Goal: Task Accomplishment & Management: Manage account settings

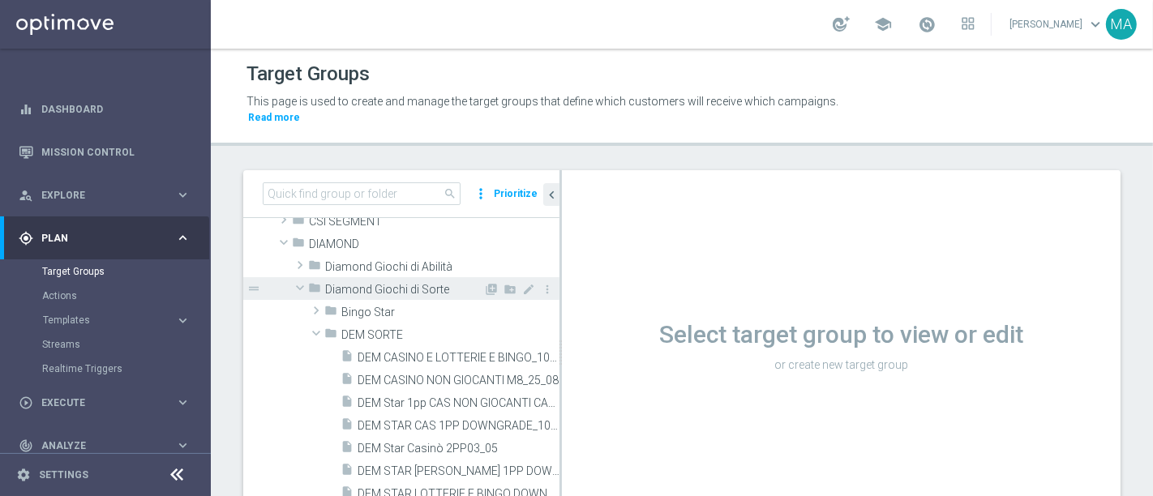
scroll to position [270, 0]
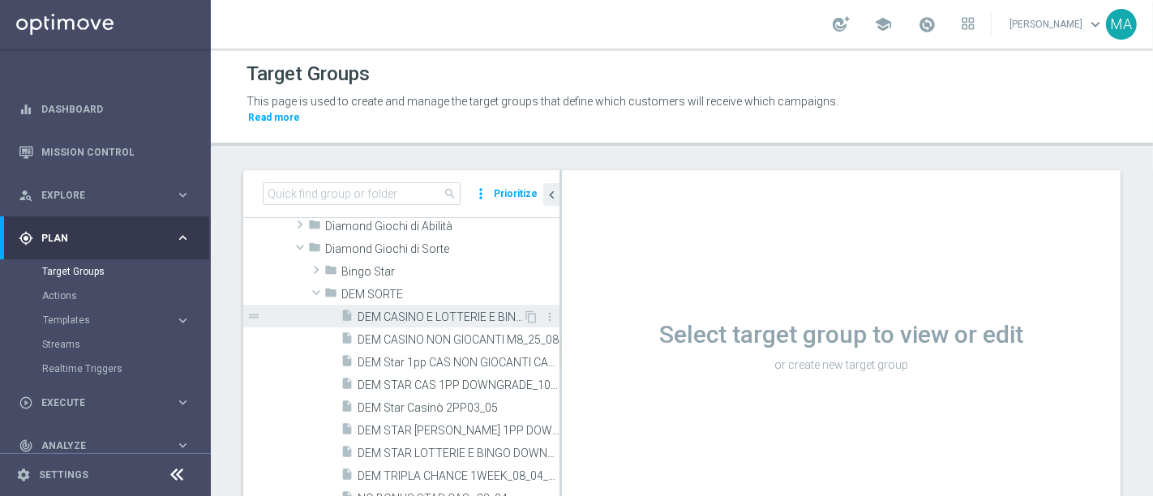
click at [386, 311] on span "DEM CASINO E LOTTERIE E BINGO_10_6" at bounding box center [440, 318] width 165 height 14
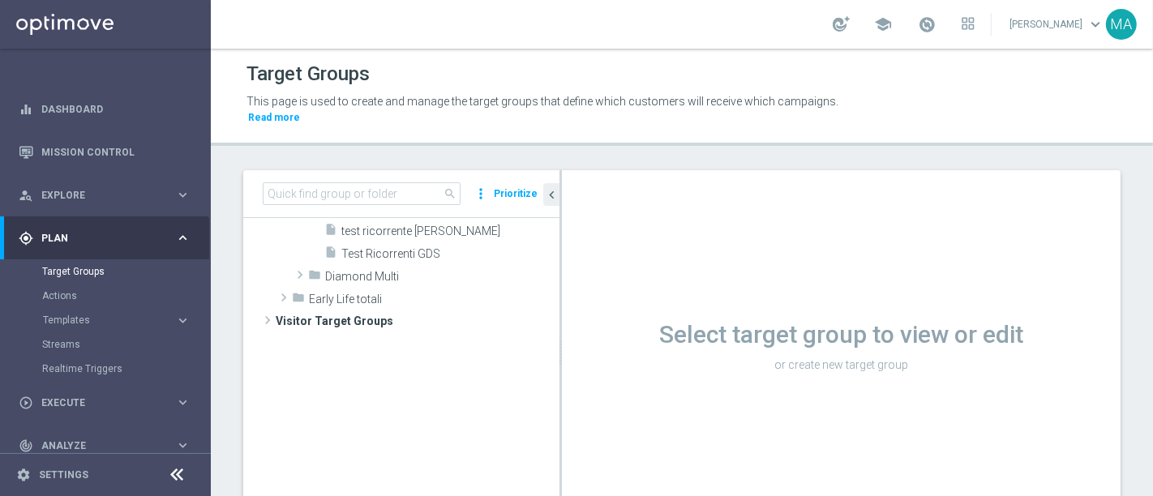
scroll to position [157, 0]
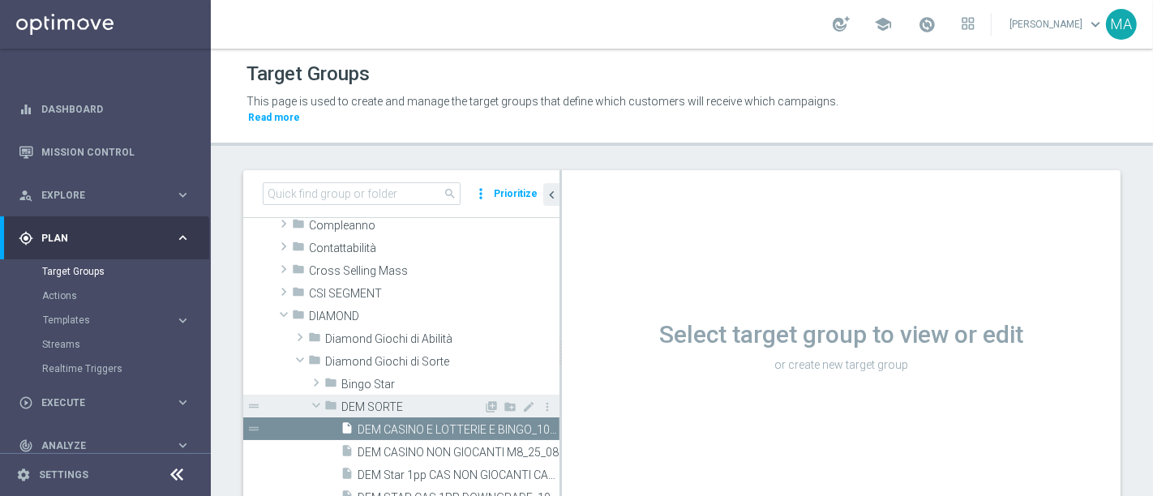
click at [318, 397] on span at bounding box center [316, 405] width 19 height 16
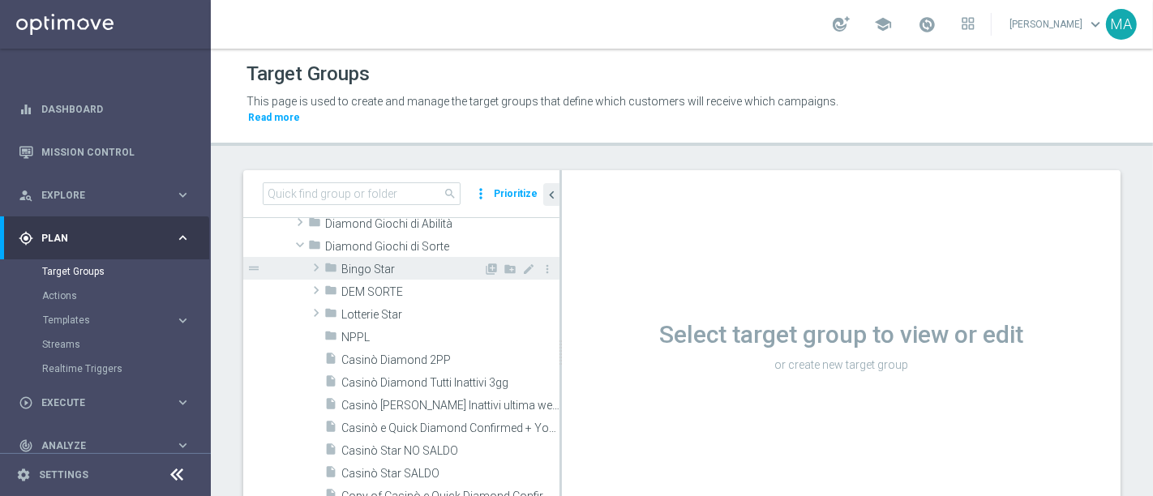
scroll to position [338, 0]
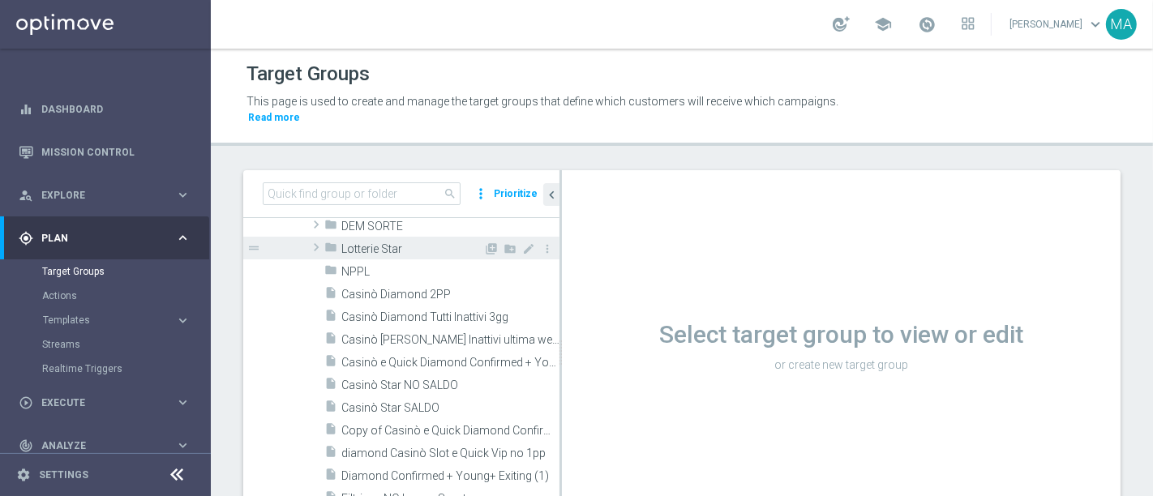
click at [312, 257] on span at bounding box center [316, 247] width 16 height 19
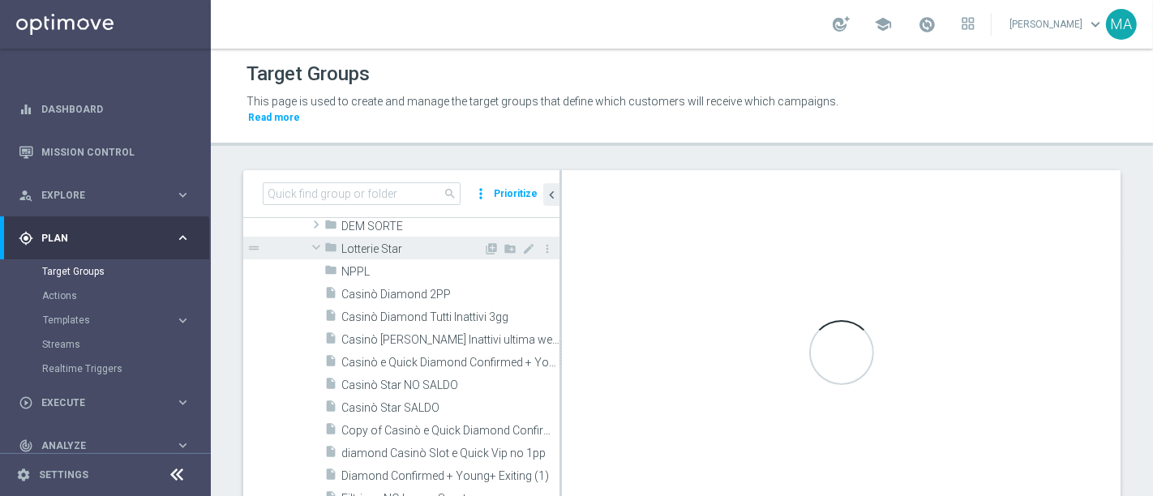
scroll to position [247, 0]
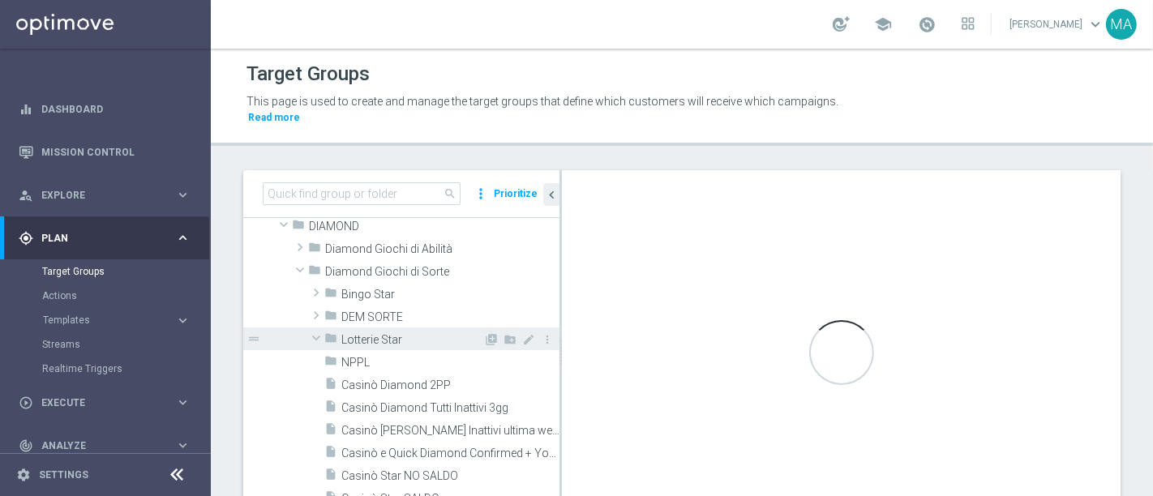
click at [315, 330] on span at bounding box center [316, 338] width 19 height 16
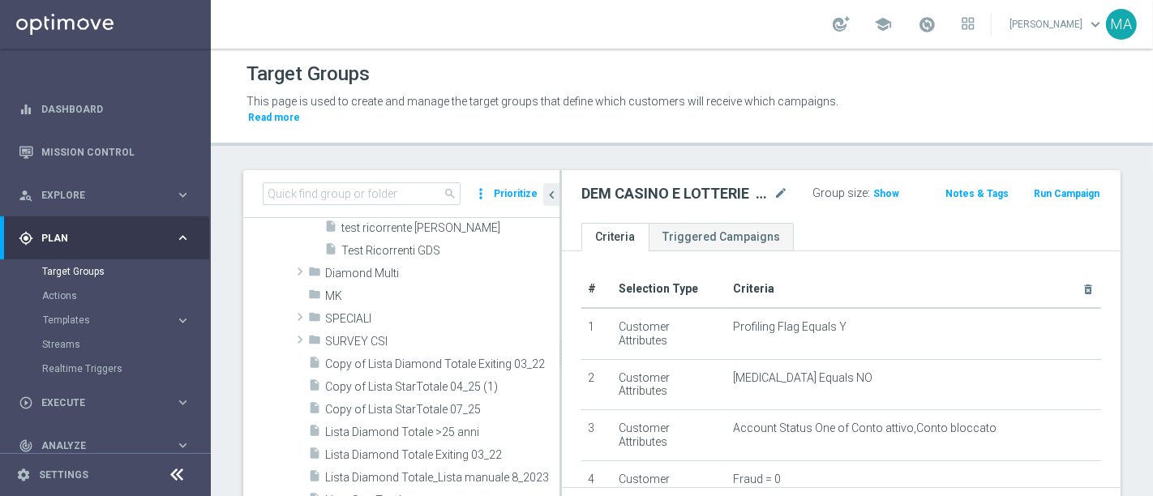
scroll to position [608, 0]
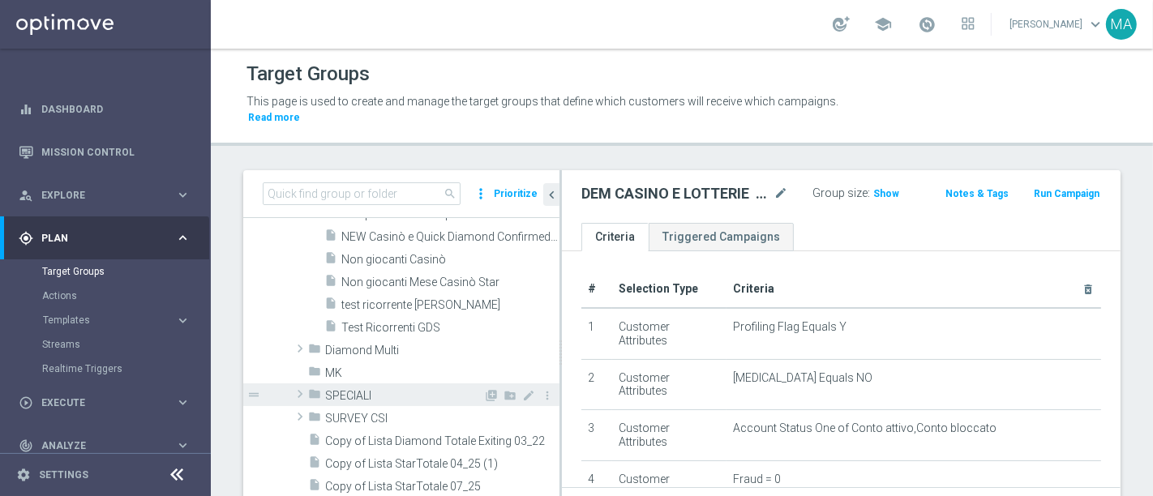
click at [305, 384] on span at bounding box center [300, 393] width 16 height 19
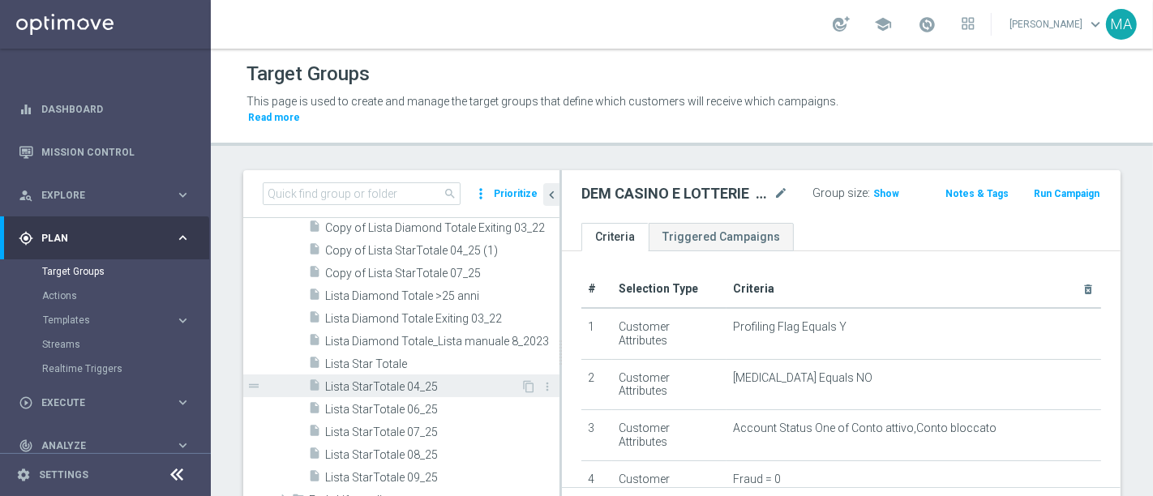
scroll to position [788, 0]
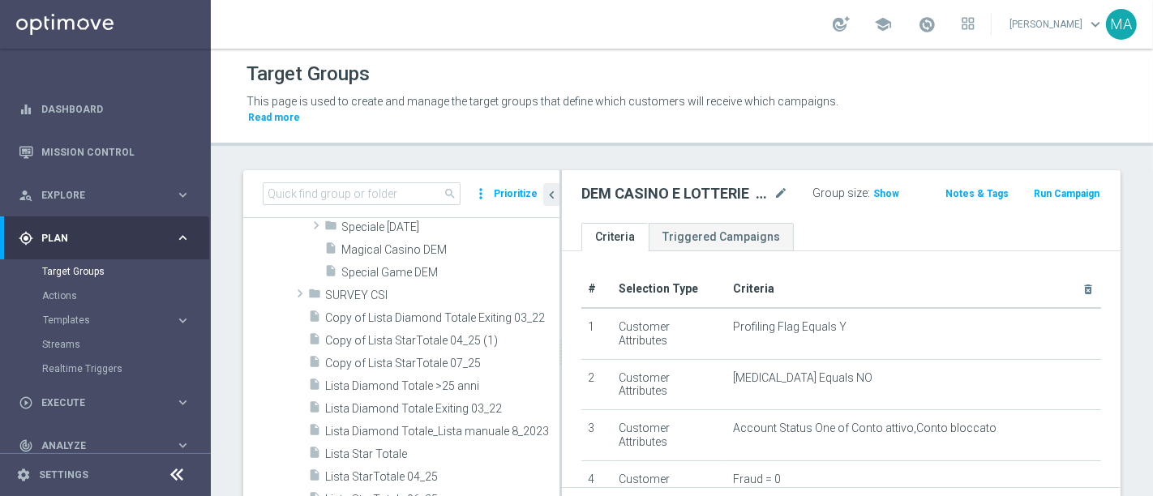
click at [178, 480] on icon at bounding box center [177, 474] width 19 height 19
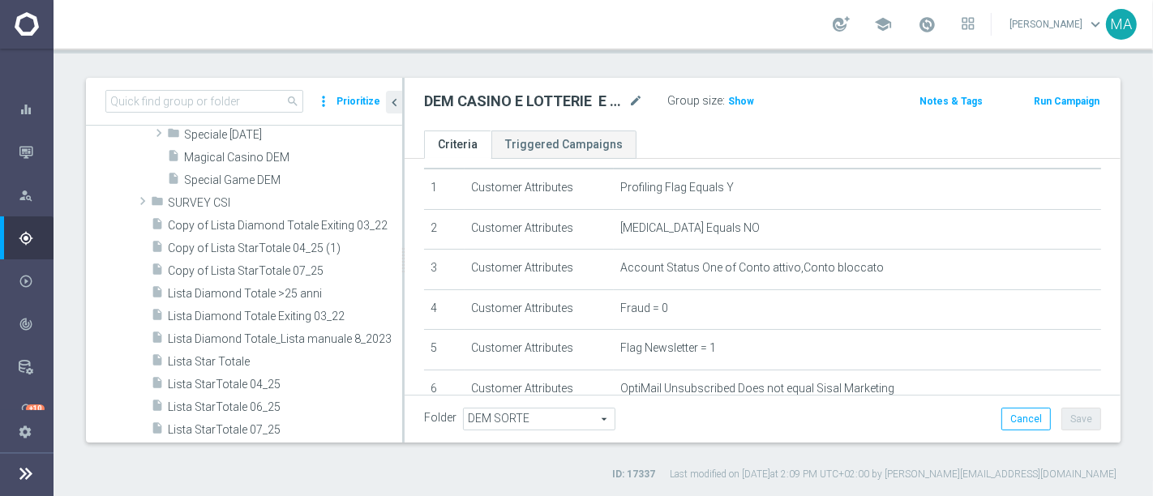
scroll to position [51, 0]
click at [397, 105] on icon "chevron_left" at bounding box center [394, 102] width 15 height 15
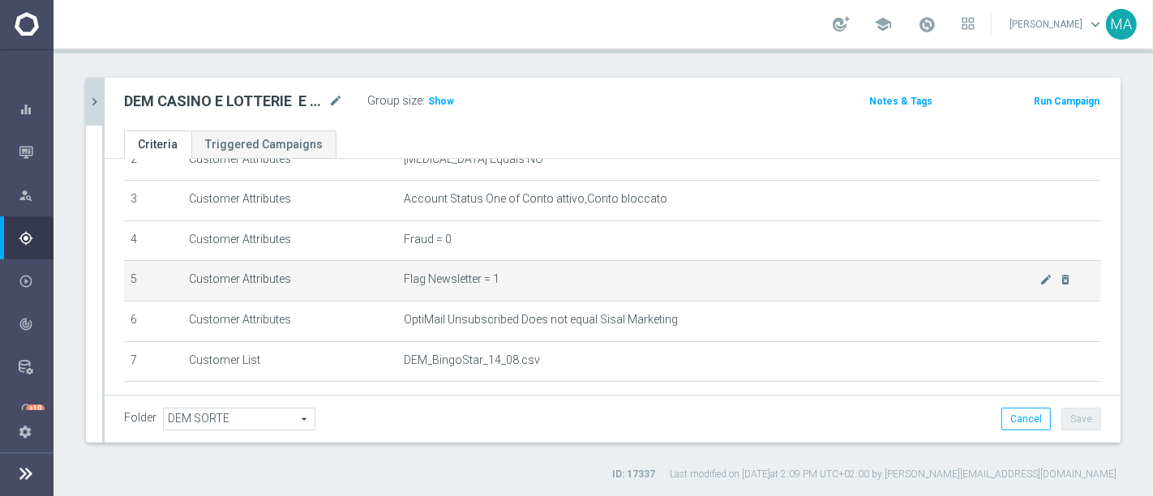
scroll to position [141, 0]
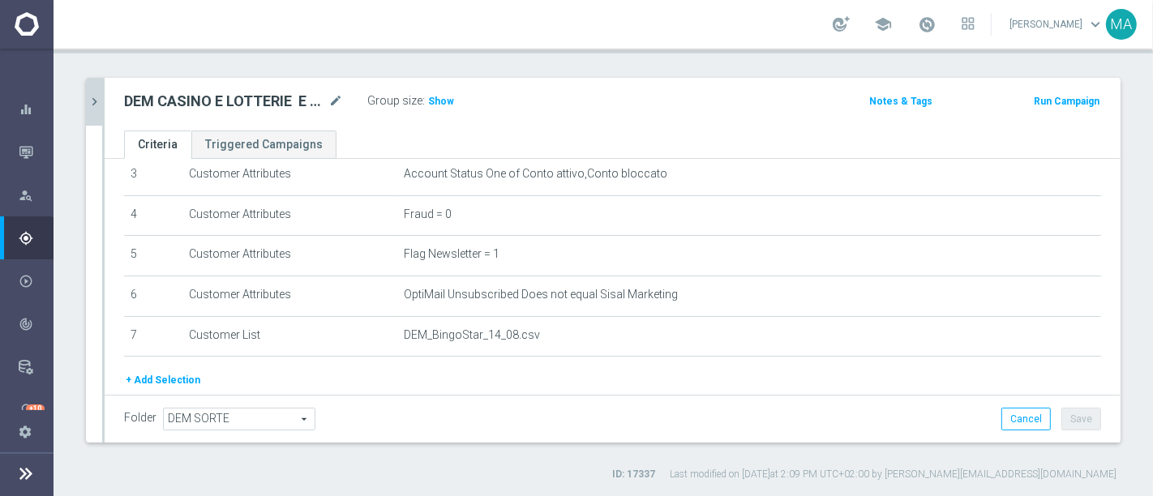
click at [91, 107] on icon "chevron_right" at bounding box center [94, 101] width 15 height 15
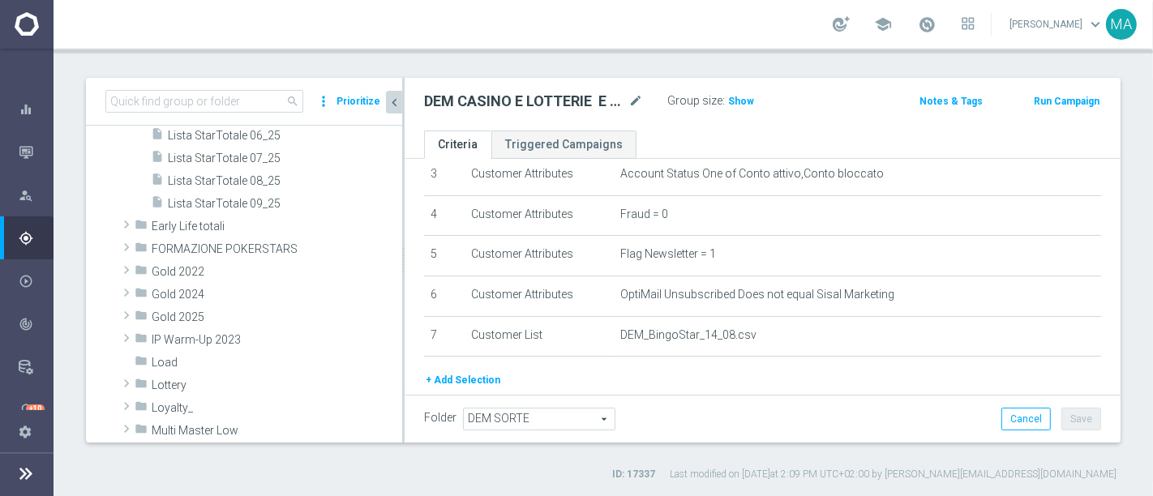
scroll to position [968, 0]
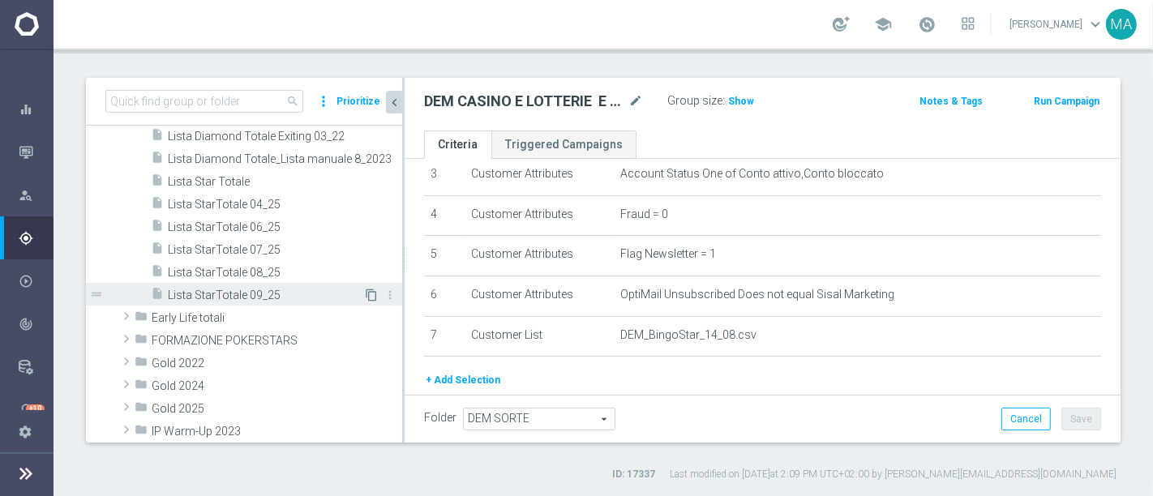
click at [365, 290] on icon "content_copy" at bounding box center [371, 295] width 13 height 13
type input "DIAMOND"
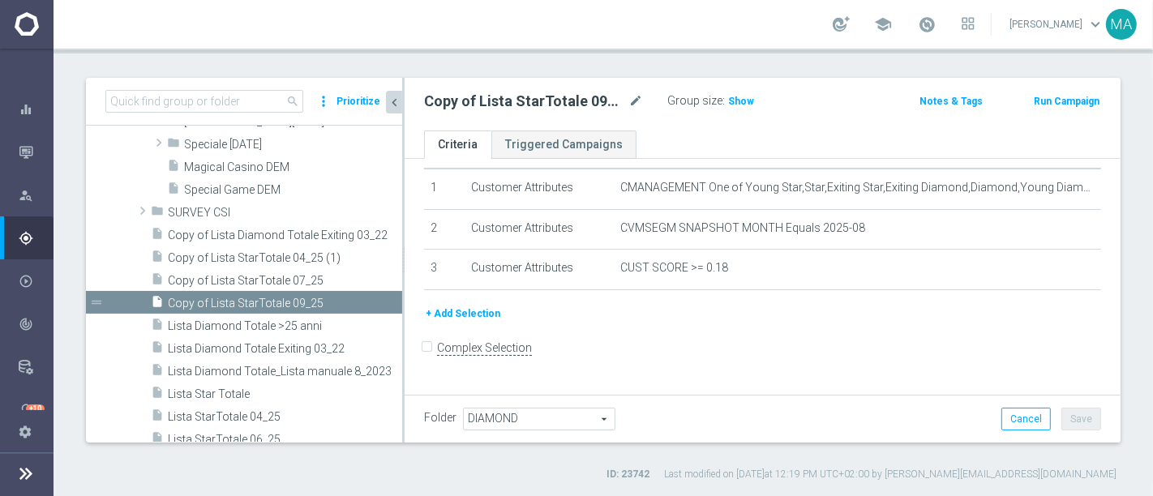
scroll to position [32, 0]
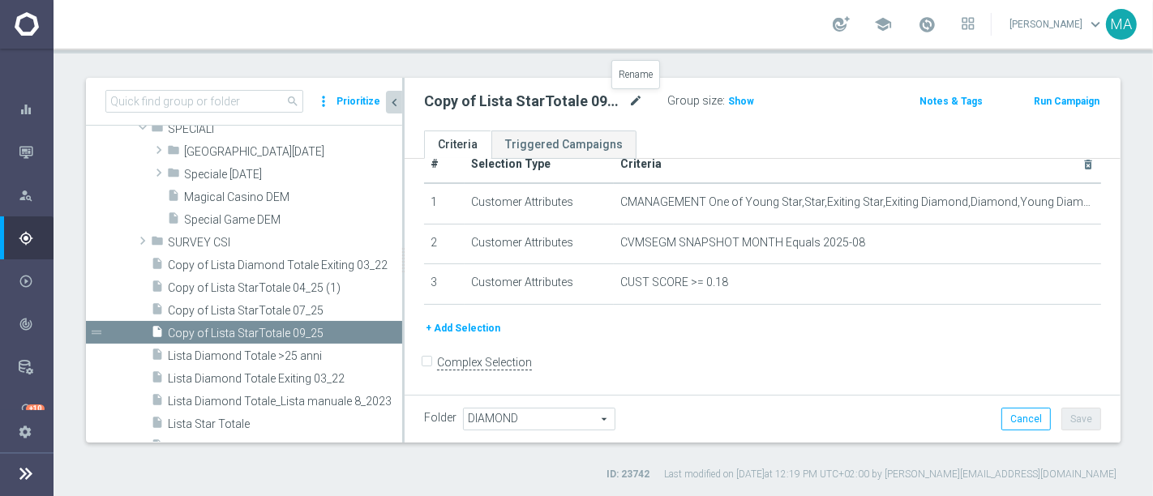
click at [639, 98] on icon "mode_edit" at bounding box center [635, 101] width 15 height 19
click at [490, 111] on input "Copy of Lista StarTotale 09_25" at bounding box center [533, 103] width 219 height 23
drag, startPoint x: 495, startPoint y: 103, endPoint x: 352, endPoint y: 101, distance: 142.7
click at [352, 101] on as-split "search more_vert Prioritize Customer Target Groups library_add create_new_folder" at bounding box center [603, 260] width 1035 height 365
drag, startPoint x: 524, startPoint y: 101, endPoint x: 589, endPoint y: 101, distance: 65.7
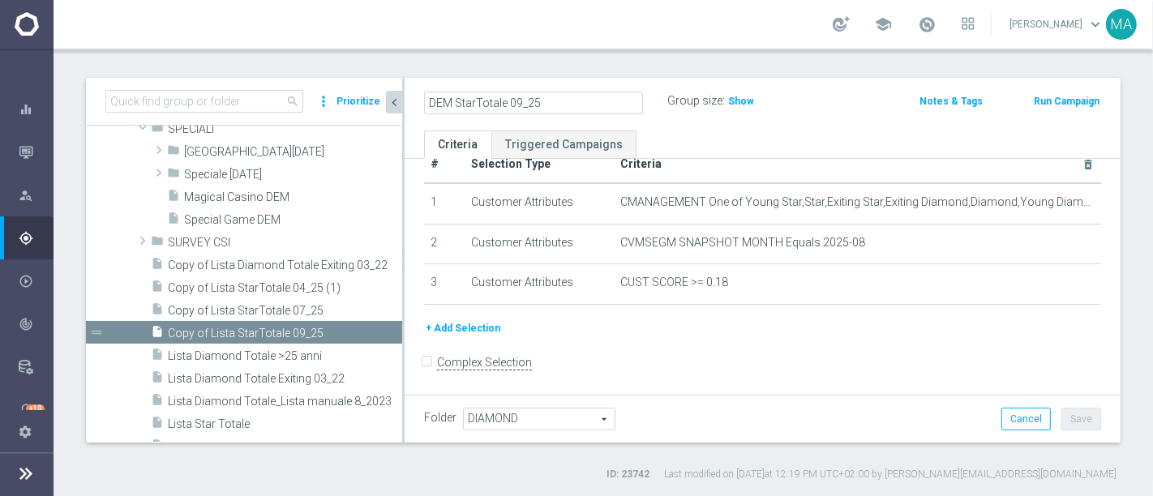
click at [589, 101] on input "DEM StarTotale 09_25" at bounding box center [533, 103] width 219 height 23
click at [509, 100] on input "DEM StarTotale 09" at bounding box center [533, 103] width 219 height 23
type input "DEM StarTotale M09"
click at [992, 372] on form "Complex Selection Invalid Expression" at bounding box center [762, 379] width 677 height 60
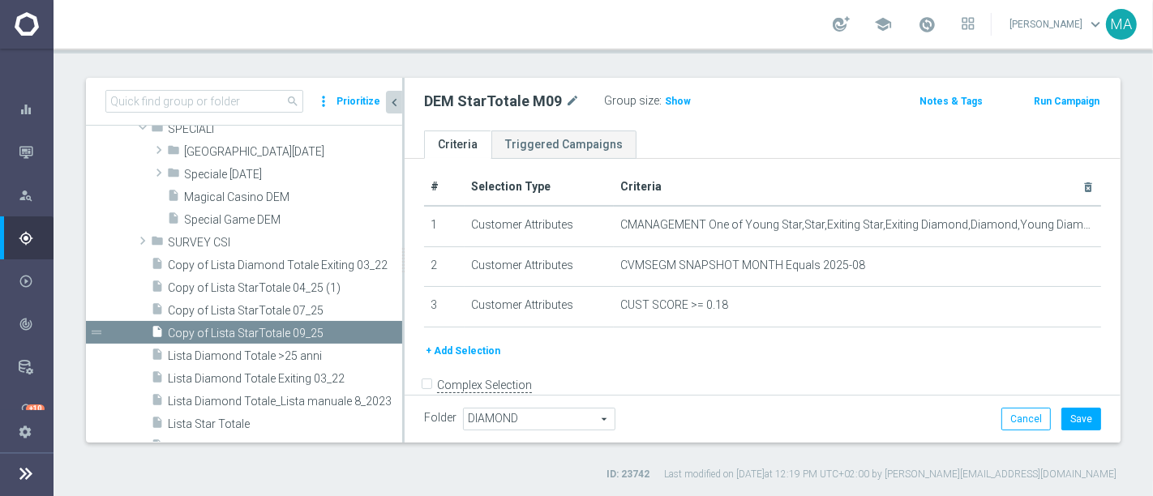
scroll to position [0, 0]
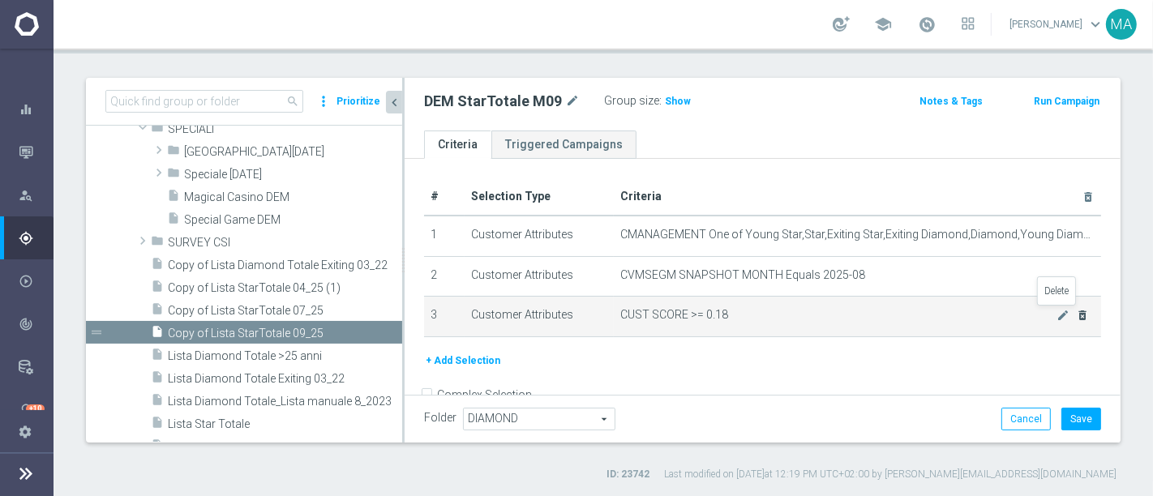
click at [1076, 311] on icon "delete_forever" at bounding box center [1082, 315] width 13 height 13
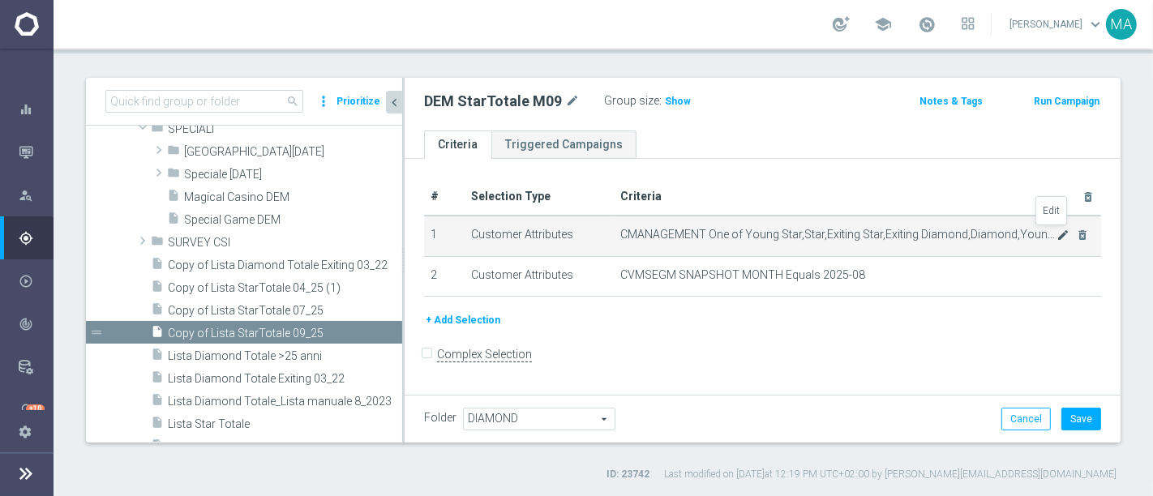
click at [1057, 236] on icon "mode_edit" at bounding box center [1063, 235] width 13 height 13
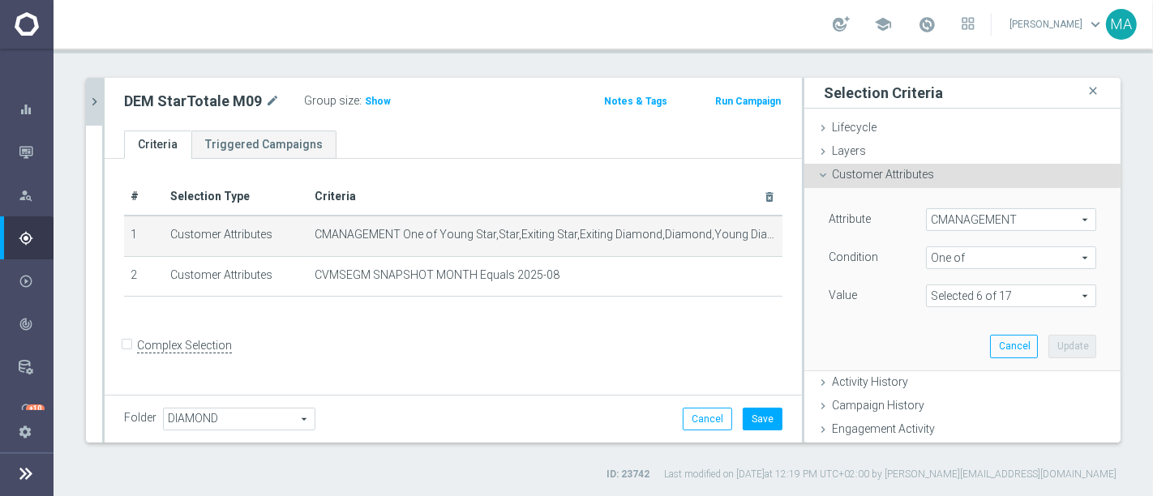
scroll to position [90, 0]
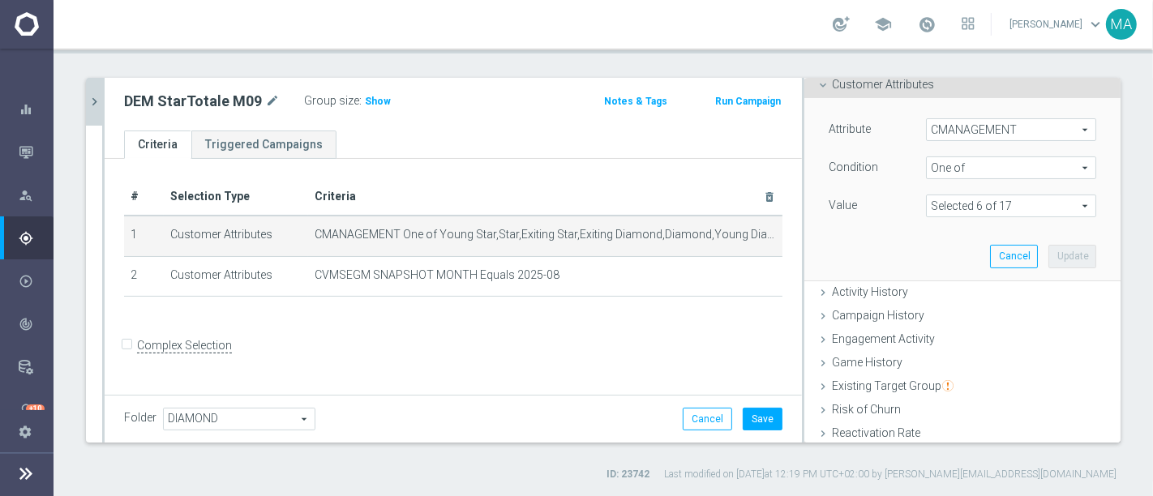
click at [1029, 206] on span at bounding box center [1011, 205] width 169 height 21
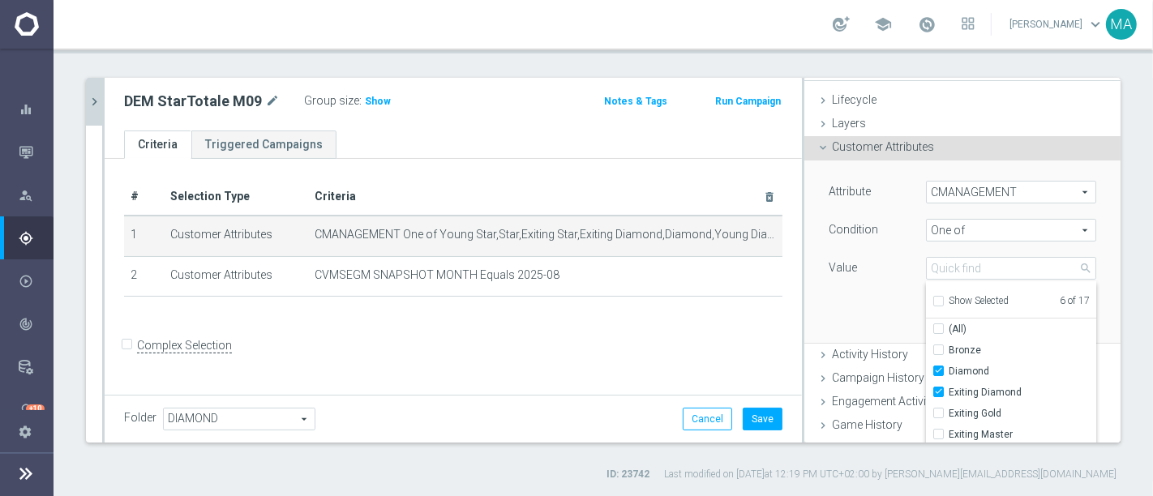
scroll to position [0, 0]
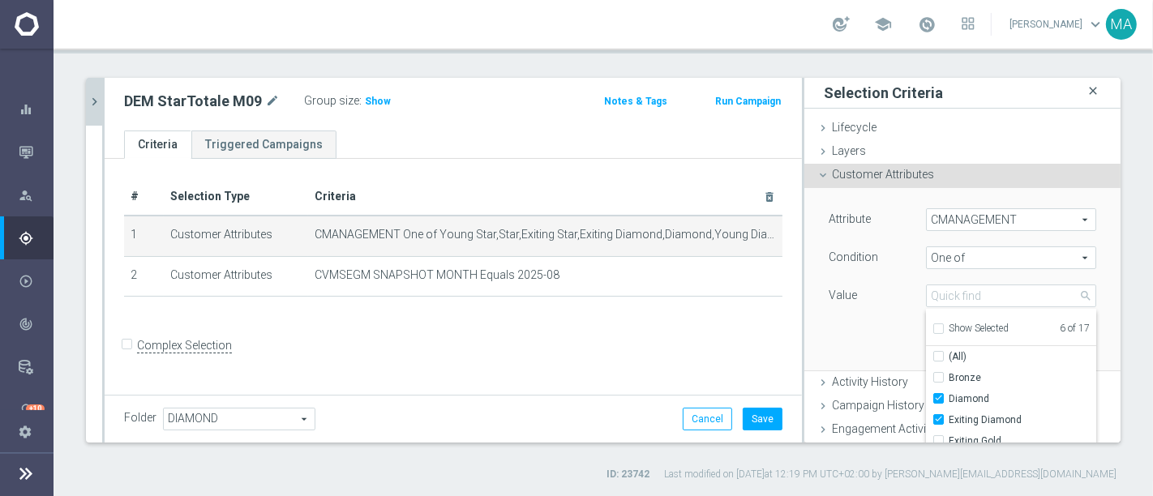
click at [1085, 88] on icon "close" at bounding box center [1093, 91] width 16 height 22
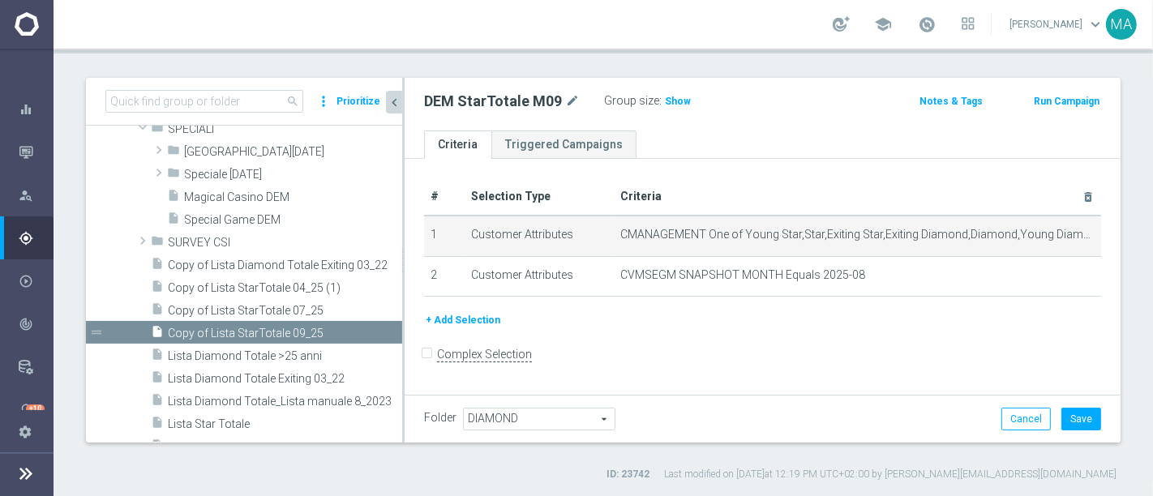
click at [477, 320] on button "+ Add Selection" at bounding box center [463, 320] width 78 height 18
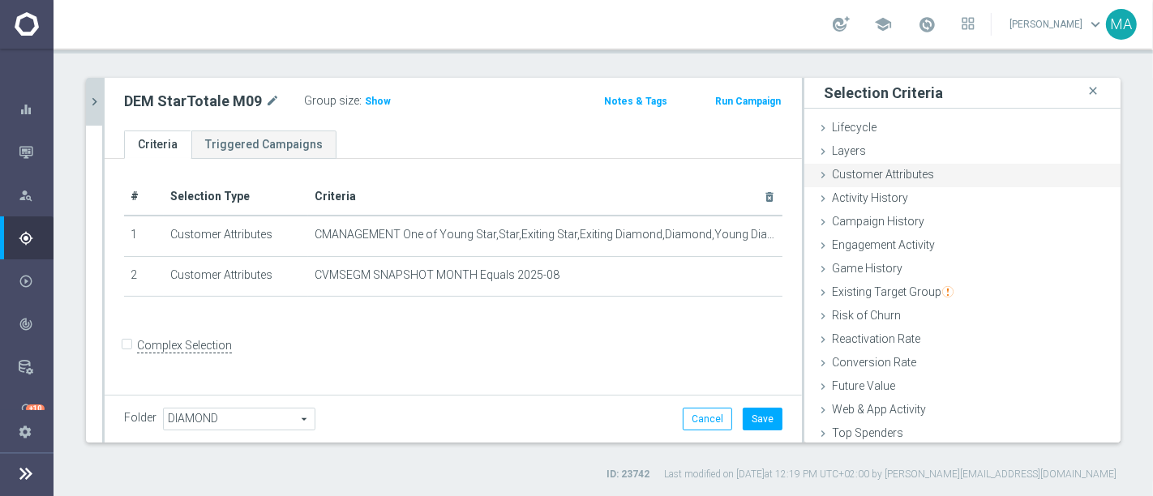
click at [817, 170] on icon at bounding box center [823, 175] width 13 height 13
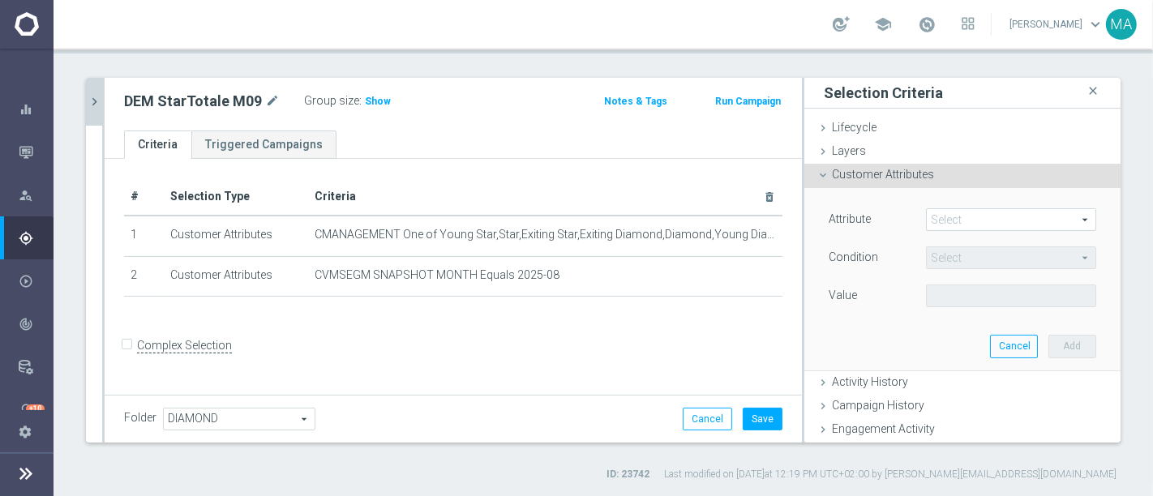
click at [936, 220] on span at bounding box center [1011, 219] width 169 height 21
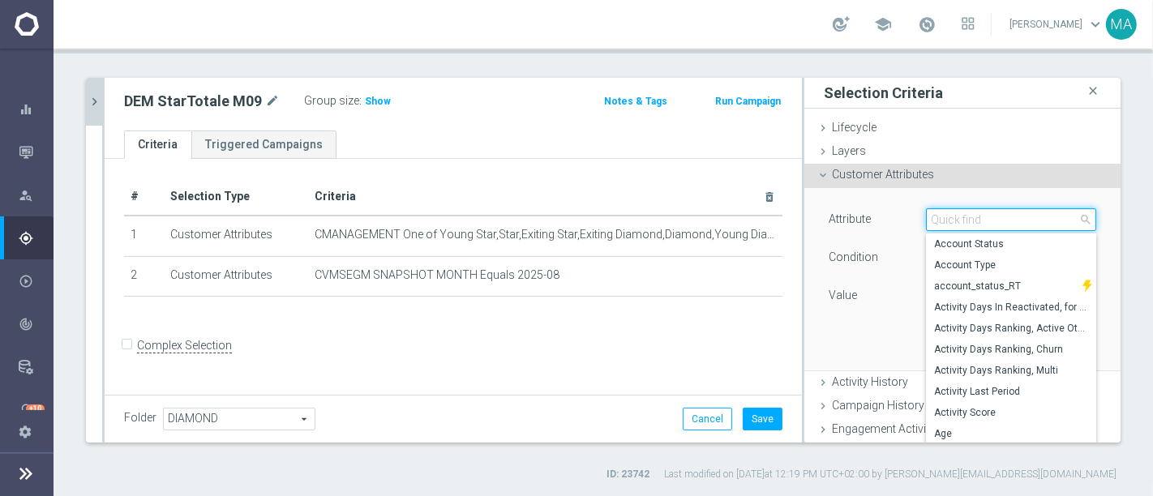
drag, startPoint x: 932, startPoint y: 219, endPoint x: 963, endPoint y: 211, distance: 31.9
click at [954, 209] on input "search" at bounding box center [1011, 219] width 170 height 23
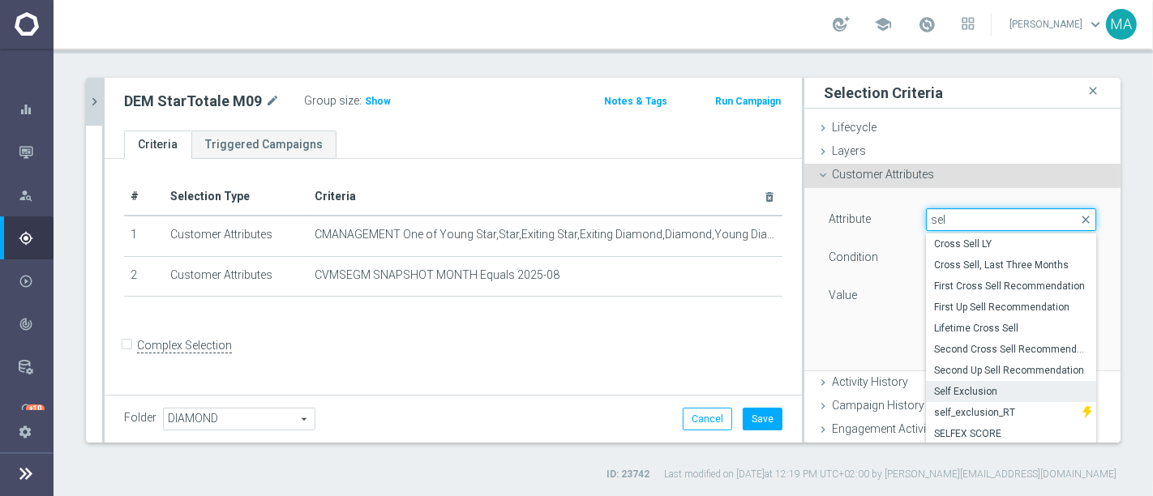
type input "sel"
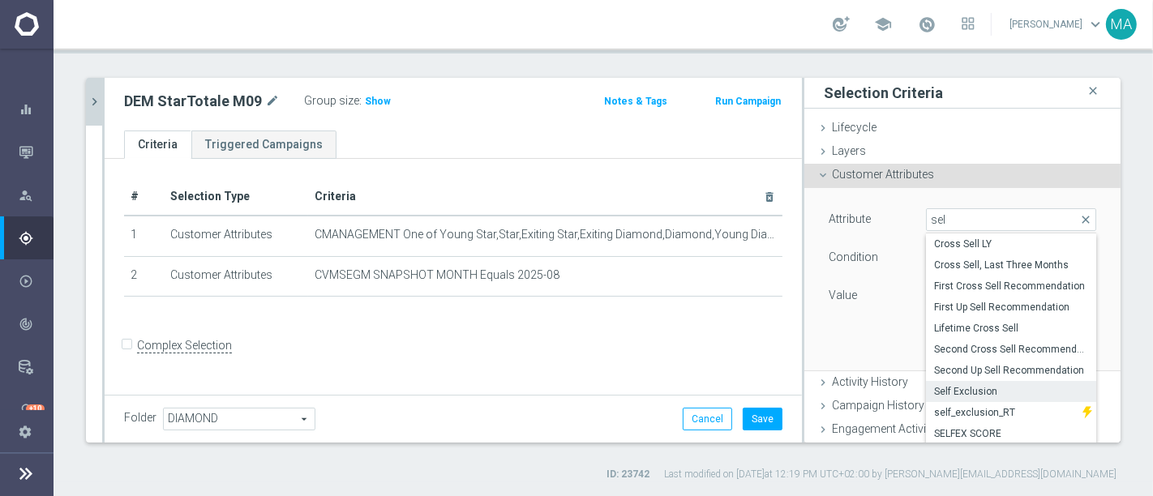
click at [983, 393] on span "Self Exclusion" at bounding box center [1011, 391] width 154 height 13
type input "Self Exclusion"
type input "Equals"
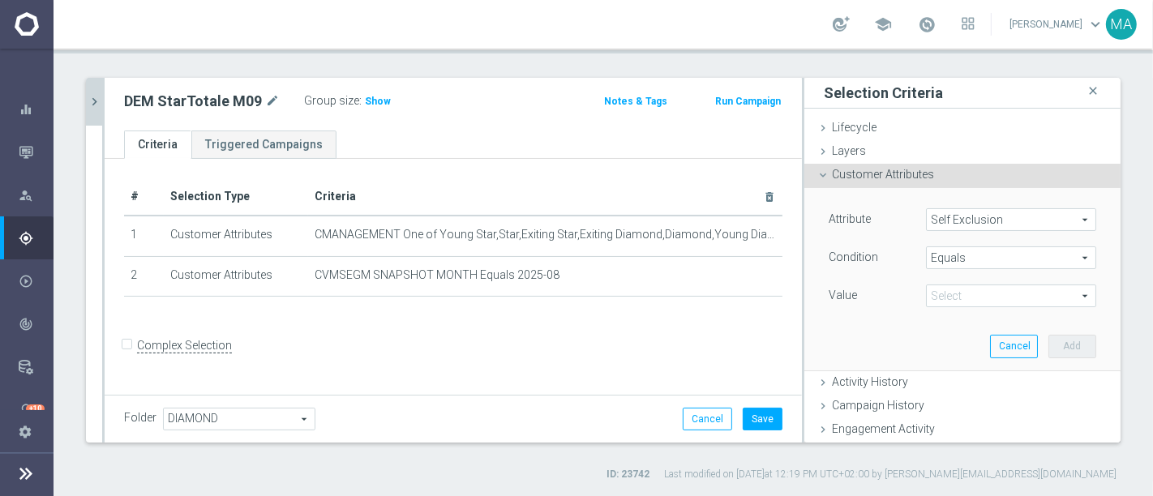
click at [1030, 293] on span at bounding box center [1011, 295] width 169 height 21
click at [982, 315] on span "NO" at bounding box center [1011, 320] width 154 height 13
type input "NO"
click at [1056, 349] on button "Add" at bounding box center [1072, 346] width 48 height 23
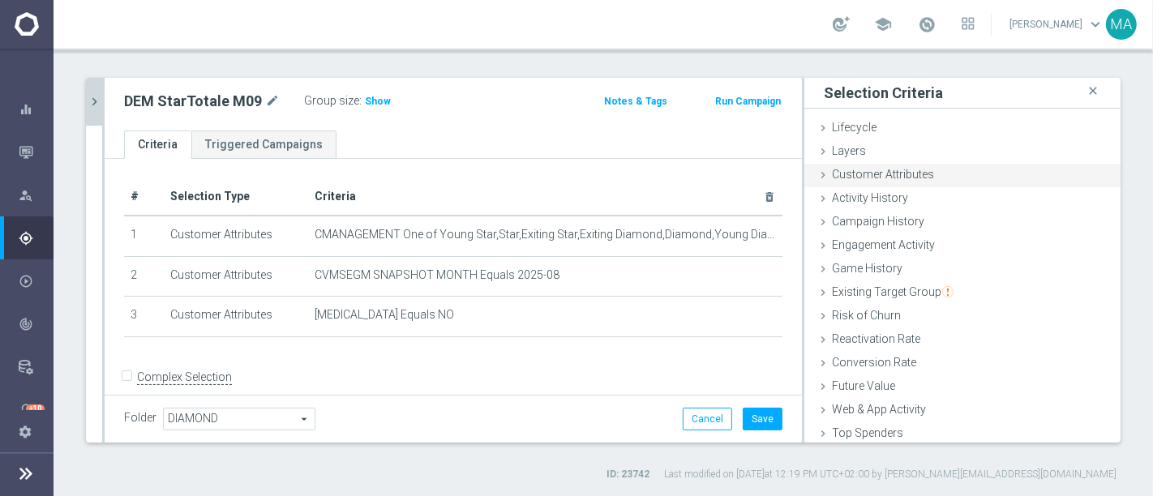
click at [893, 171] on span "Customer Attributes" at bounding box center [883, 174] width 102 height 13
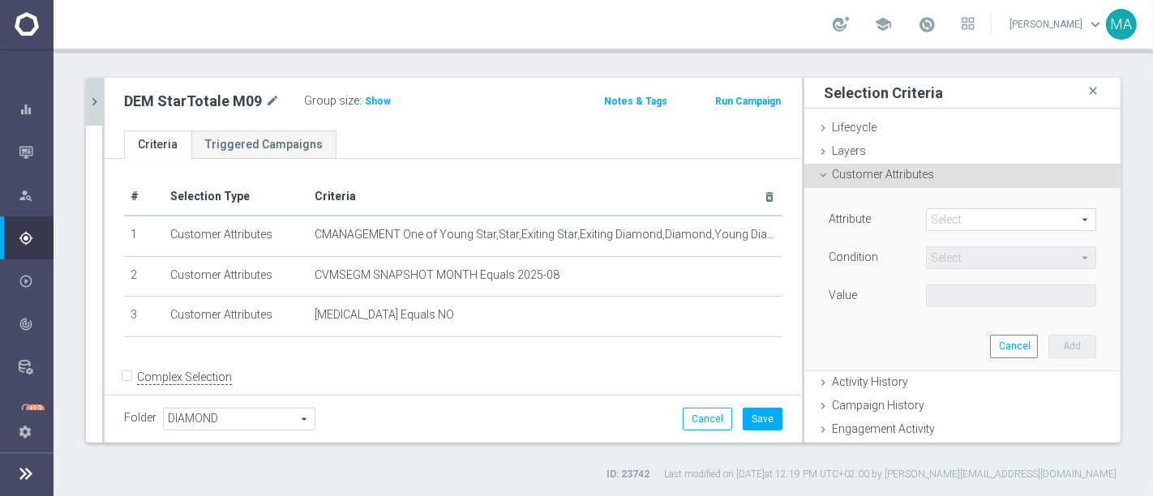
click at [947, 216] on span at bounding box center [1011, 219] width 169 height 21
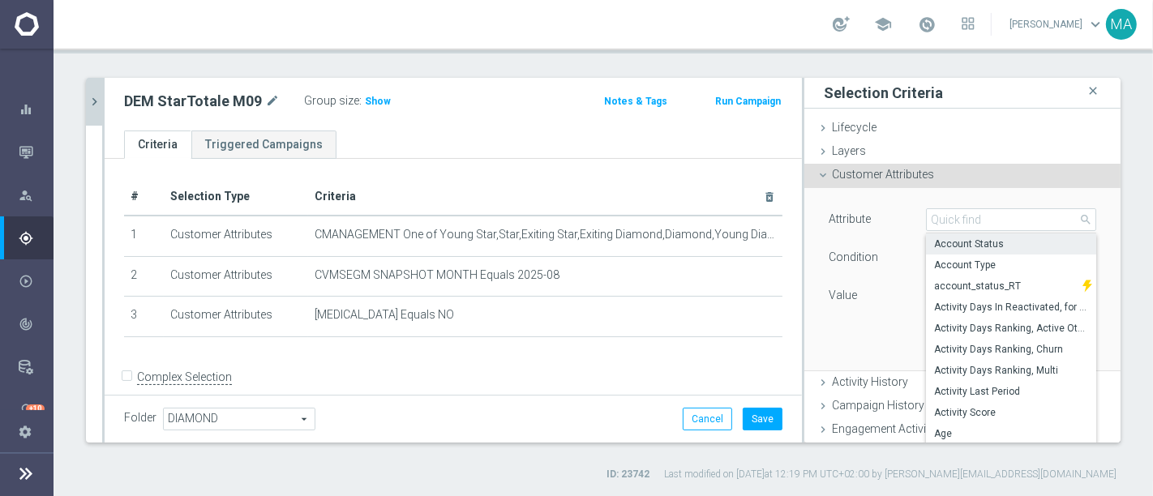
click at [950, 235] on label "Account Status" at bounding box center [1011, 244] width 170 height 21
type input "Account Status"
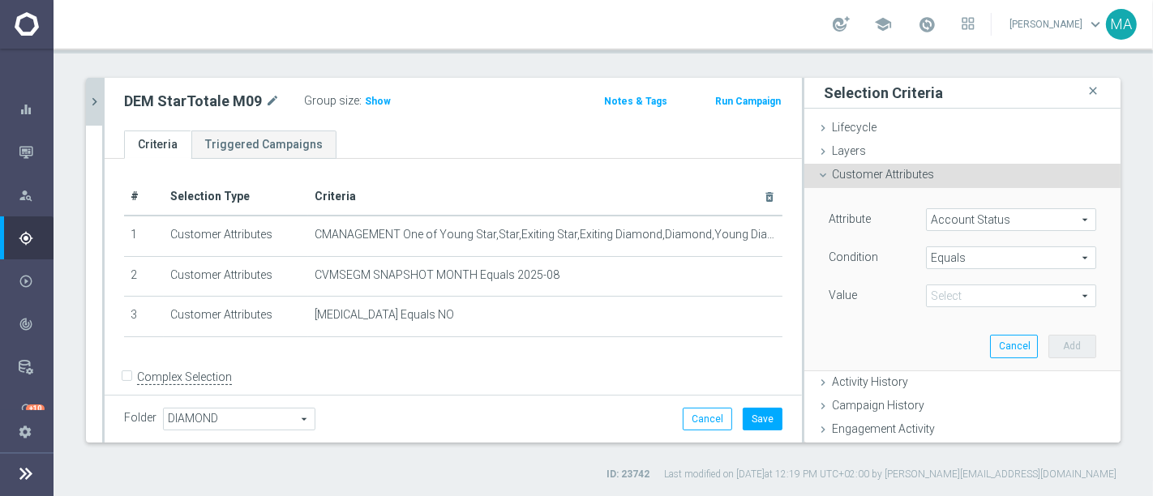
click at [971, 264] on span "Equals" at bounding box center [1011, 257] width 169 height 21
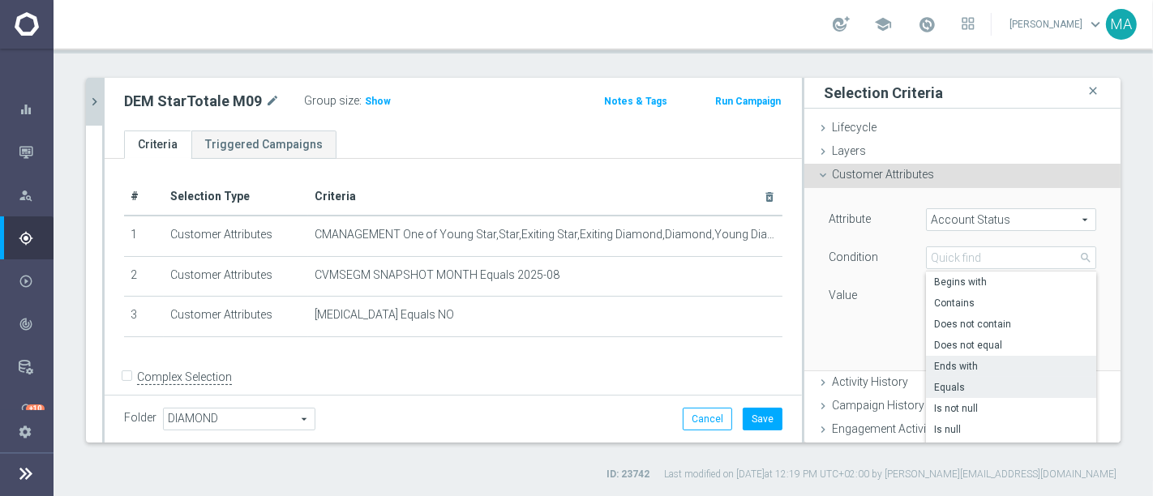
scroll to position [180, 0]
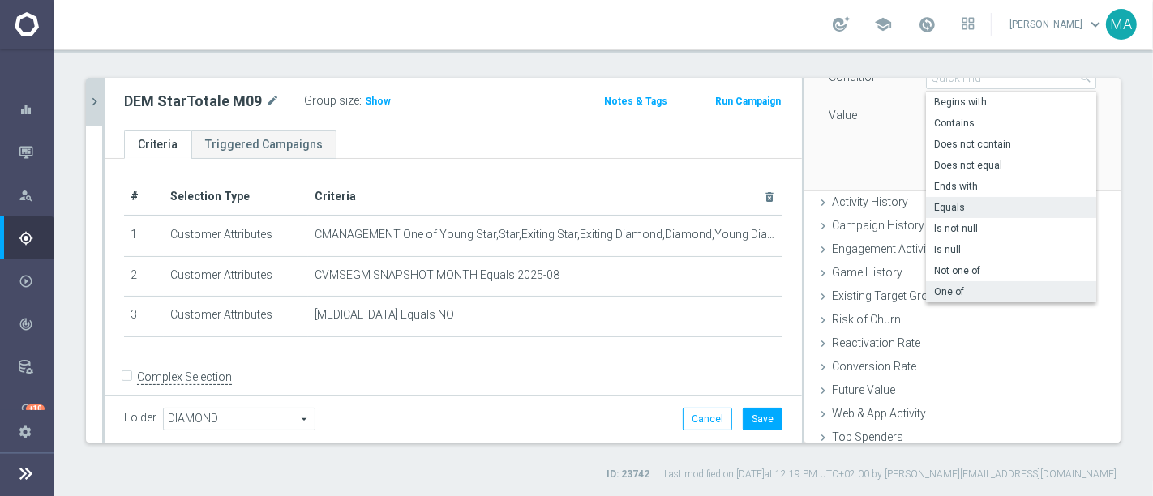
click at [945, 281] on label "One of" at bounding box center [1011, 291] width 170 height 21
type input "One of"
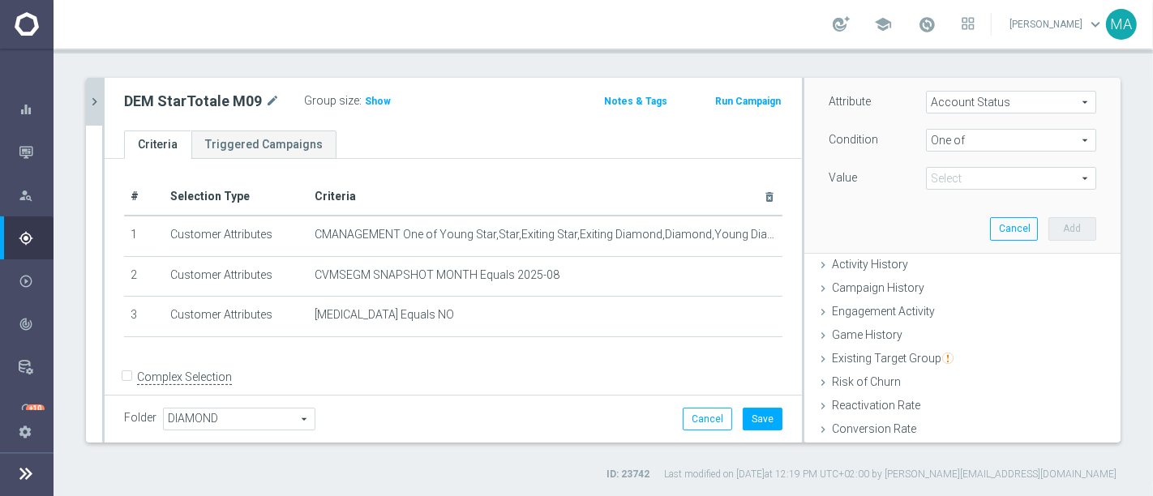
scroll to position [0, 0]
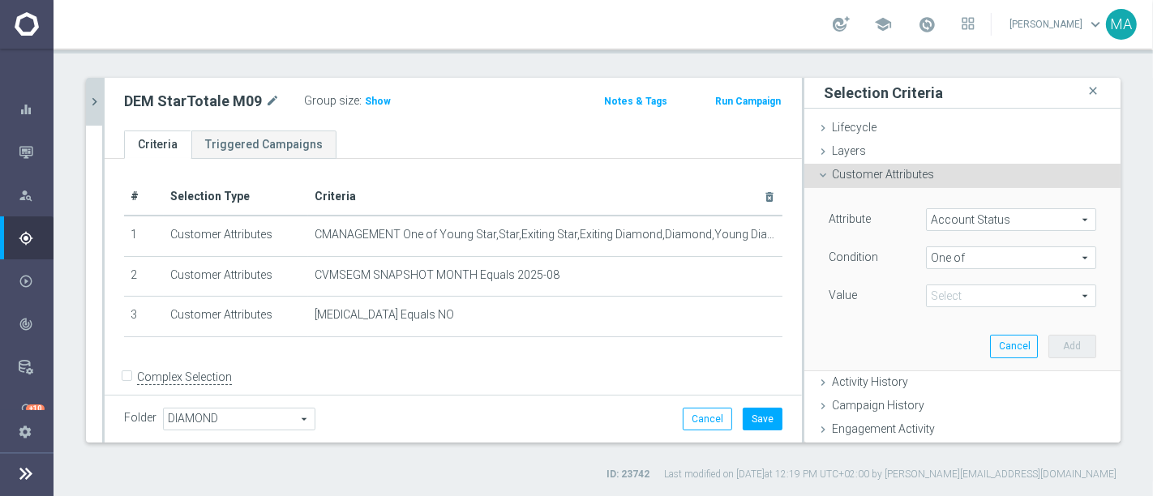
click at [975, 285] on span at bounding box center [1011, 295] width 169 height 21
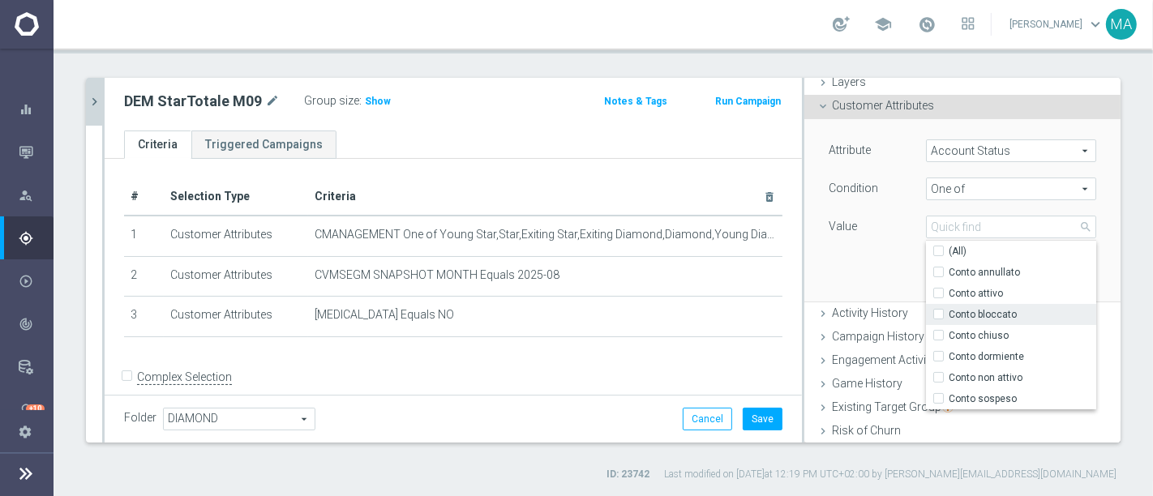
scroll to position [90, 0]
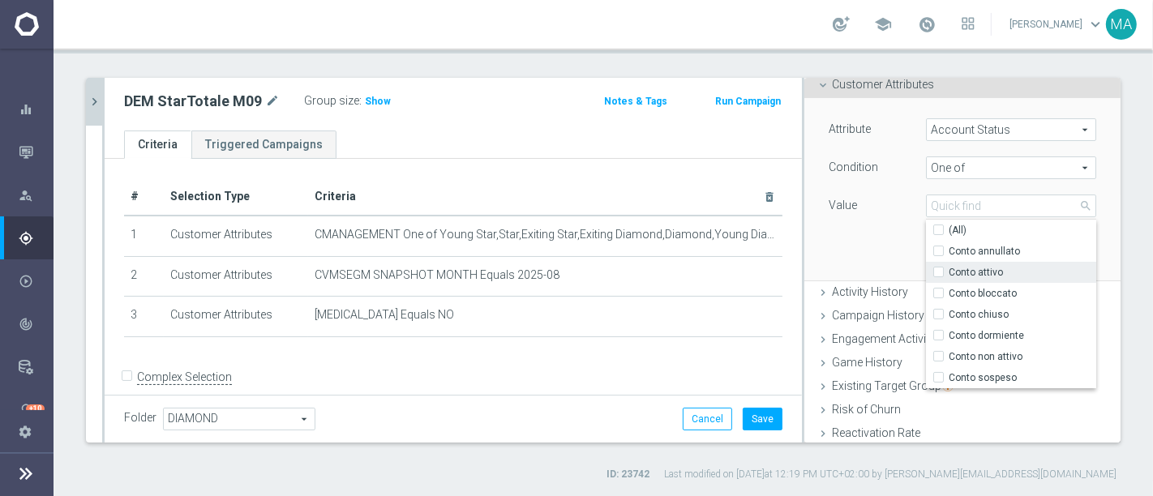
click at [969, 270] on span "Conto attivo" at bounding box center [1023, 272] width 148 height 13
click at [949, 270] on input "Conto attivo" at bounding box center [943, 273] width 11 height 11
checkbox input "true"
type input "Conto attivo"
click at [965, 292] on span "Conto bloccato" at bounding box center [1023, 293] width 148 height 13
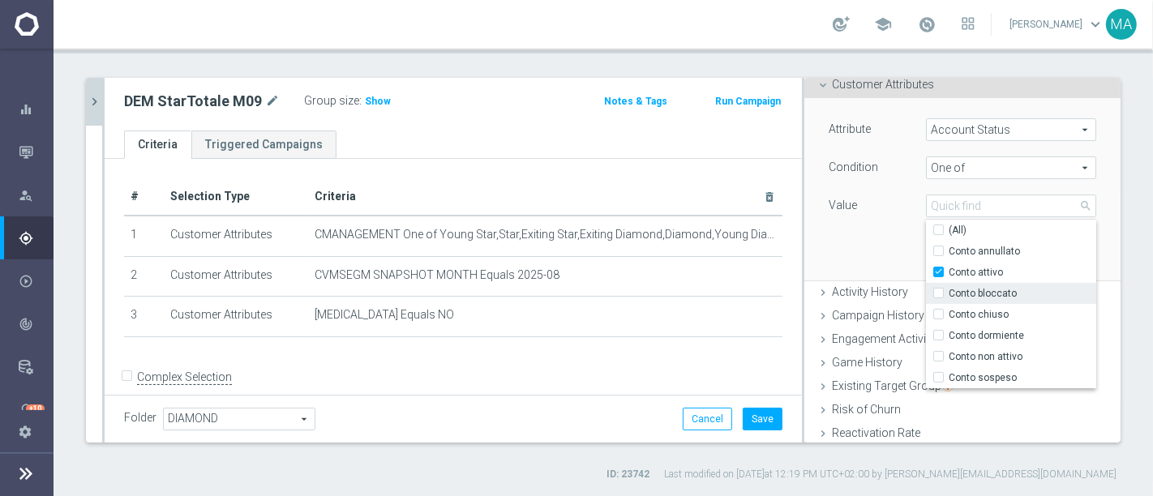
click at [949, 292] on input "Conto bloccato" at bounding box center [943, 294] width 11 height 11
checkbox input "true"
type input "Selected 2 of 7"
click at [855, 230] on div "Attribute Account Status Account Status arrow_drop_down search Condition One of…" at bounding box center [963, 189] width 292 height 182
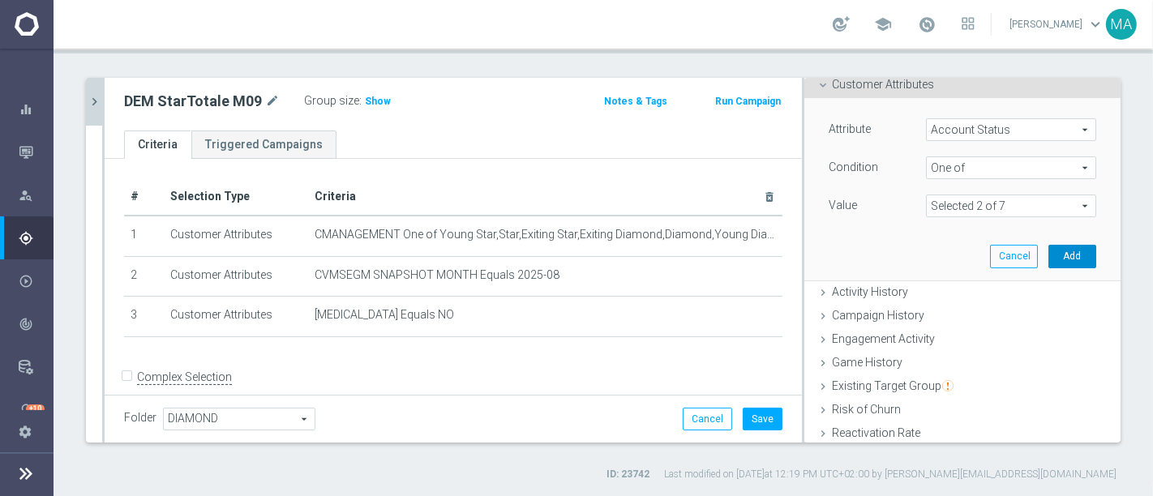
click at [1055, 258] on button "Add" at bounding box center [1072, 256] width 48 height 23
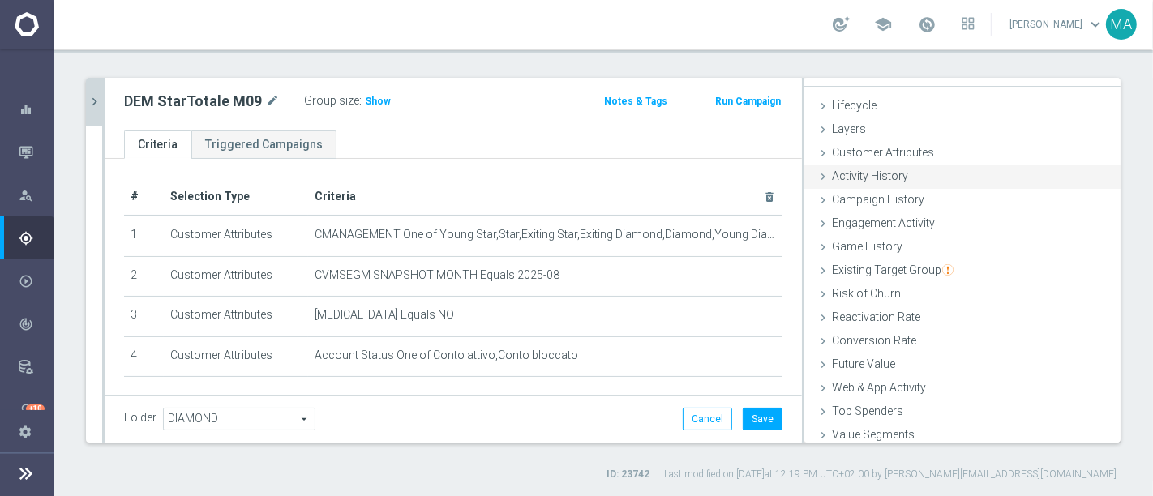
scroll to position [0, 0]
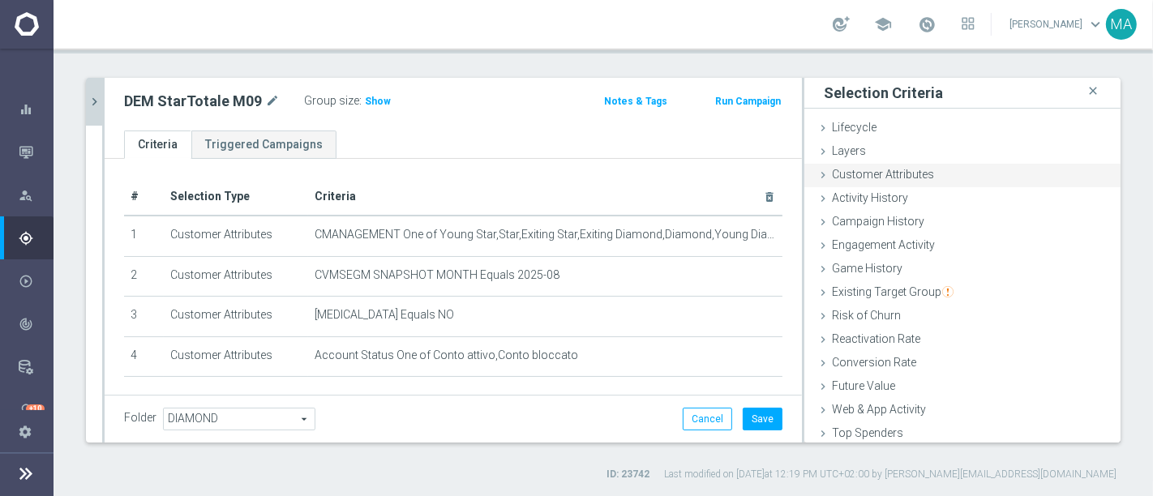
click at [870, 172] on span "Customer Attributes" at bounding box center [883, 174] width 102 height 13
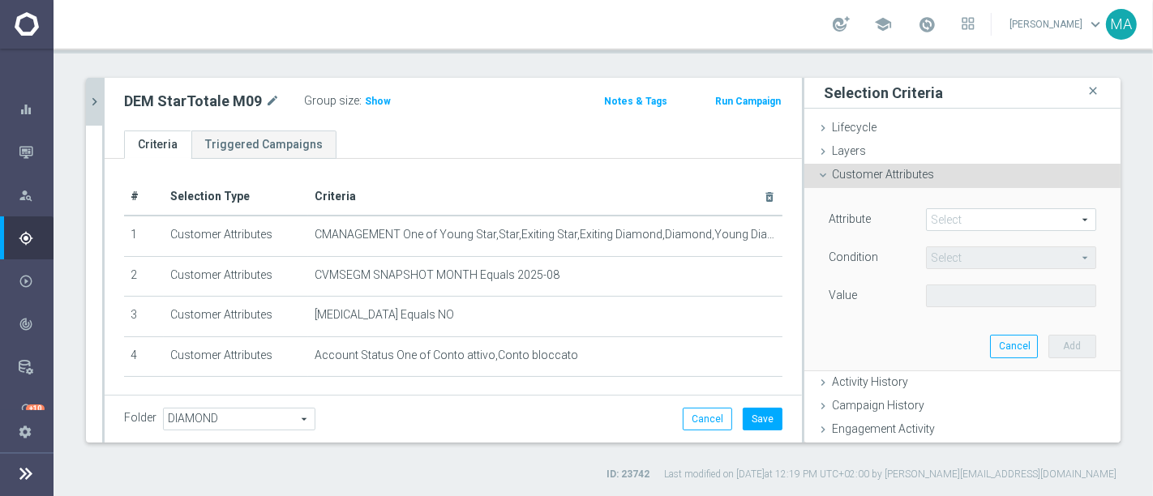
click at [992, 221] on span at bounding box center [1011, 219] width 169 height 21
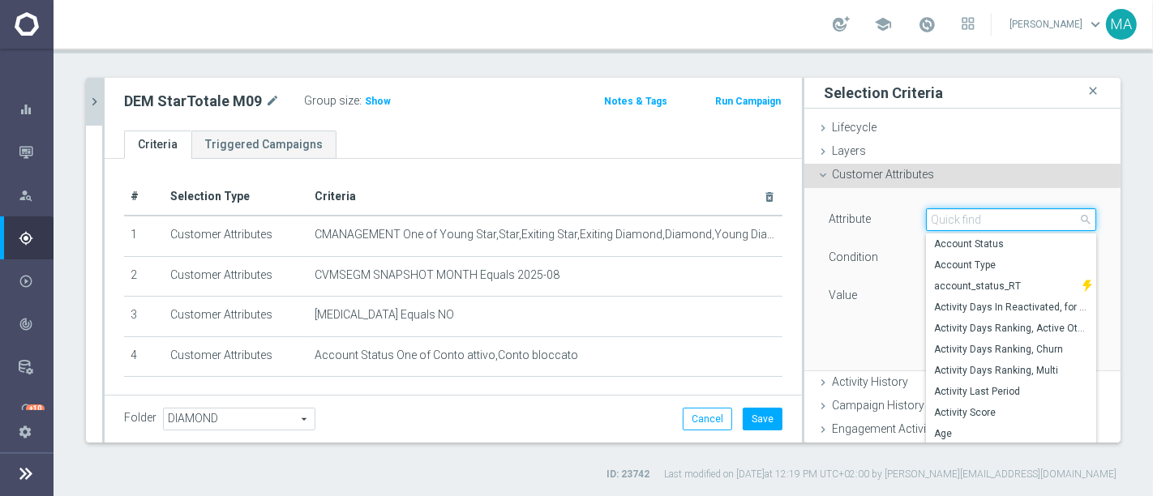
click at [992, 221] on input "search" at bounding box center [1011, 219] width 170 height 23
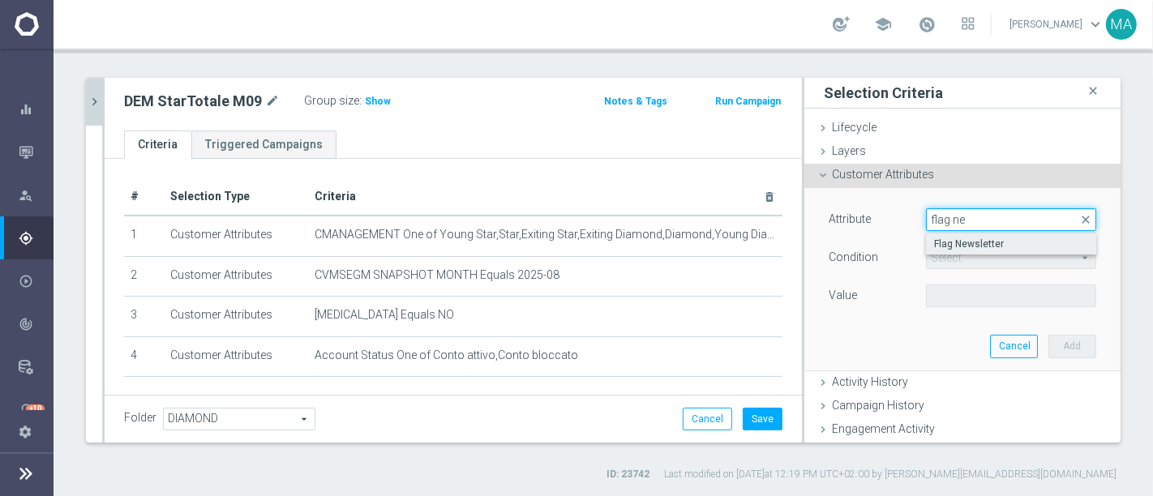
type input "flag ne"
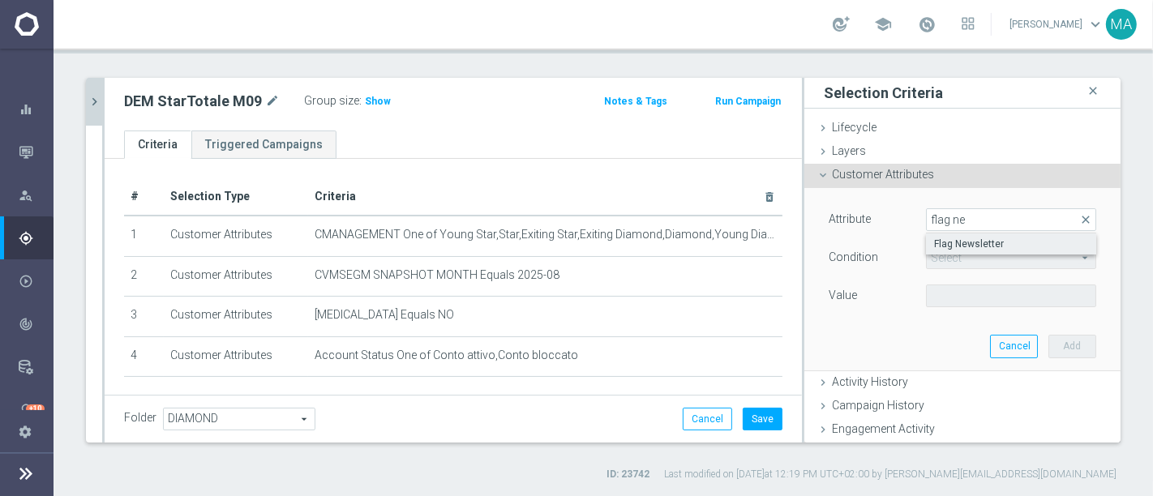
click at [972, 242] on span "Flag Newsletter" at bounding box center [1011, 244] width 154 height 13
type input "Flag Newsletter"
type input "="
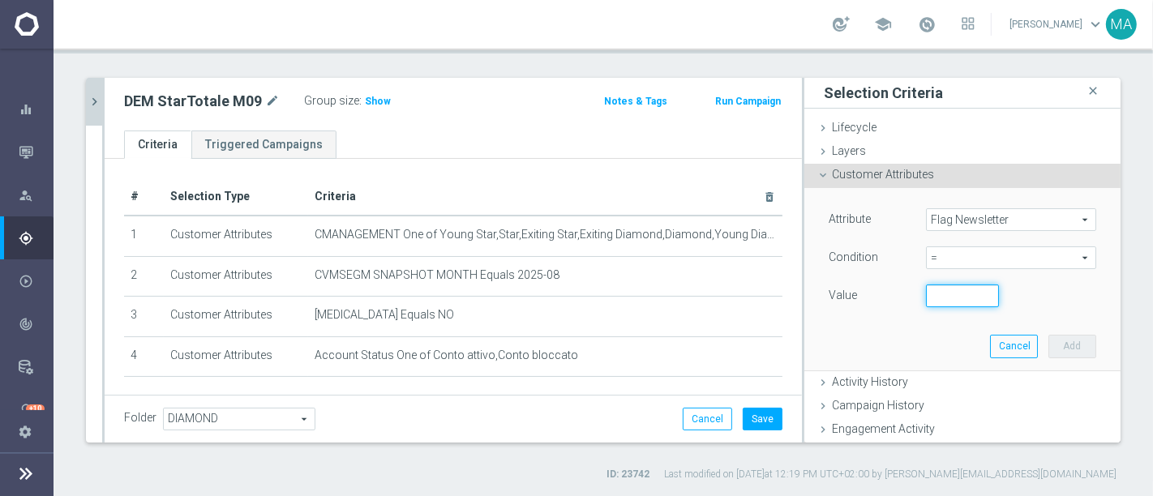
click at [942, 301] on input "number" at bounding box center [962, 296] width 73 height 23
type input "1"
click at [1057, 349] on button "Add" at bounding box center [1072, 346] width 48 height 23
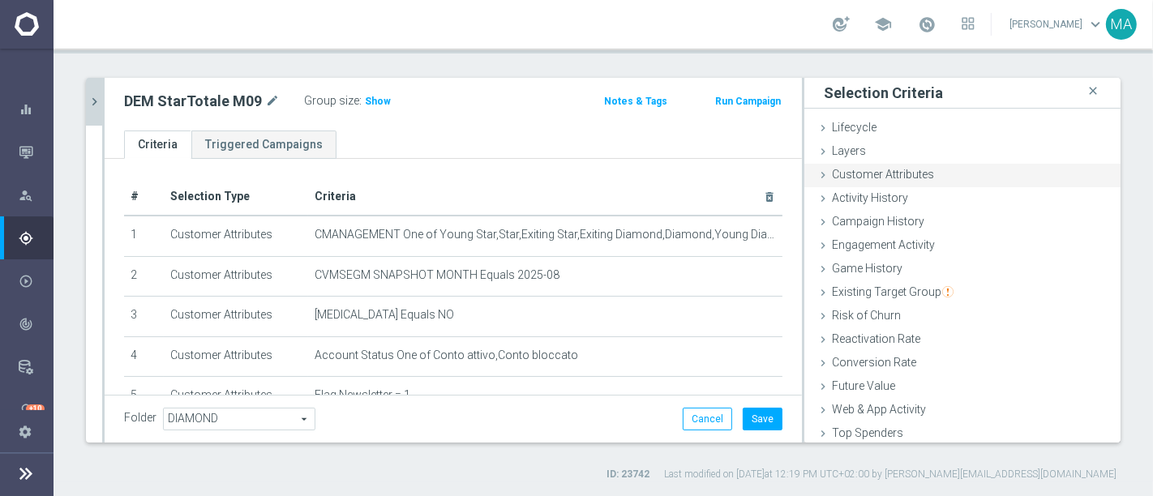
click at [931, 177] on div "Customer Attributes done selection saved" at bounding box center [962, 176] width 316 height 24
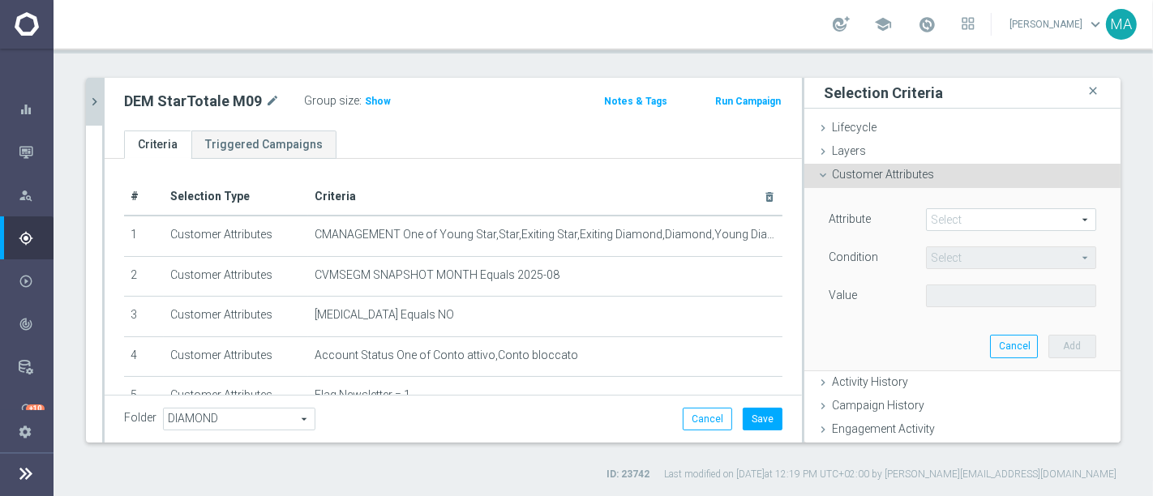
click at [991, 223] on span at bounding box center [1011, 219] width 169 height 21
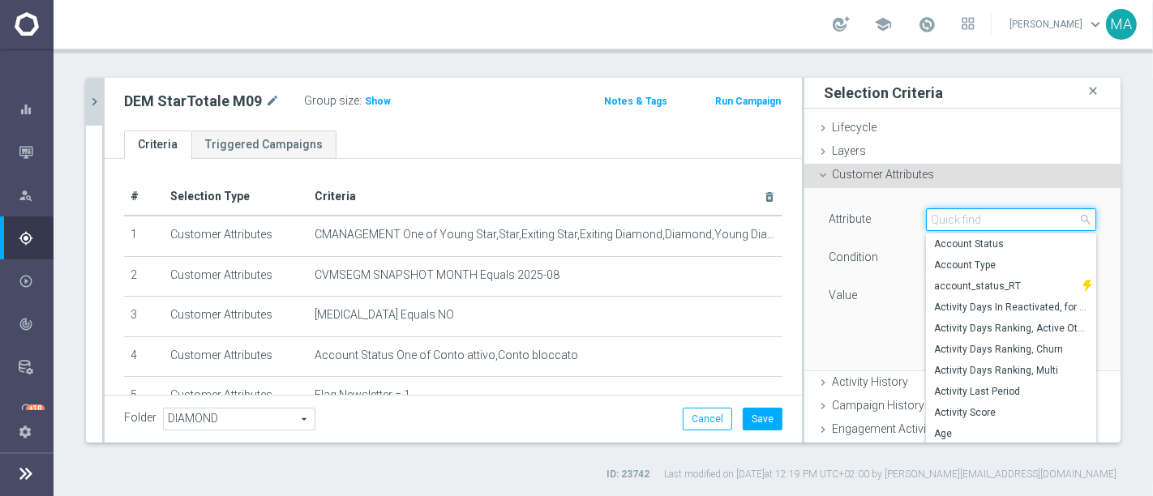
click at [967, 219] on input "search" at bounding box center [1011, 219] width 170 height 23
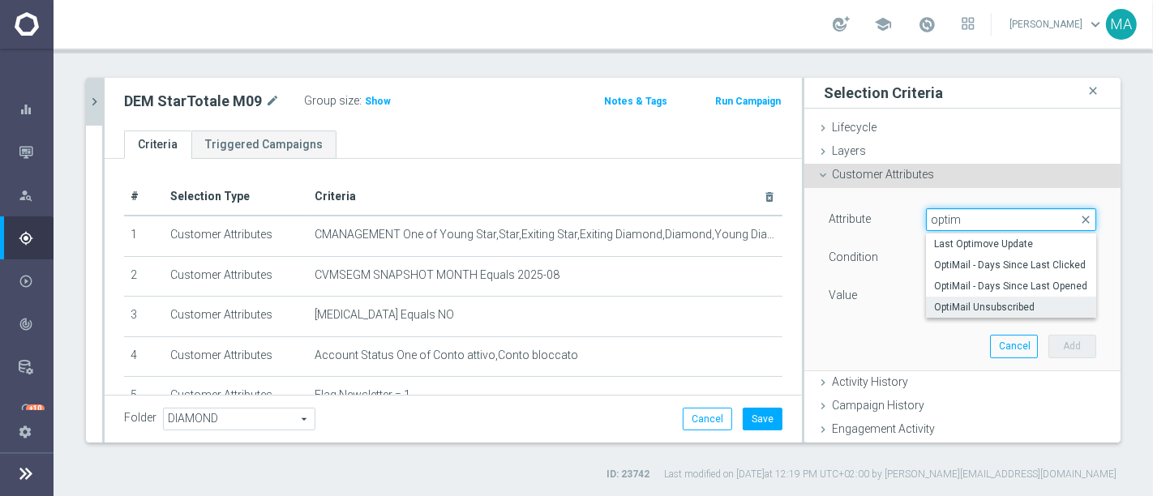
type input "optim"
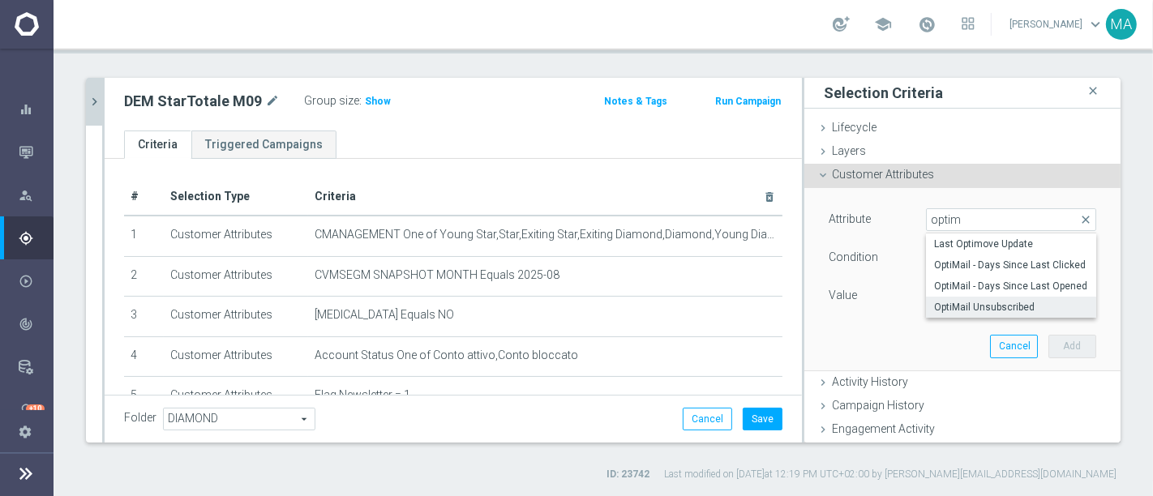
click at [993, 302] on span "OptiMail Unsubscribed" at bounding box center [1011, 307] width 154 height 13
type input "OptiMail Unsubscribed"
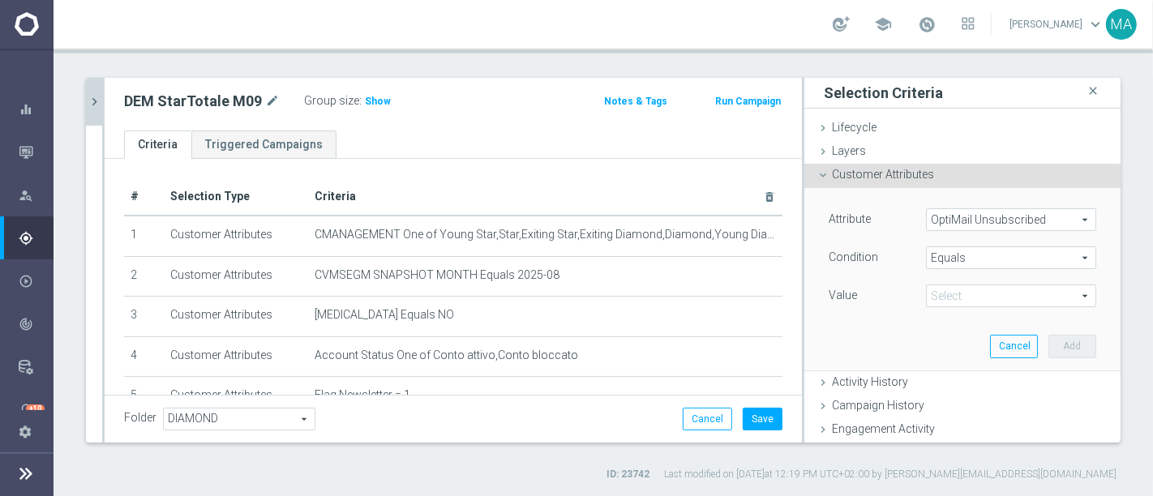
click at [1005, 258] on span "Equals" at bounding box center [1011, 257] width 169 height 21
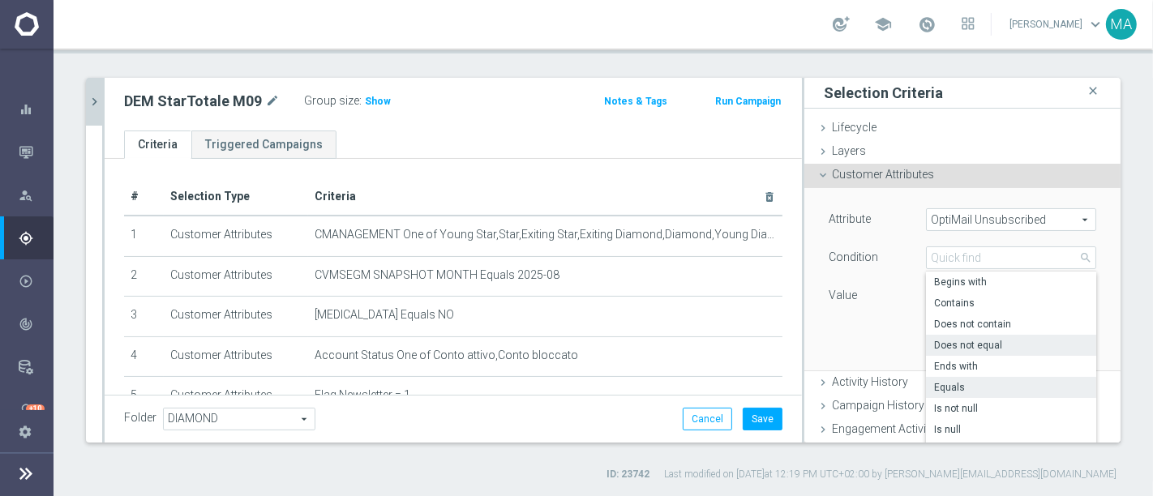
click at [998, 347] on span "Does not equal" at bounding box center [1011, 345] width 154 height 13
type input "Does not equal"
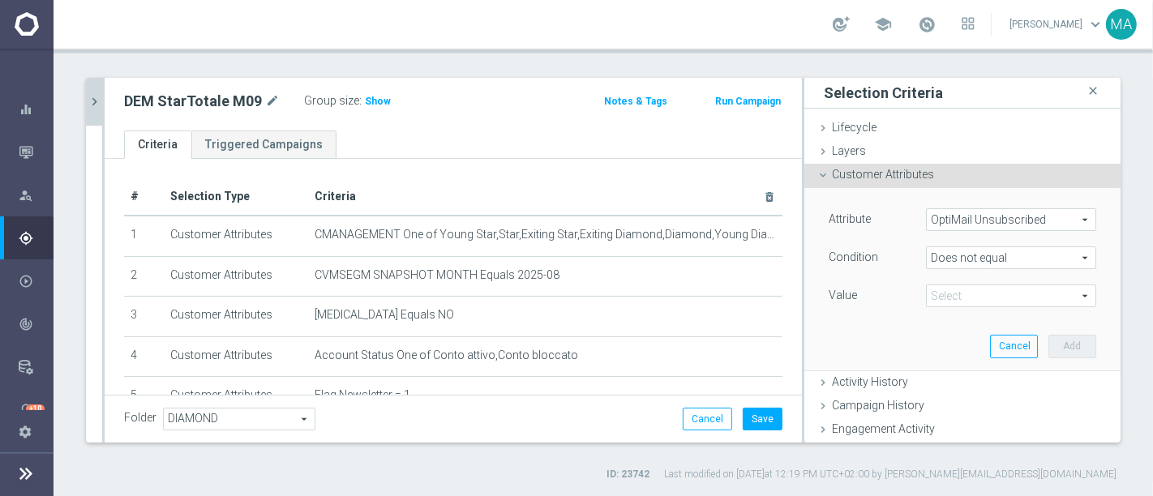
click at [996, 302] on span at bounding box center [1011, 295] width 169 height 21
click at [990, 320] on span "Sisal Marketing" at bounding box center [1011, 320] width 154 height 13
type input "Sisal Marketing"
click at [1054, 346] on button "Add" at bounding box center [1072, 346] width 48 height 23
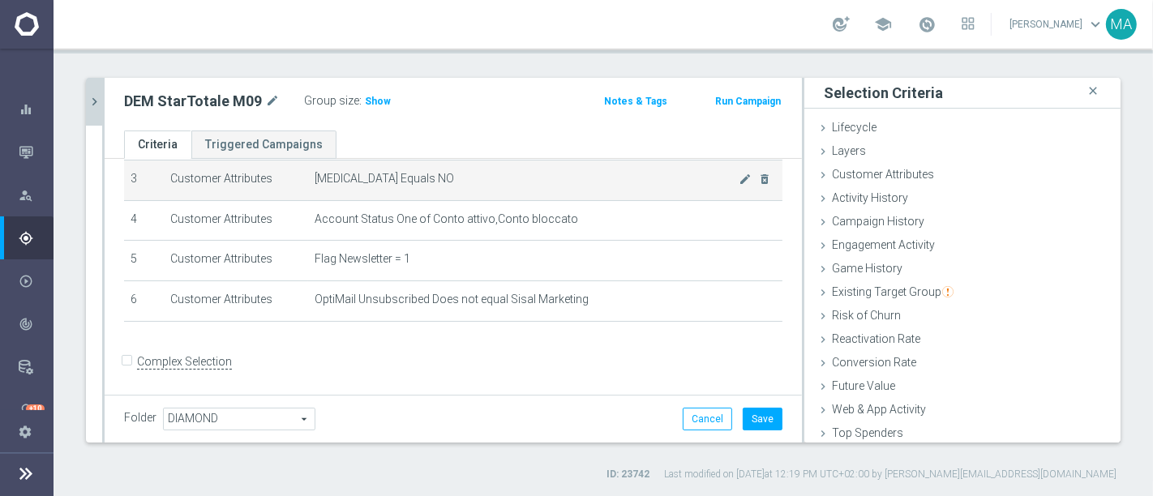
scroll to position [46, 0]
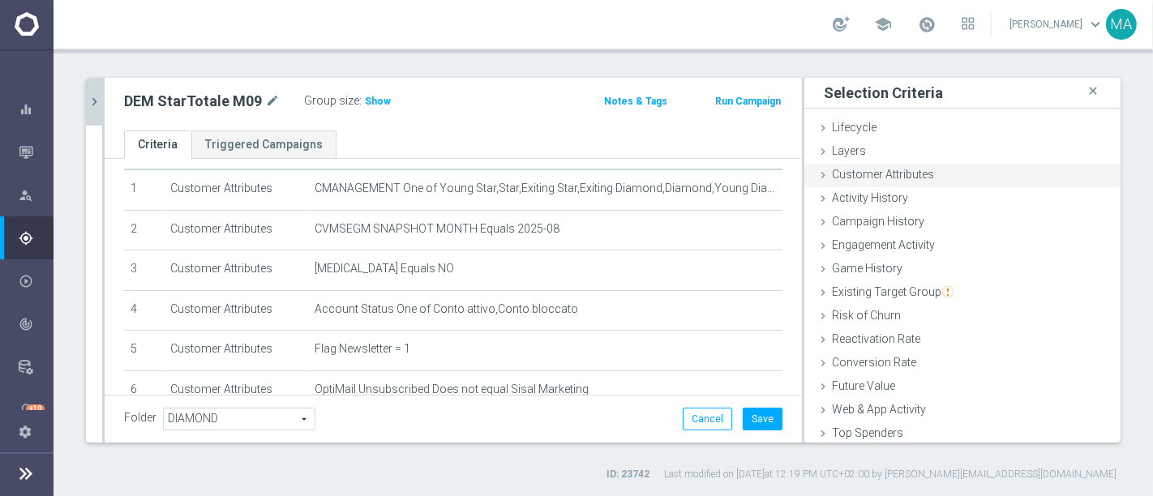
click at [817, 170] on icon at bounding box center [823, 175] width 13 height 13
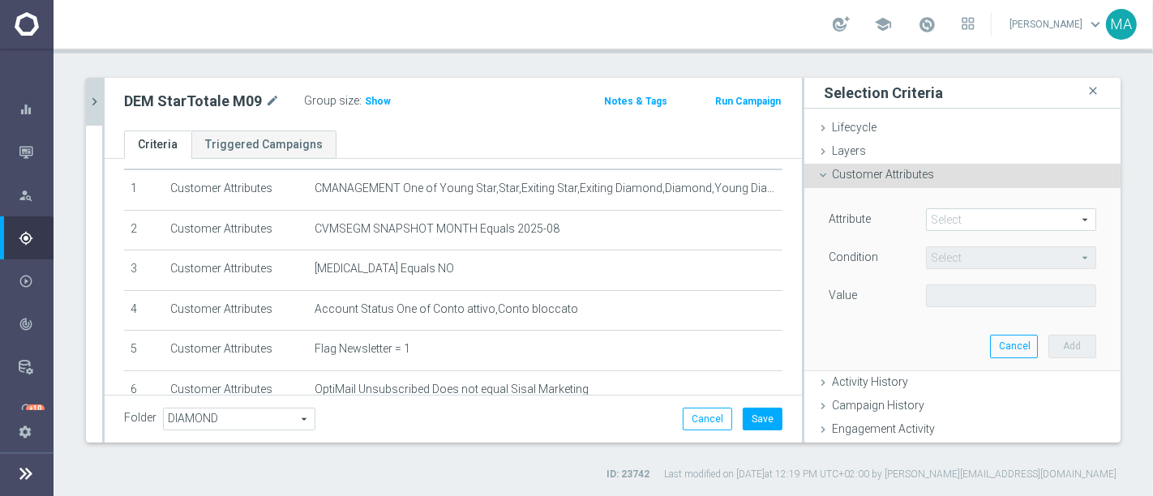
click at [945, 212] on span at bounding box center [1011, 219] width 169 height 21
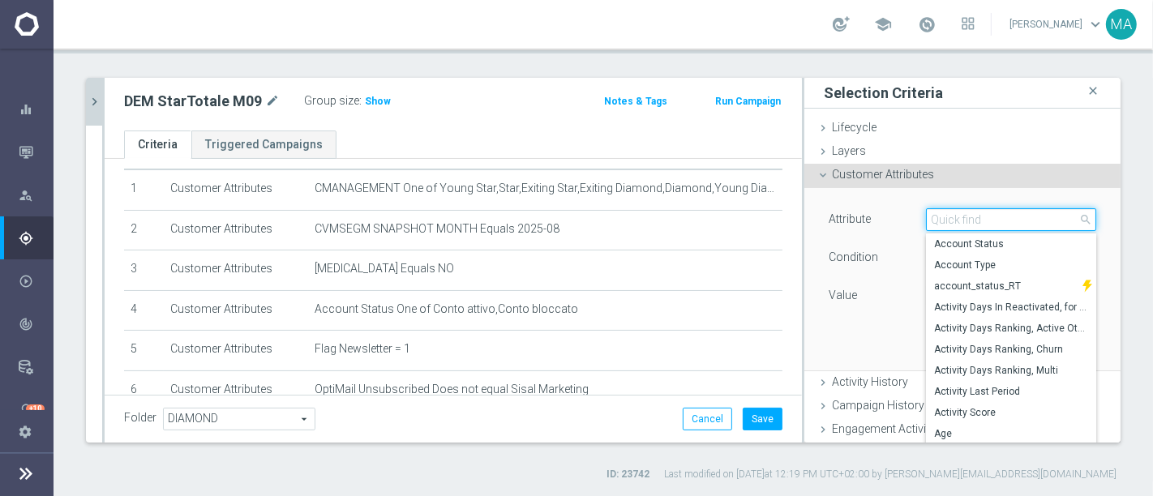
click at [948, 216] on input "search" at bounding box center [1011, 219] width 170 height 23
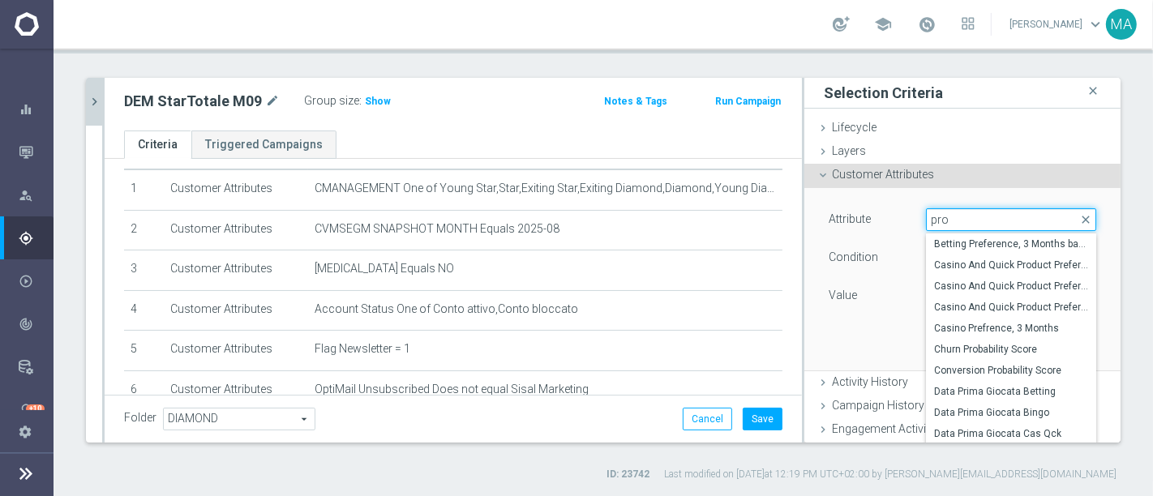
type input "prof"
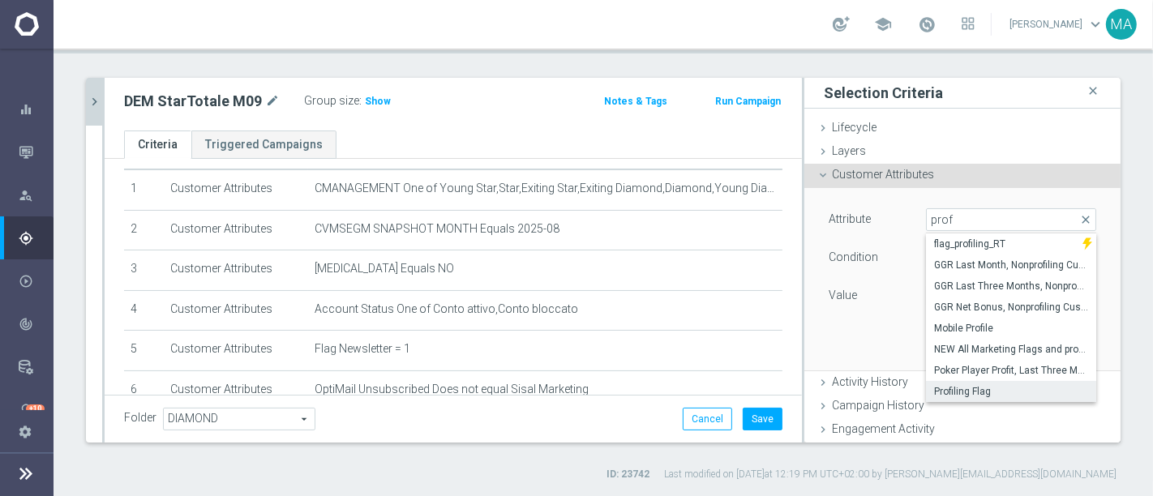
click at [977, 386] on span "Profiling Flag" at bounding box center [1011, 391] width 154 height 13
type input "Profiling Flag"
type input "Equals"
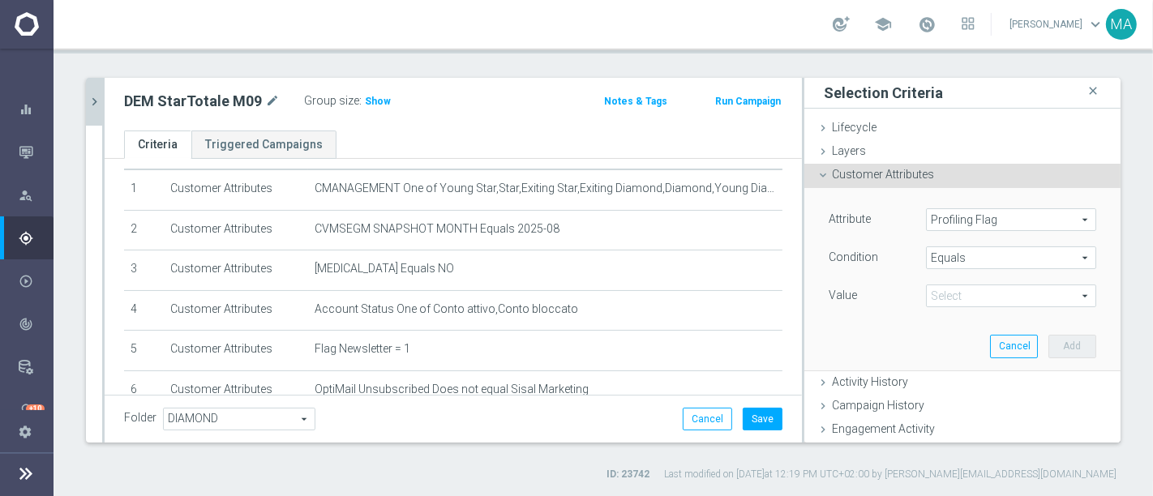
click at [1020, 292] on span at bounding box center [1011, 295] width 169 height 21
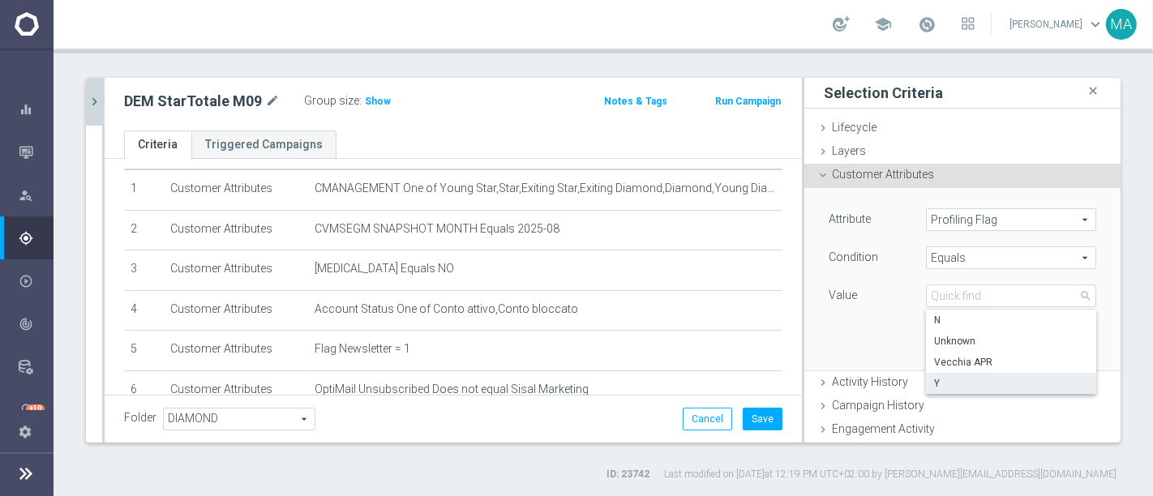
click at [942, 378] on span "Y" at bounding box center [1011, 383] width 154 height 13
type input "Y"
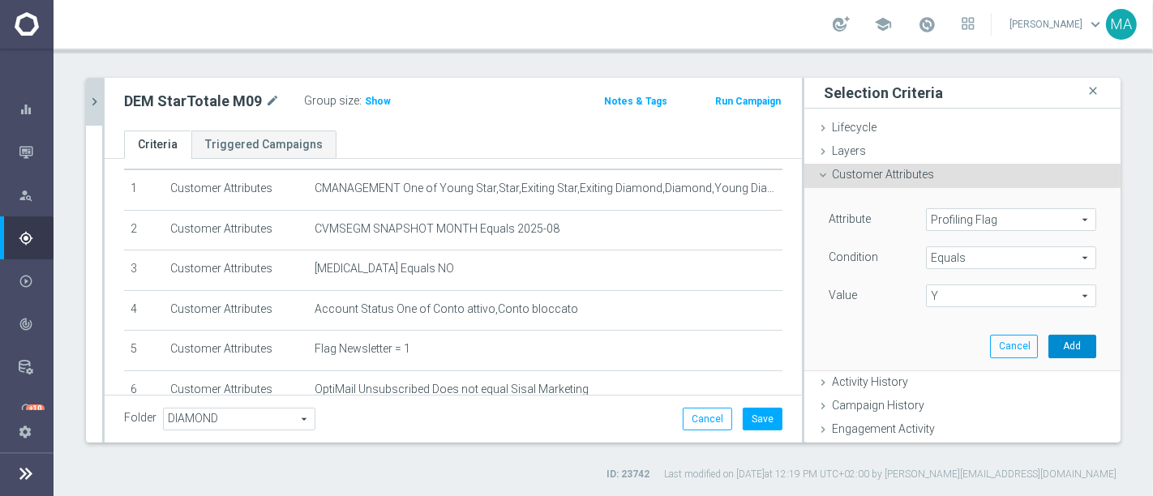
click at [1058, 349] on button "Add" at bounding box center [1072, 346] width 48 height 23
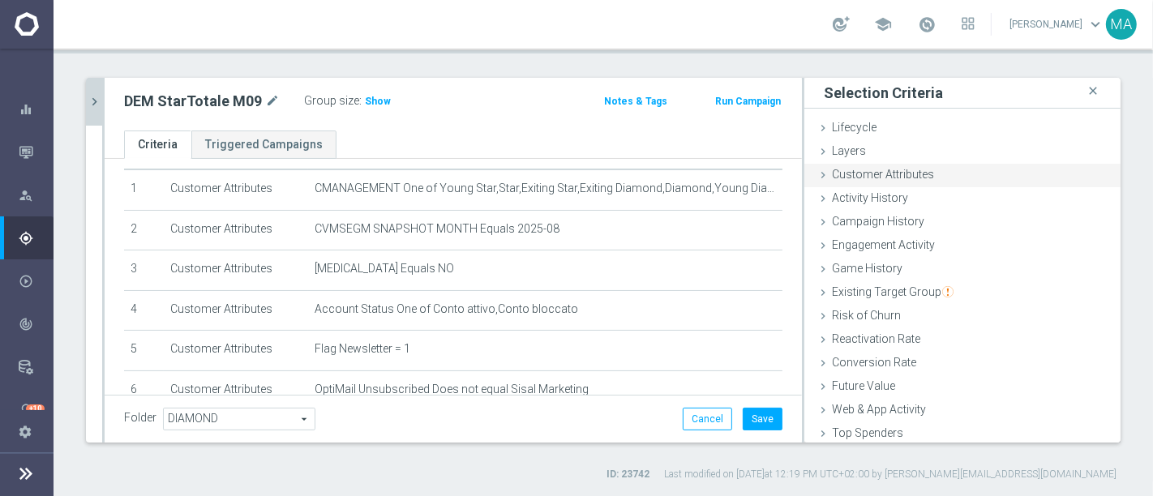
click at [896, 177] on span "Customer Attributes" at bounding box center [883, 174] width 102 height 13
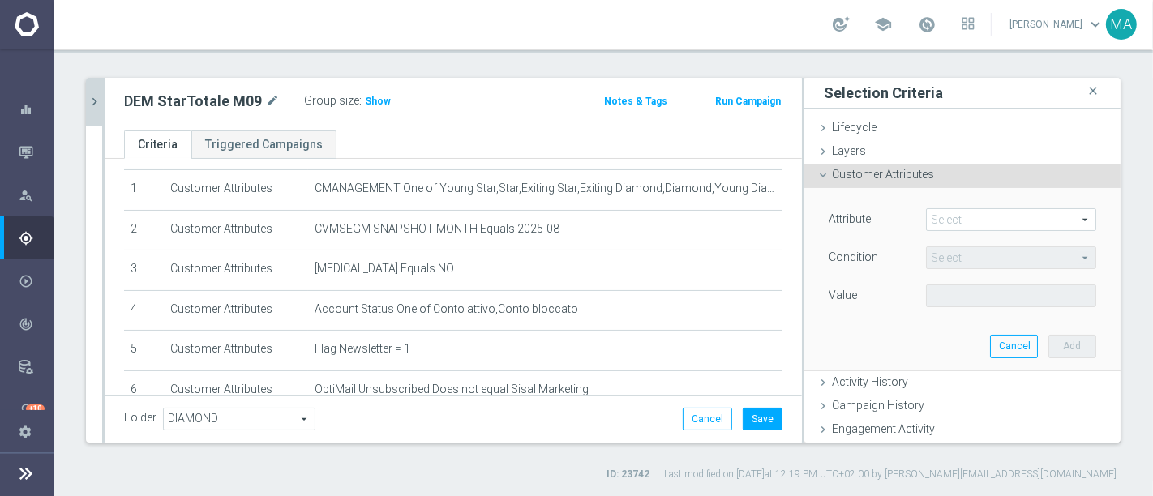
click at [1018, 228] on span at bounding box center [1011, 219] width 169 height 21
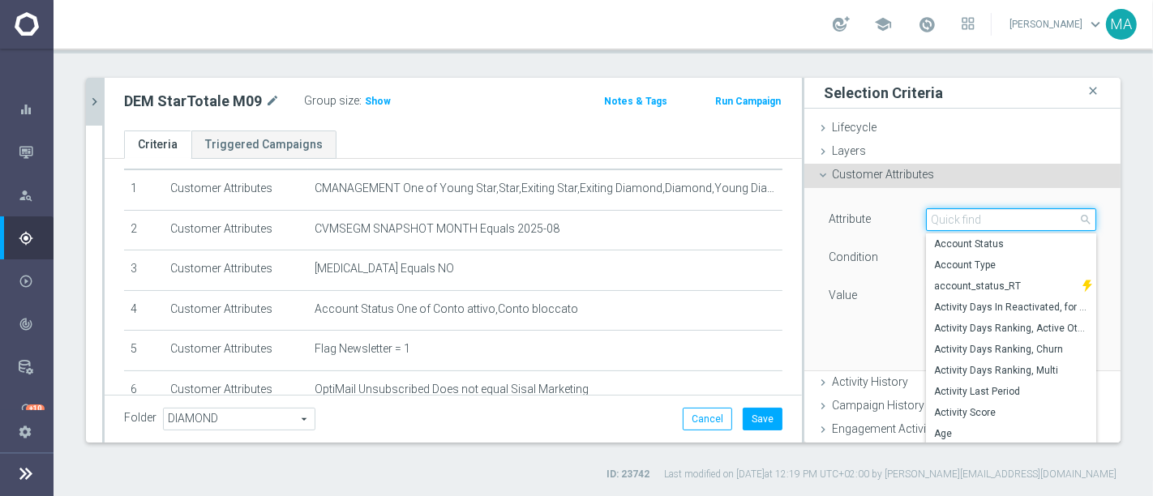
click at [985, 224] on input "search" at bounding box center [1011, 219] width 170 height 23
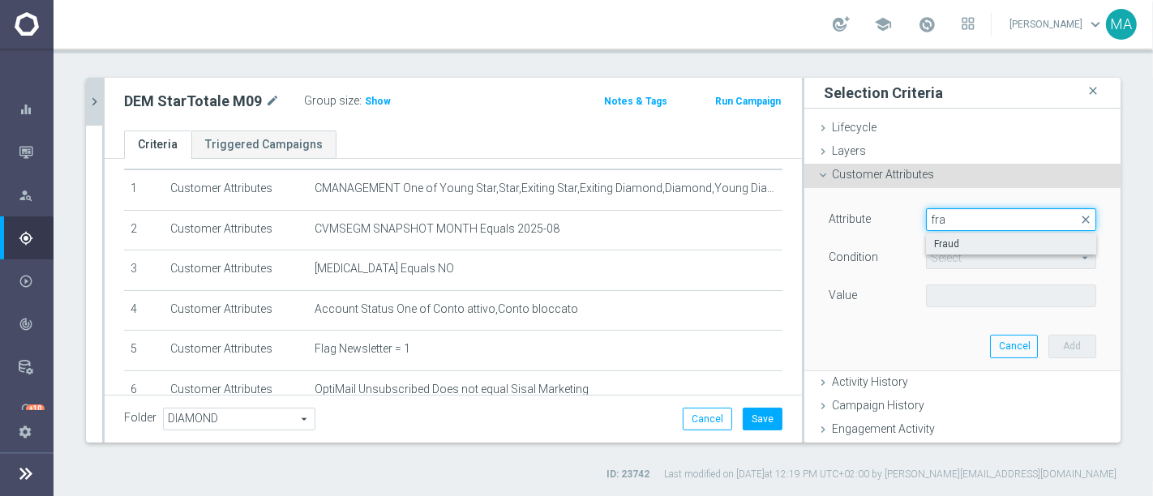
type input "fra"
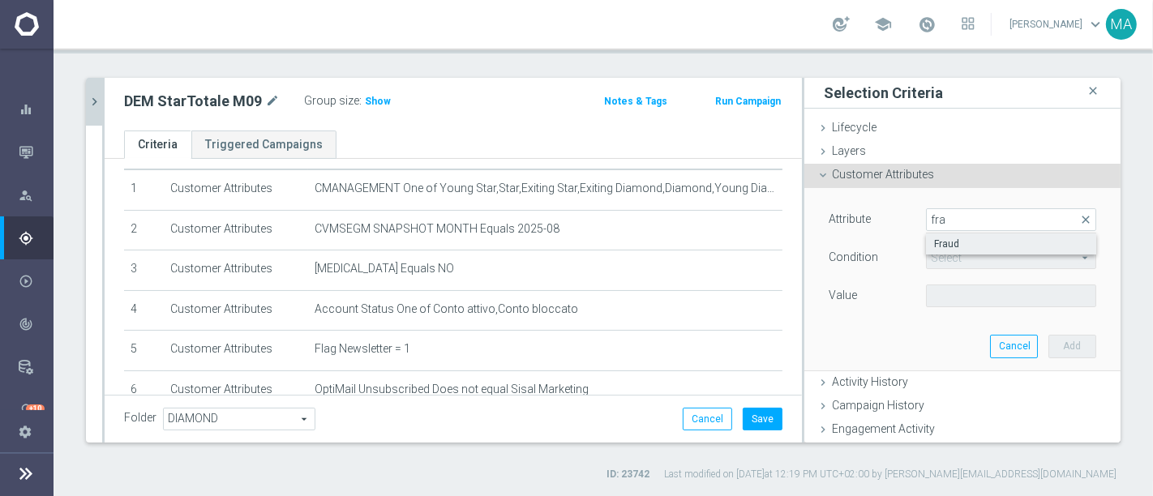
click at [974, 238] on span "Fraud" at bounding box center [1011, 244] width 154 height 13
type input "Fraud"
type input "="
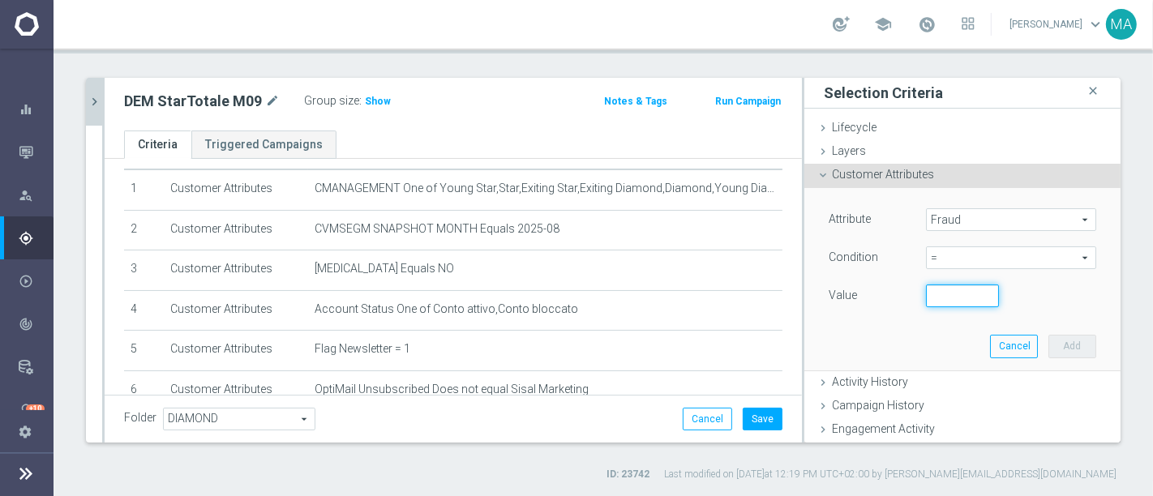
click at [947, 302] on input "number" at bounding box center [962, 296] width 73 height 23
type input "0"
click at [1048, 341] on button "Add" at bounding box center [1072, 346] width 48 height 23
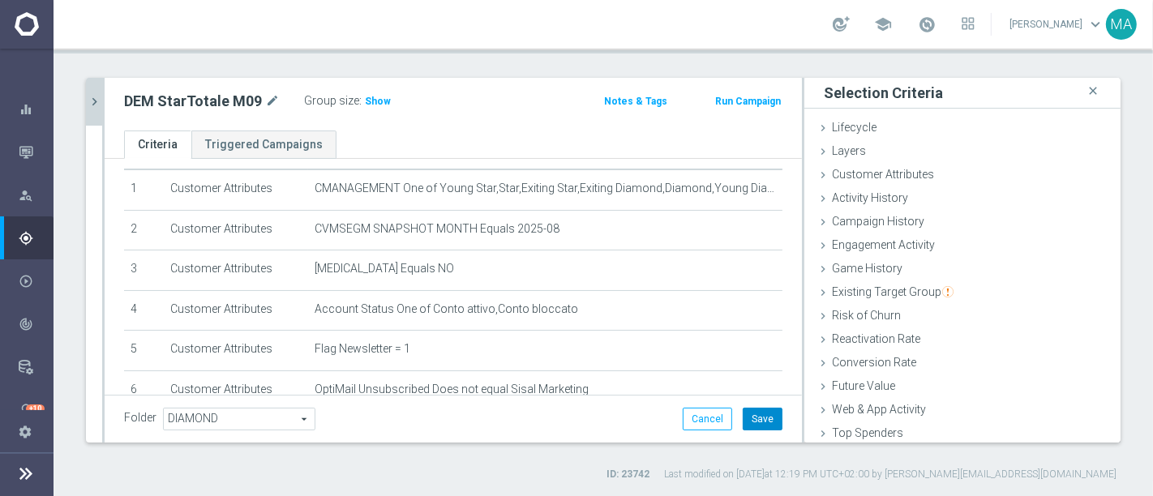
click at [743, 419] on button "Save" at bounding box center [763, 419] width 40 height 23
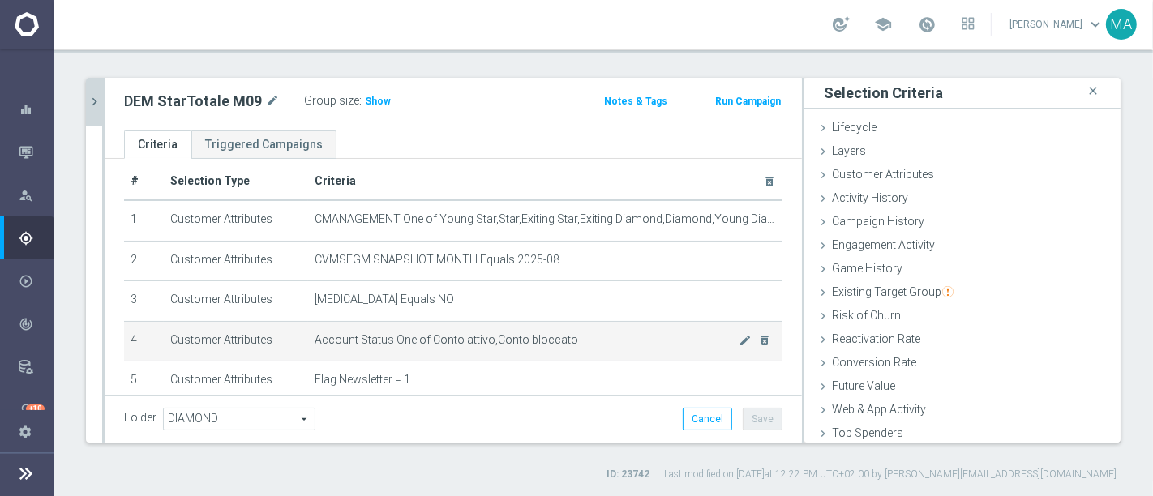
scroll to position [0, 0]
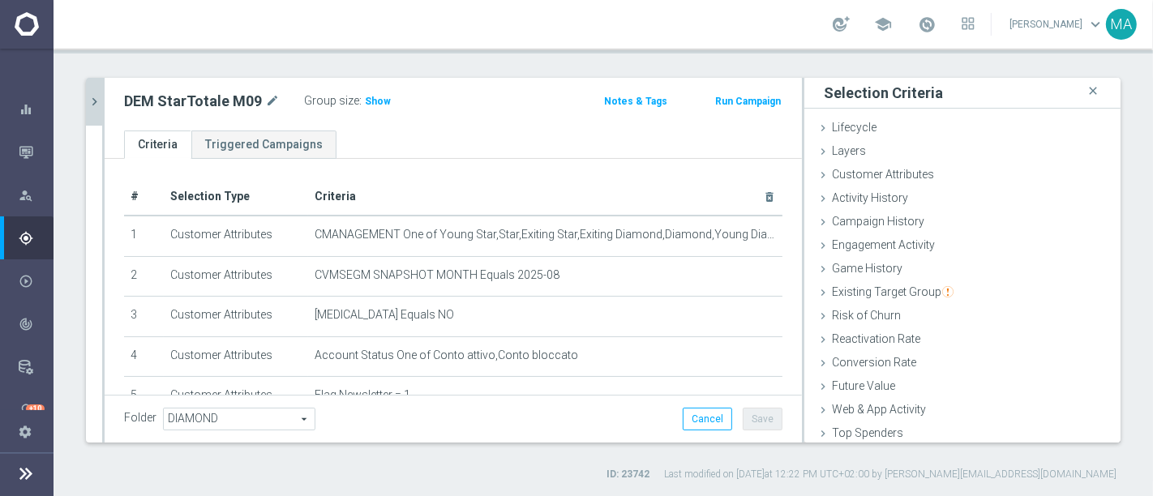
click at [92, 96] on icon "chevron_right" at bounding box center [94, 101] width 15 height 15
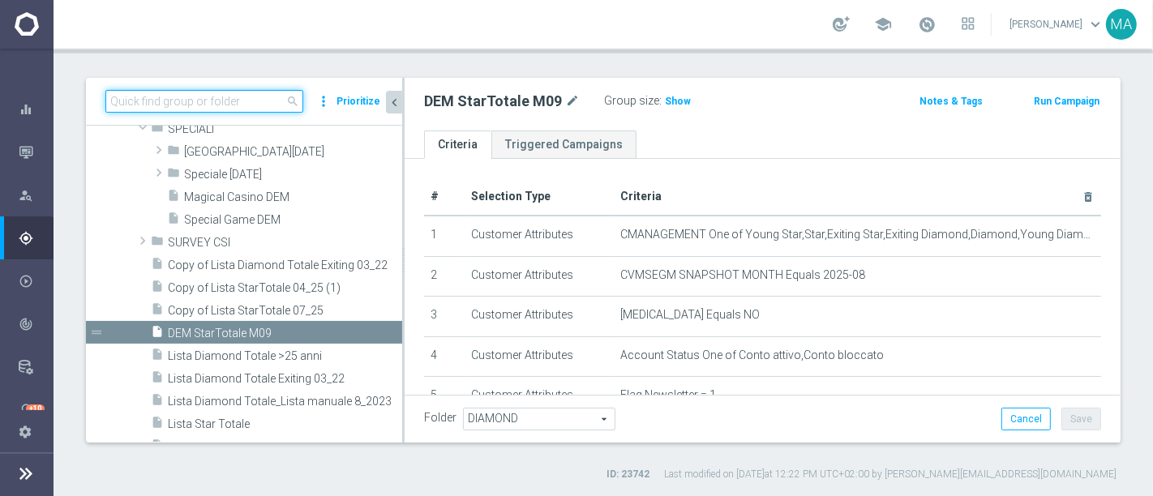
click at [217, 101] on input at bounding box center [204, 101] width 198 height 23
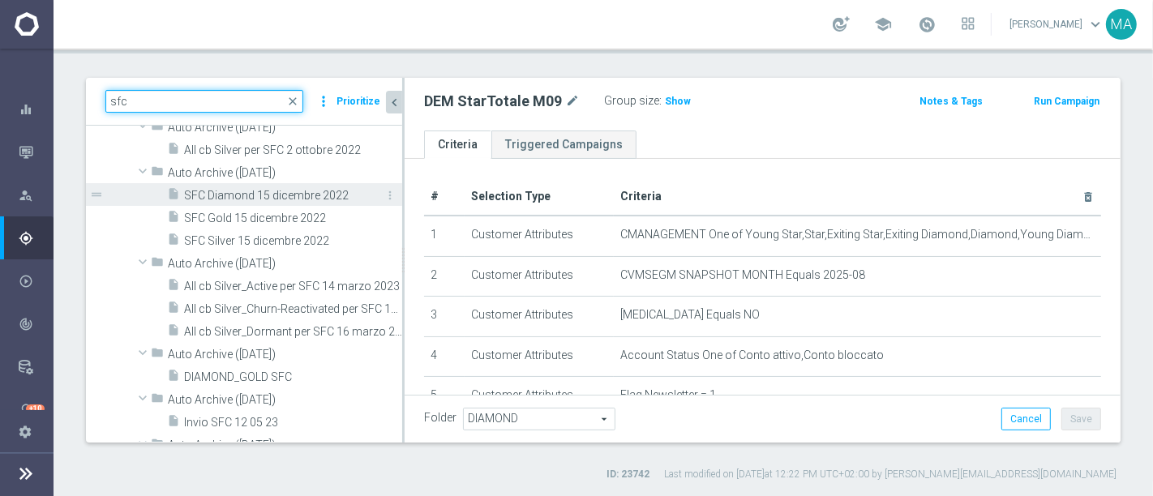
type input "sfc"
click at [296, 191] on span "SFC Diamond 15 dicembre 2022" at bounding box center [275, 196] width 182 height 14
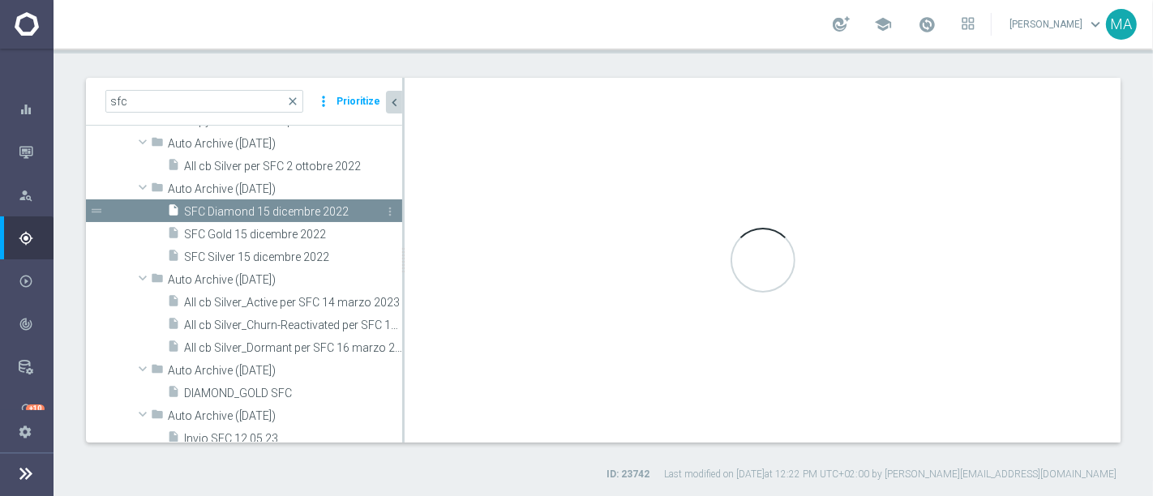
type input "Auto Archive ([DATE])"
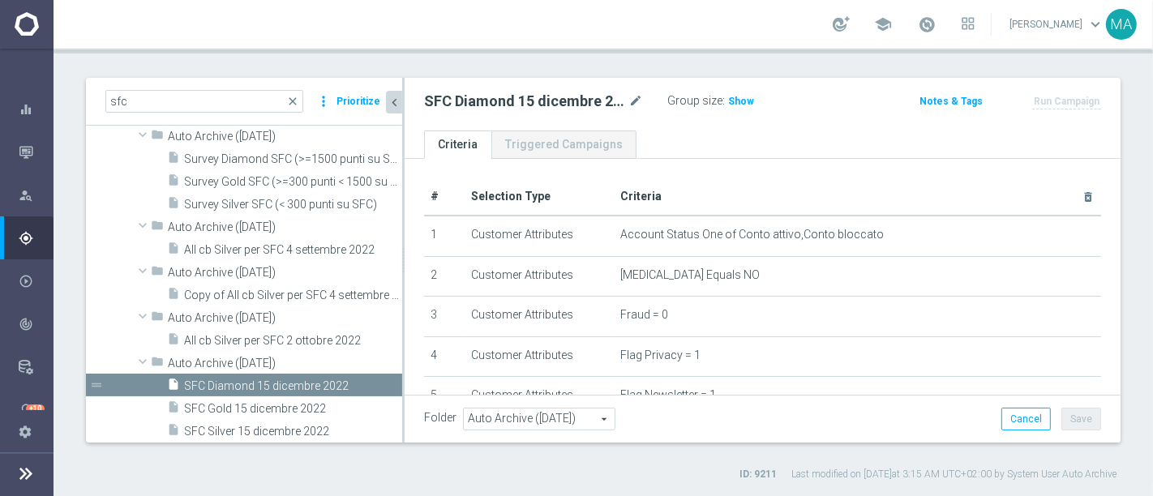
scroll to position [250, 0]
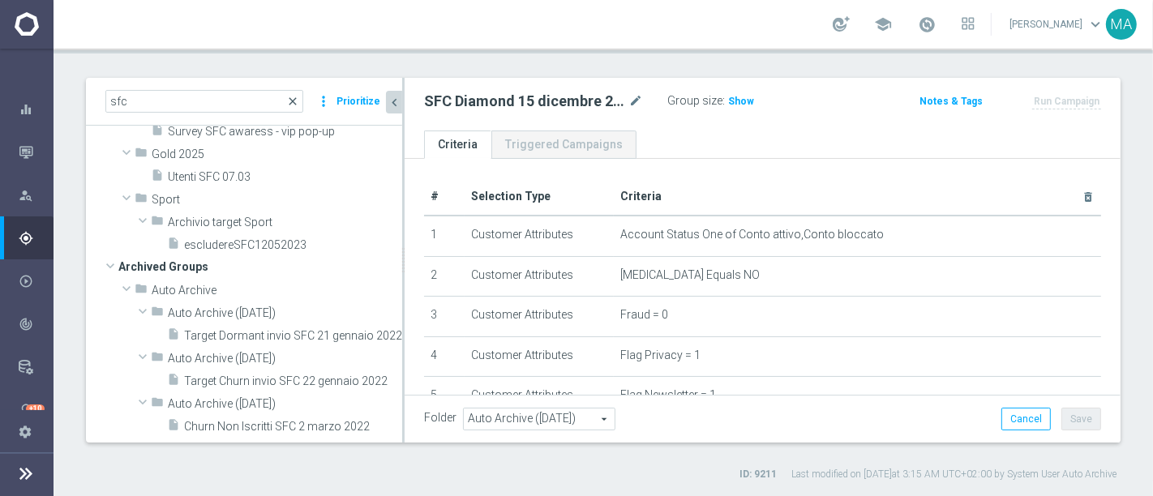
click at [296, 96] on span "close" at bounding box center [292, 101] width 13 height 13
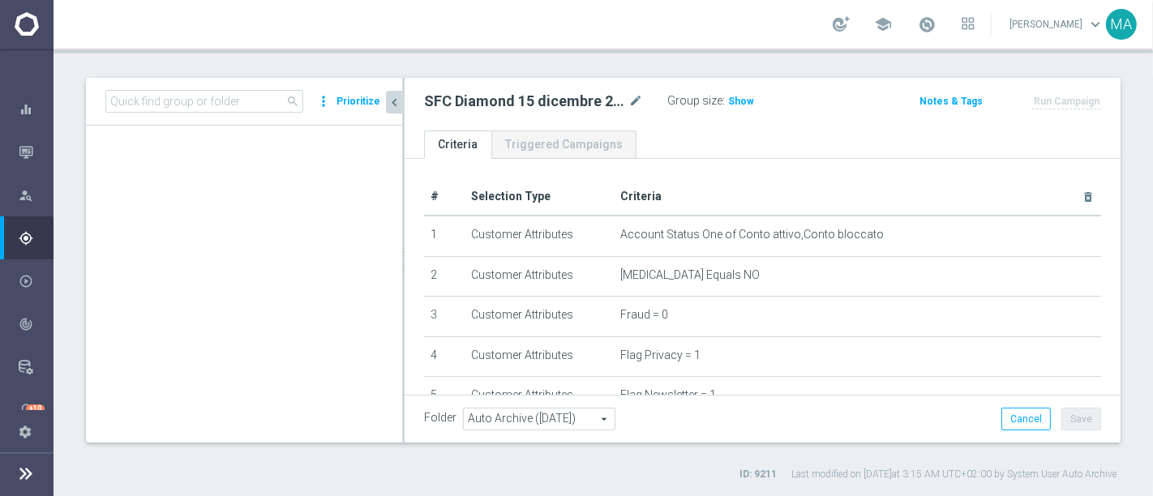
scroll to position [0, 0]
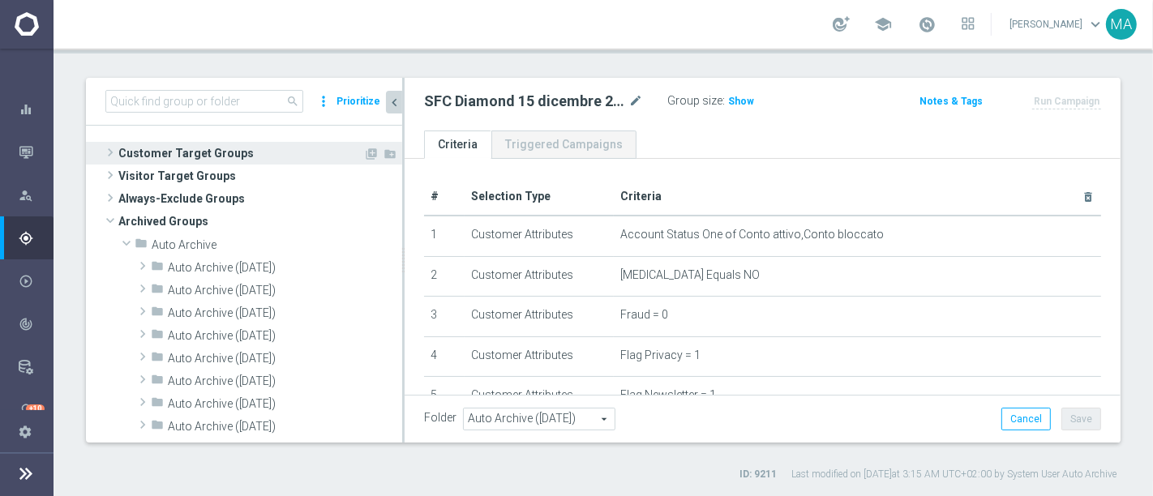
click at [111, 152] on span at bounding box center [110, 152] width 16 height 19
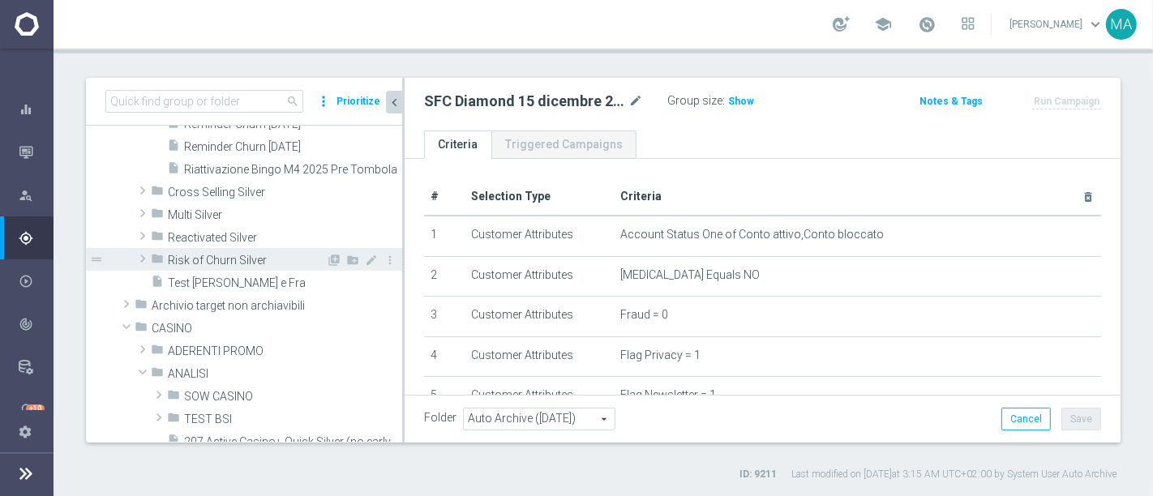
scroll to position [360, 0]
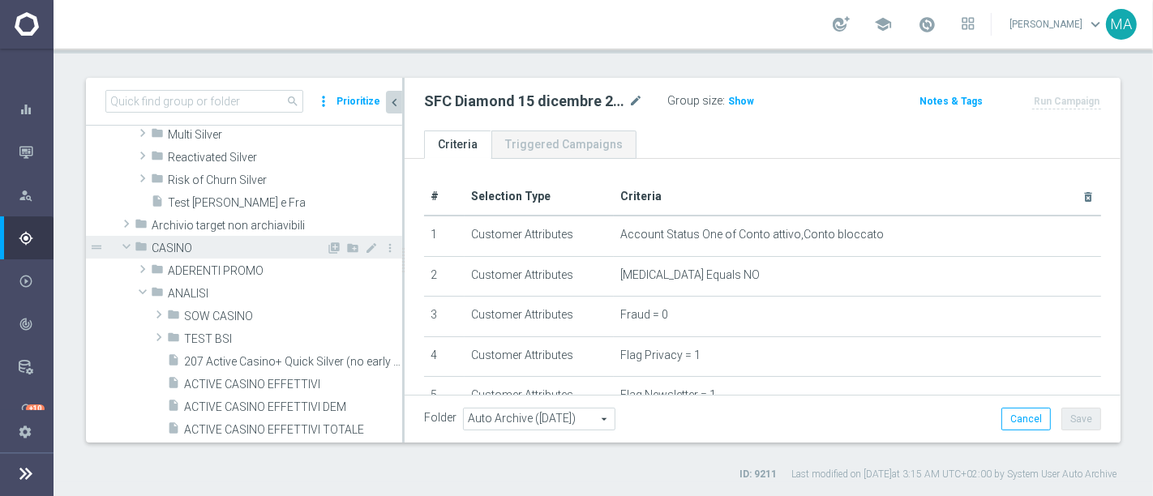
click at [122, 240] on span at bounding box center [126, 246] width 19 height 16
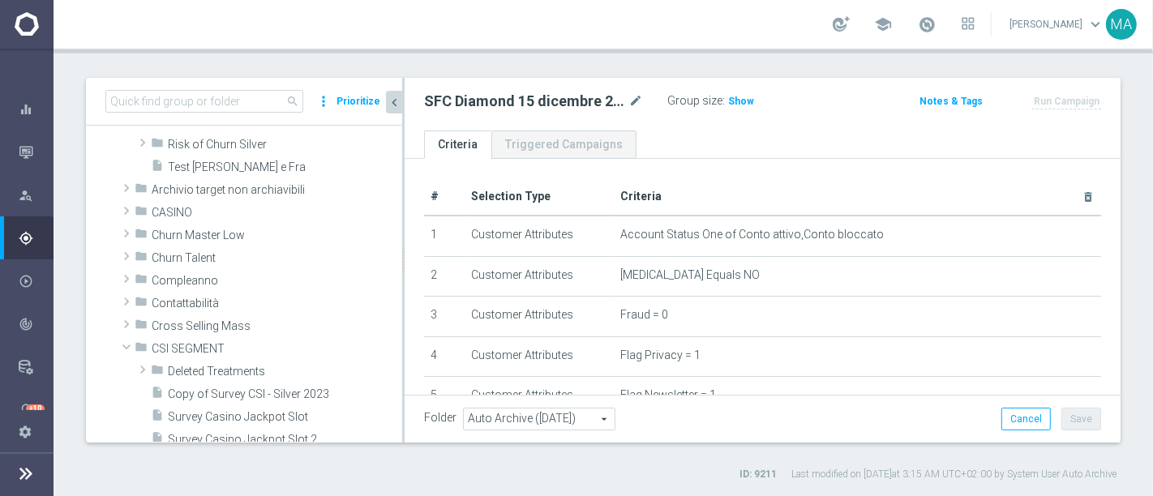
scroll to position [450, 0]
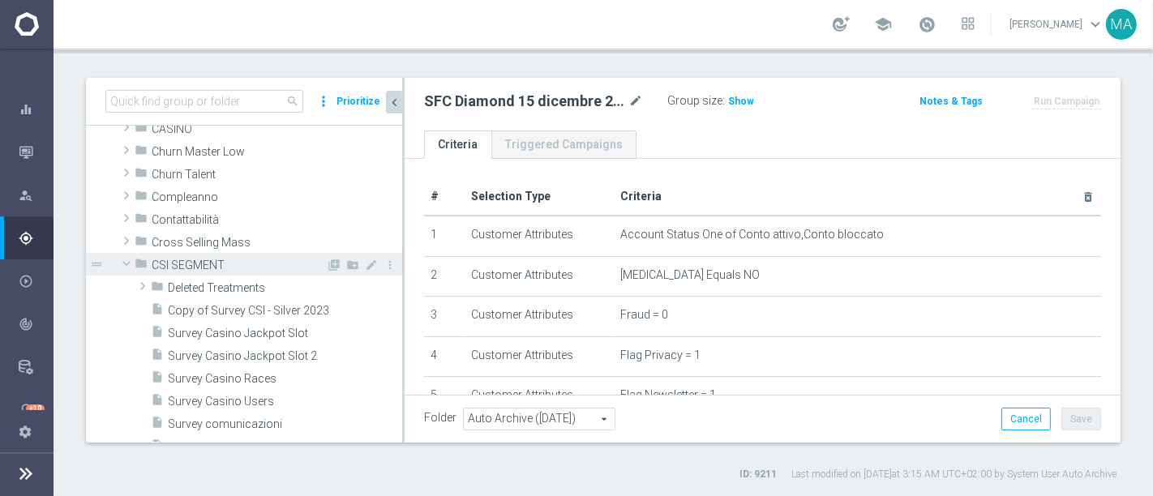
click at [126, 265] on span at bounding box center [126, 263] width 19 height 16
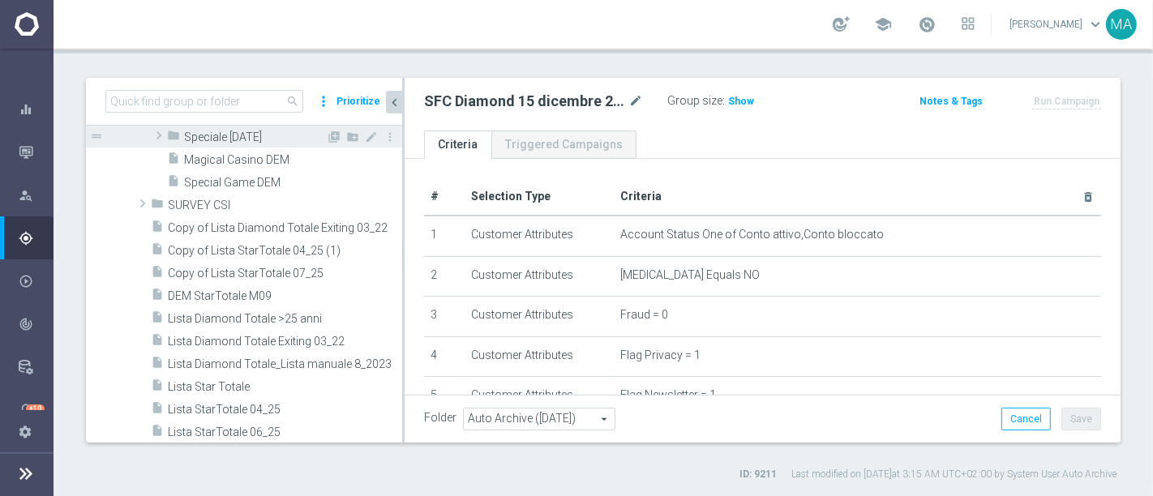
scroll to position [1351, 0]
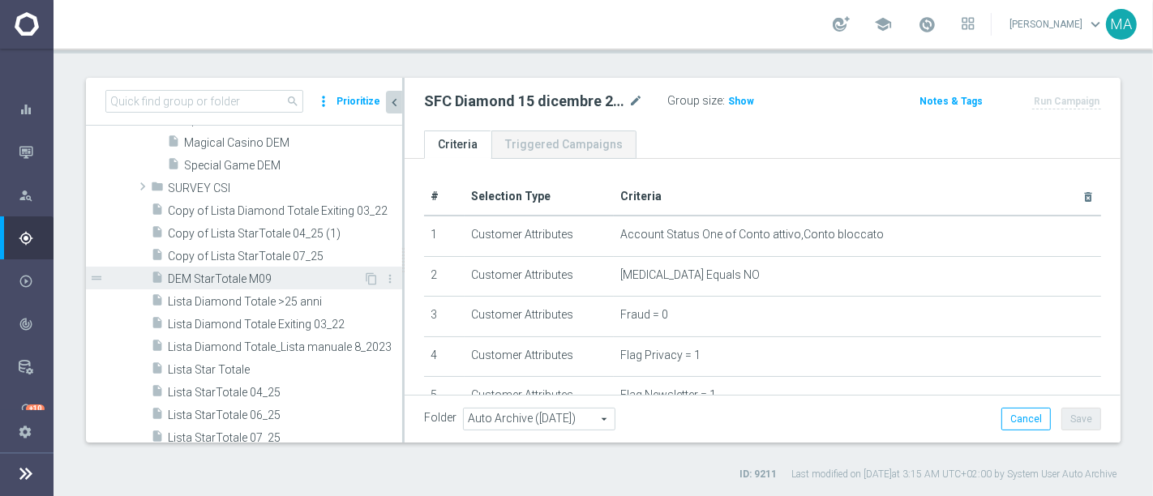
click at [249, 276] on span "DEM StarTotale M09" at bounding box center [265, 279] width 195 height 14
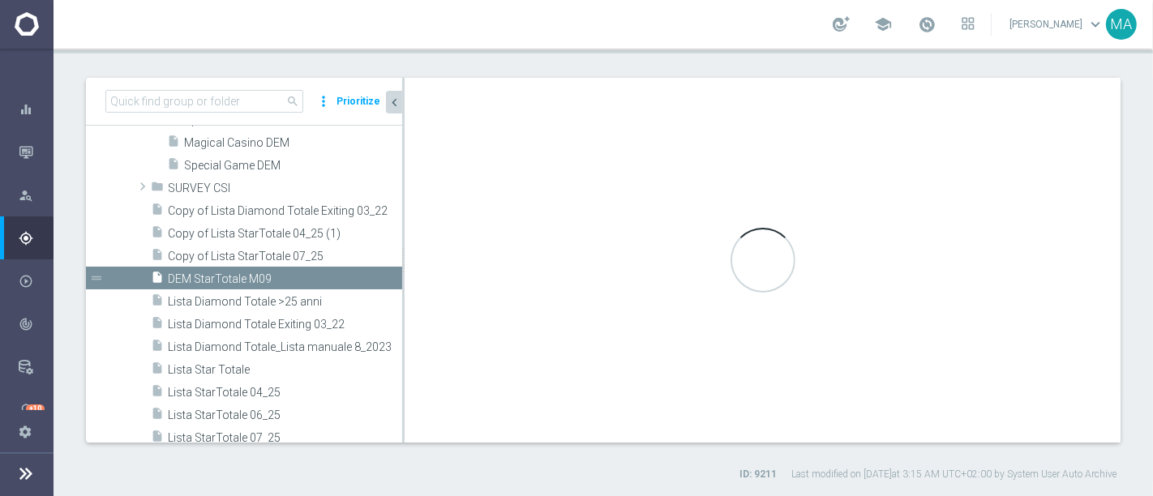
type input "DIAMOND"
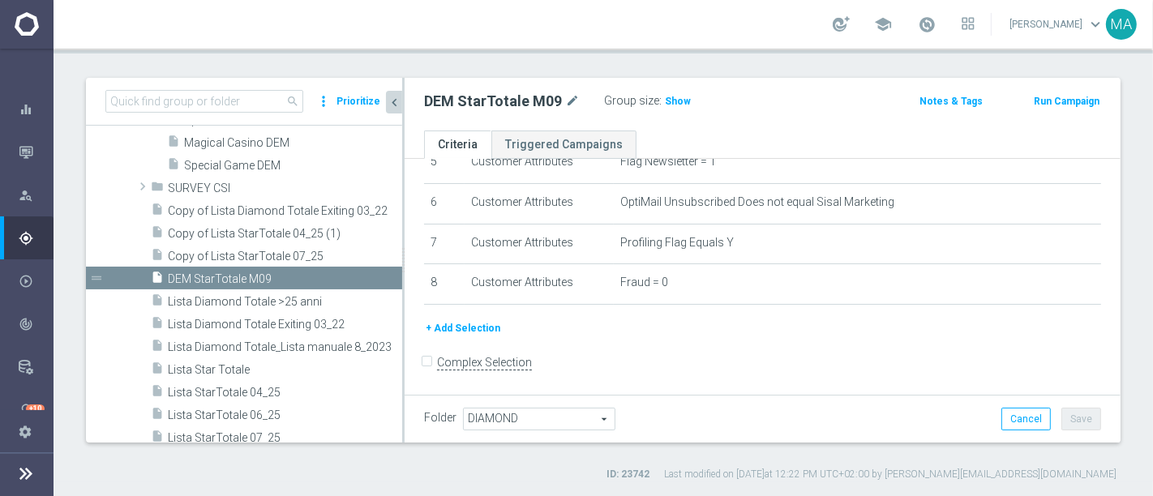
click at [476, 326] on button "+ Add Selection" at bounding box center [463, 328] width 78 height 18
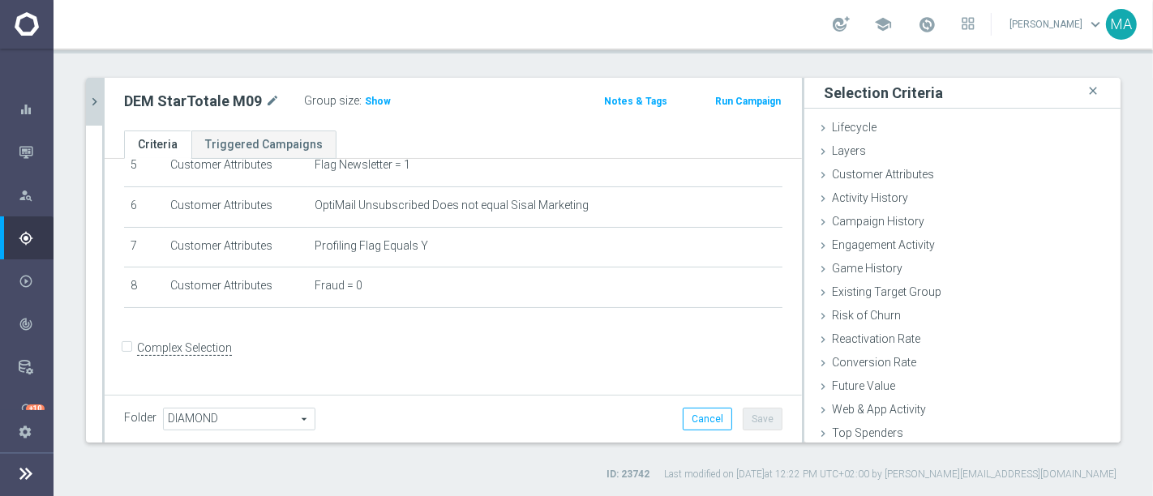
scroll to position [217, 0]
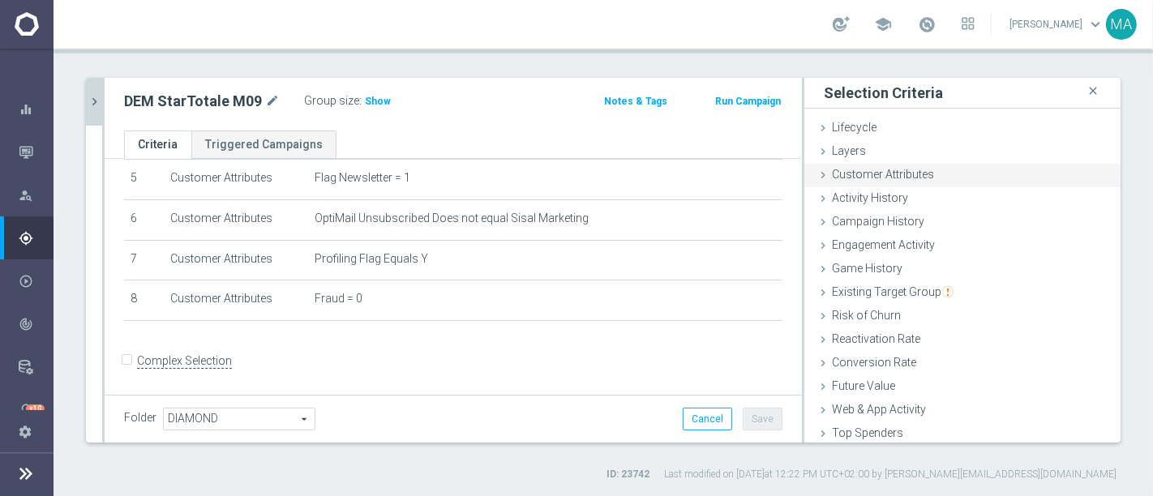
click at [887, 173] on span "Customer Attributes" at bounding box center [883, 174] width 102 height 13
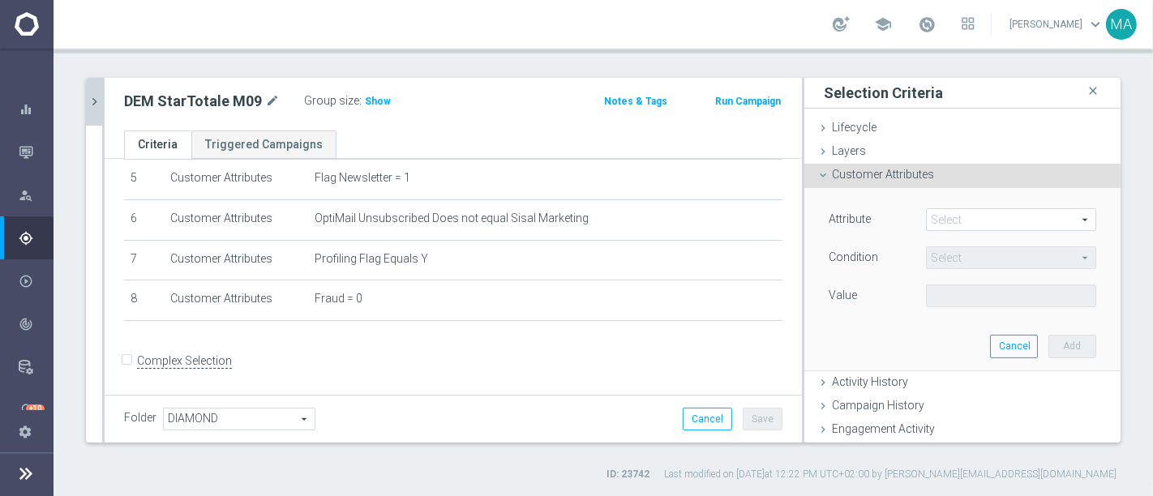
click at [966, 212] on span at bounding box center [1011, 219] width 169 height 21
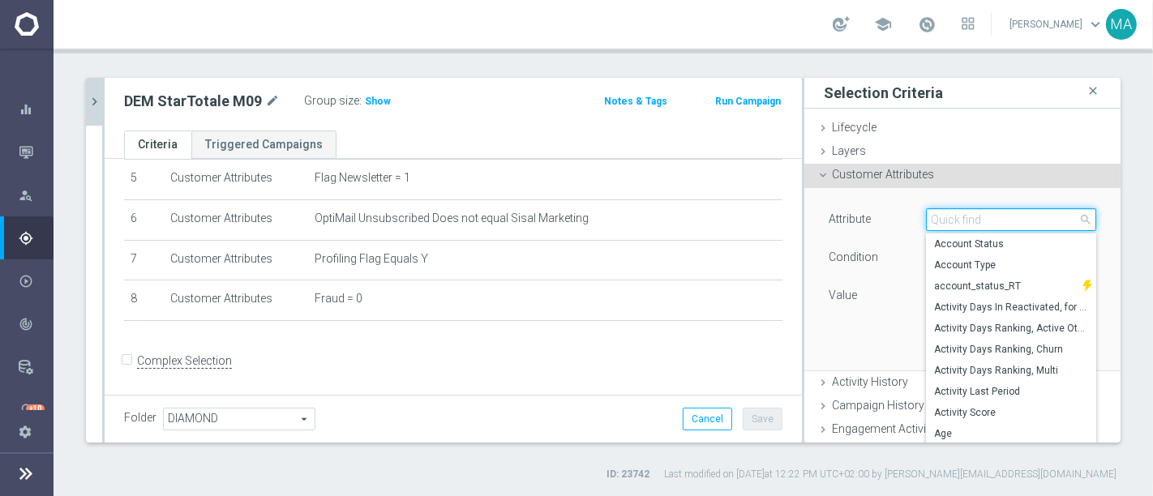
click at [962, 220] on input "search" at bounding box center [1011, 219] width 170 height 23
type input "priv"
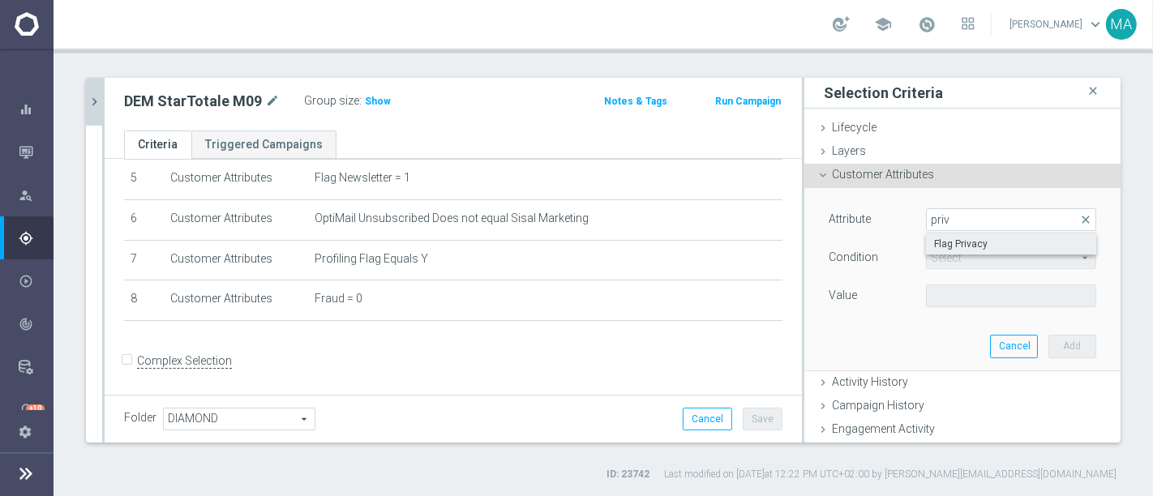
click at [949, 242] on span "Flag Privacy" at bounding box center [1011, 244] width 154 height 13
type input "Flag Privacy"
type input "="
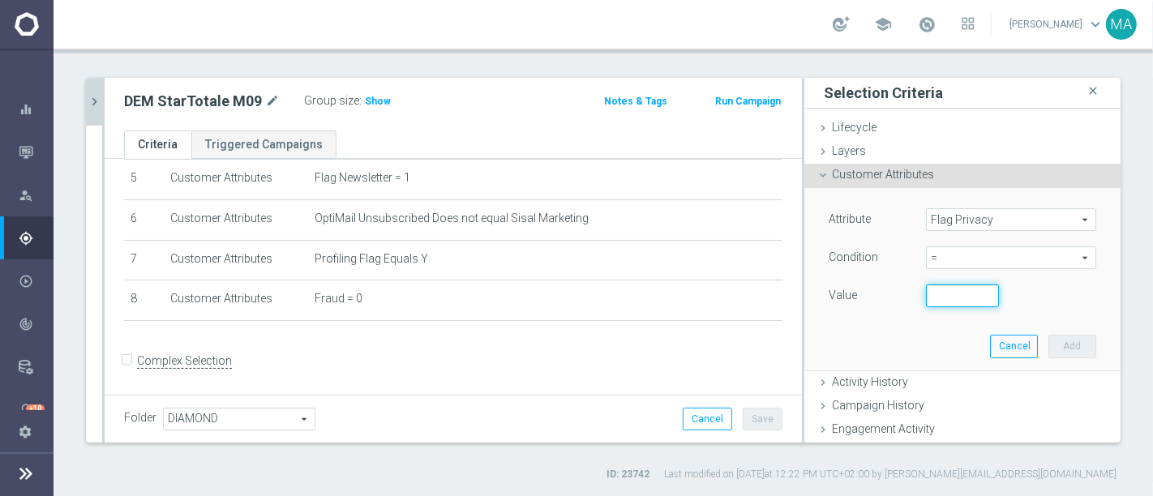
click at [946, 304] on input "number" at bounding box center [962, 296] width 73 height 23
type input "1"
click at [1063, 346] on button "Add" at bounding box center [1072, 346] width 48 height 23
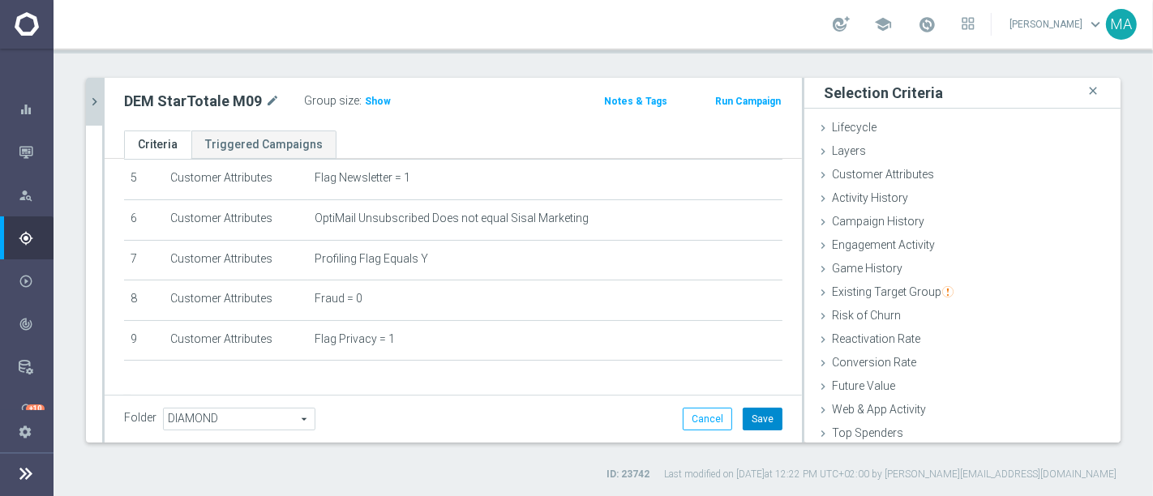
click at [765, 422] on button "Save" at bounding box center [763, 419] width 40 height 23
click at [371, 105] on span "Show" at bounding box center [378, 101] width 26 height 11
click at [92, 114] on button "chevron_right" at bounding box center [94, 102] width 16 height 48
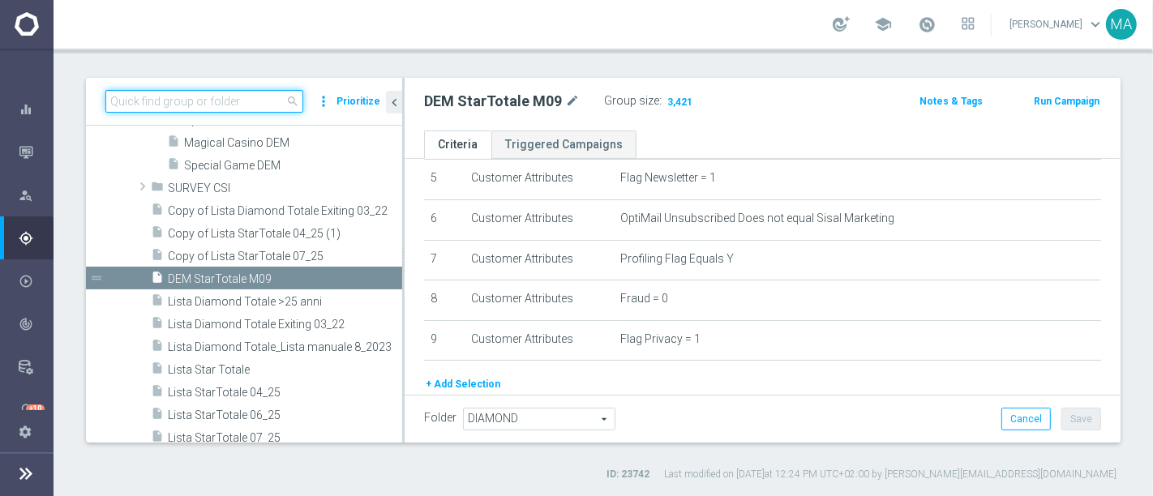
click at [221, 93] on input at bounding box center [204, 101] width 198 height 23
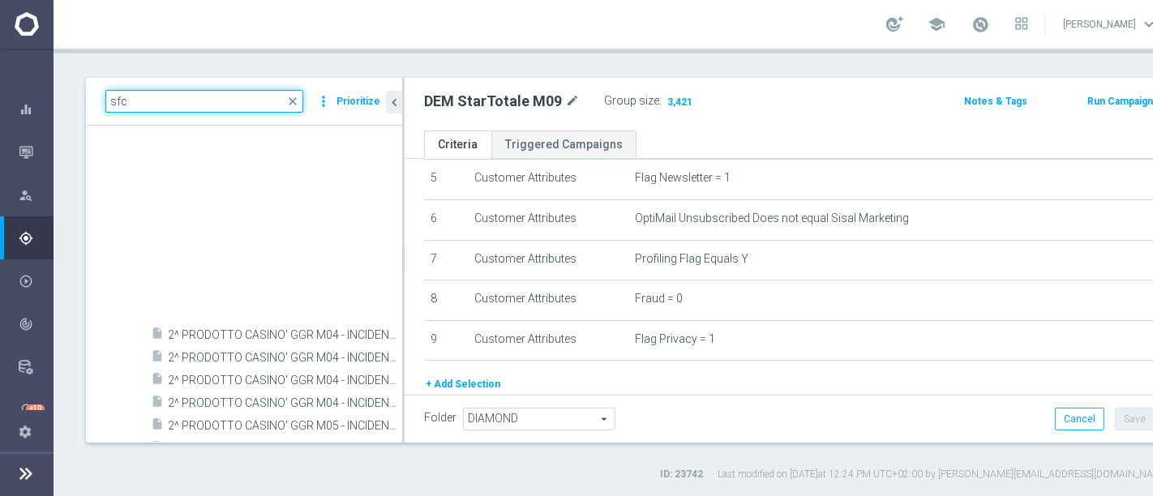
scroll to position [5766, 0]
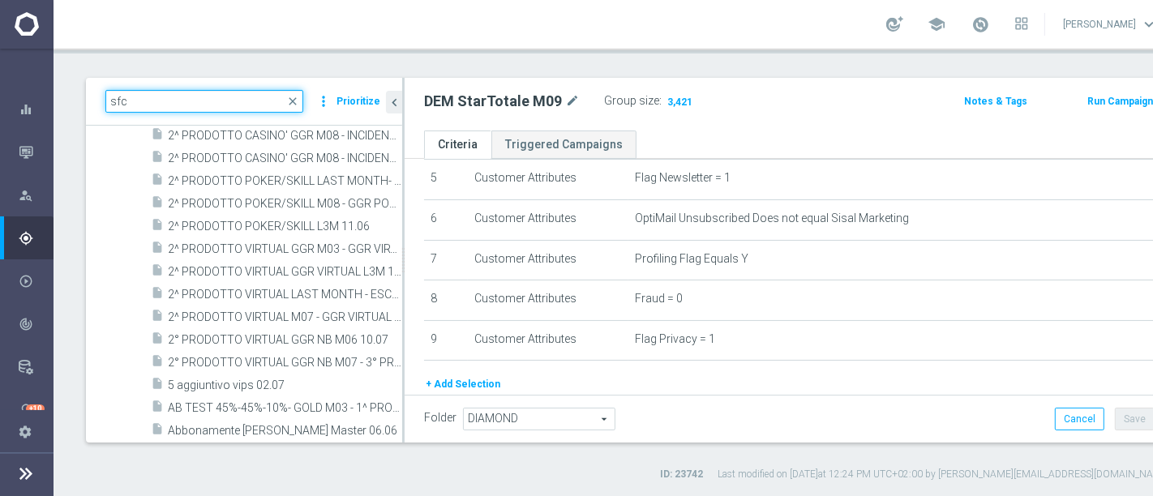
drag, startPoint x: 161, startPoint y: 105, endPoint x: 93, endPoint y: 96, distance: 68.7
click at [93, 96] on div "sfc close more_vert Prioritize" at bounding box center [244, 102] width 316 height 48
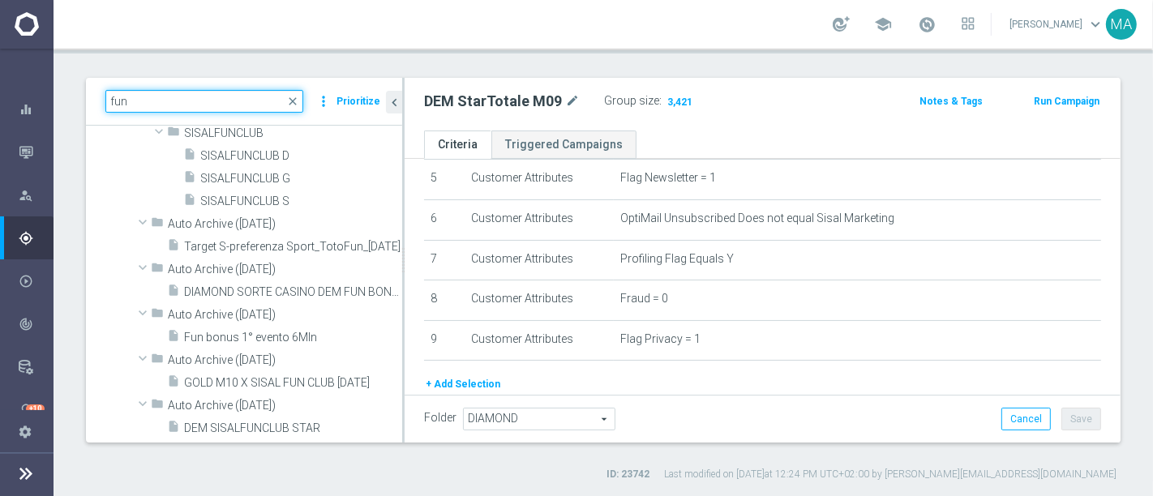
scroll to position [1678, 0]
type input "fun"
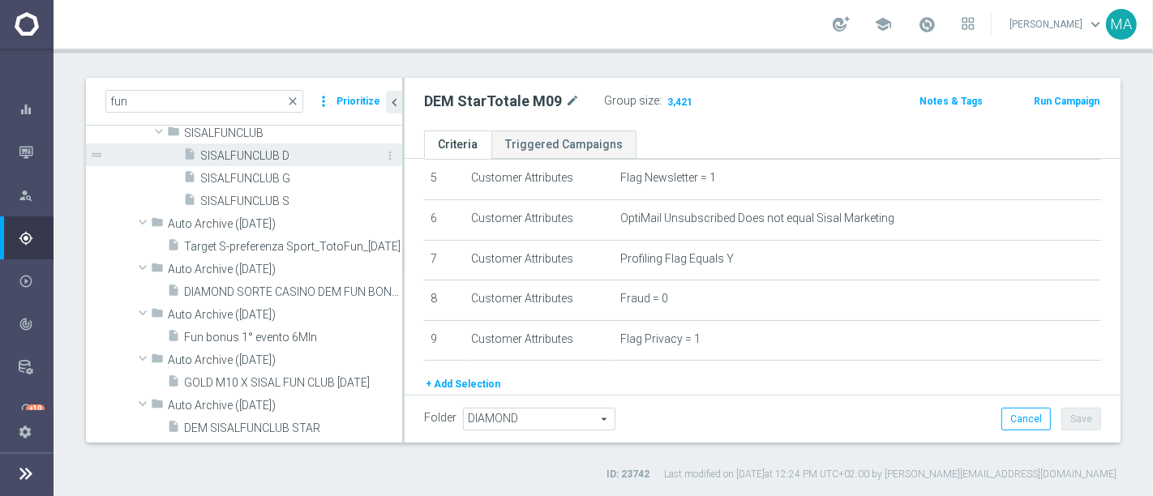
click at [256, 149] on span "SISALFUNCLUB D" at bounding box center [282, 156] width 165 height 14
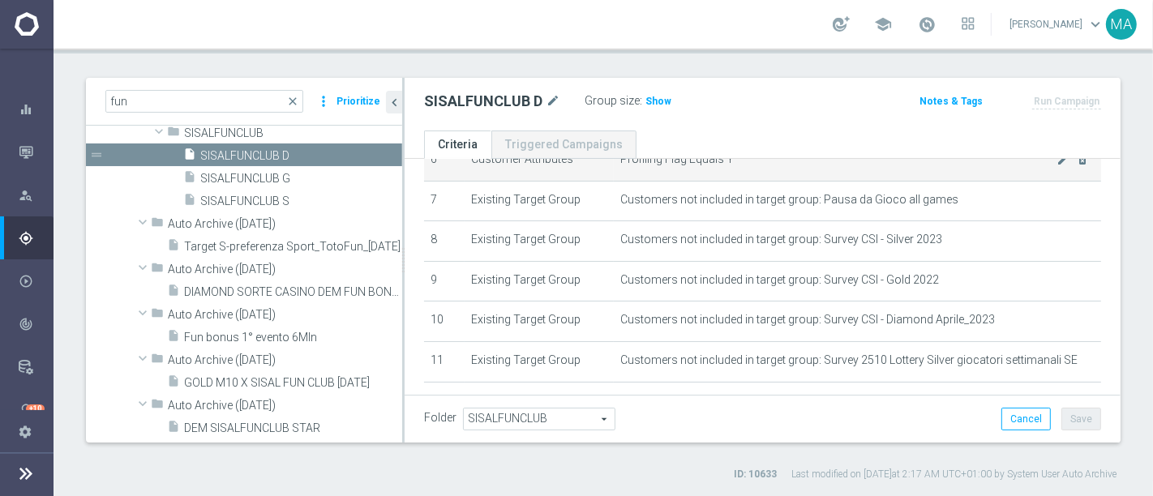
scroll to position [240, 0]
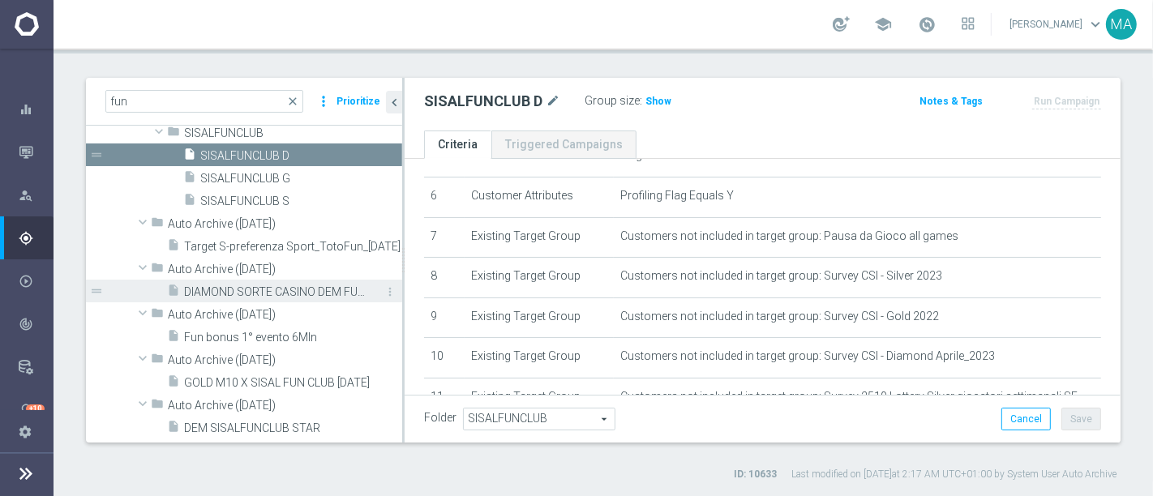
click at [303, 289] on span "DIAMOND SORTE CASINO DEM FUN BONUS" at bounding box center [275, 292] width 182 height 14
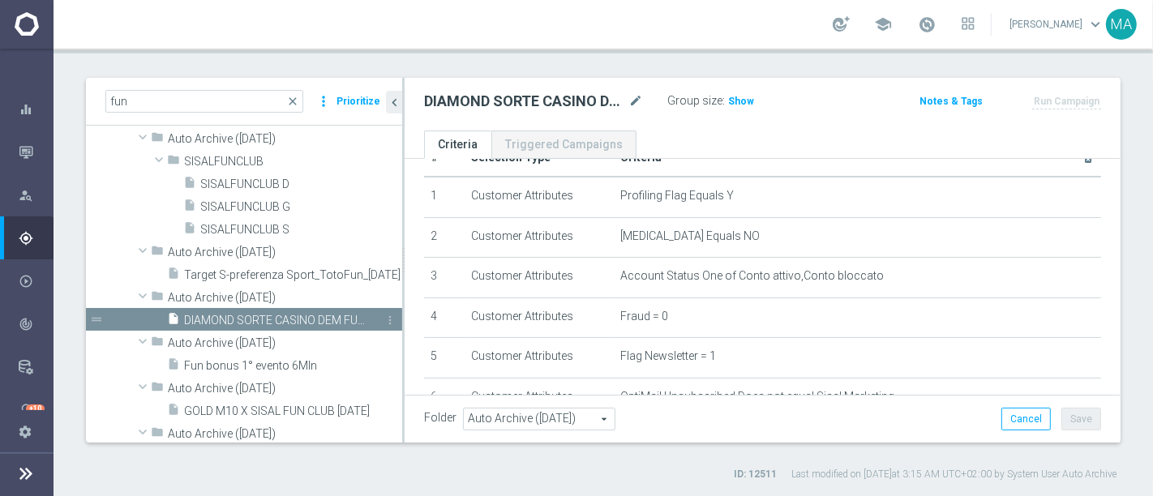
scroll to position [1678, 0]
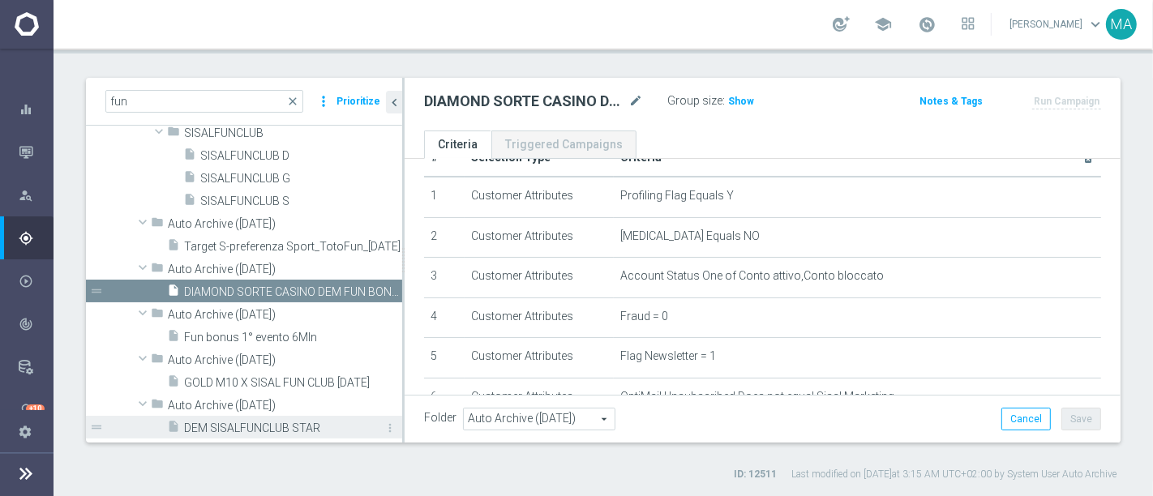
click at [247, 422] on span "DEM SISALFUNCLUB STAR" at bounding box center [275, 429] width 182 height 14
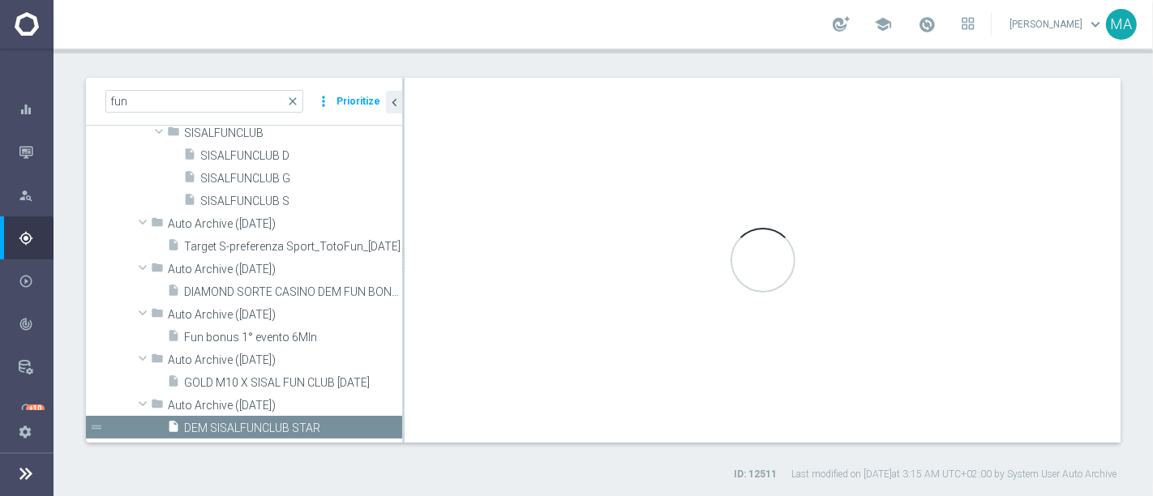
type input "Auto Archive ([DATE])"
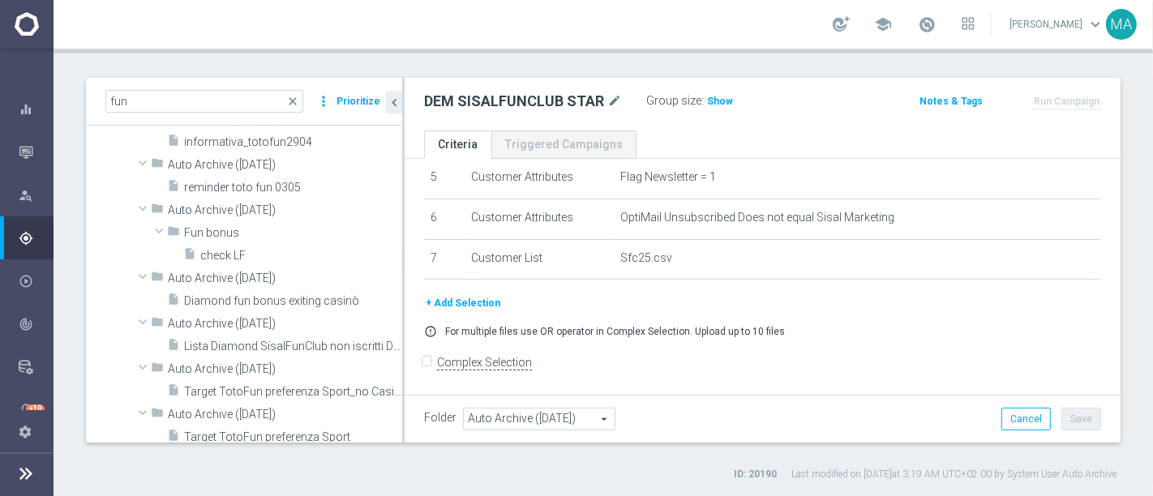
scroll to position [688, 0]
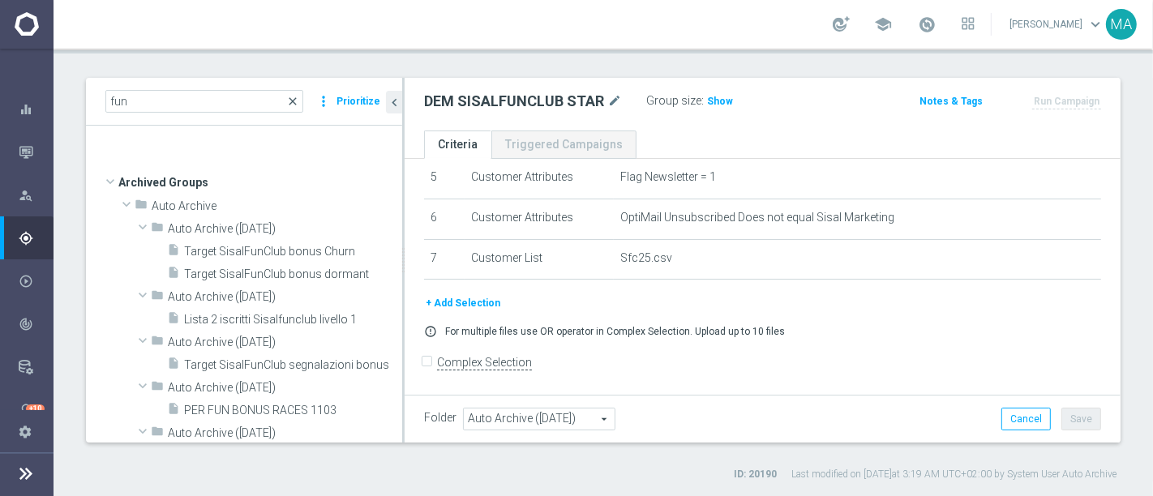
click at [298, 103] on span "close" at bounding box center [292, 101] width 13 height 13
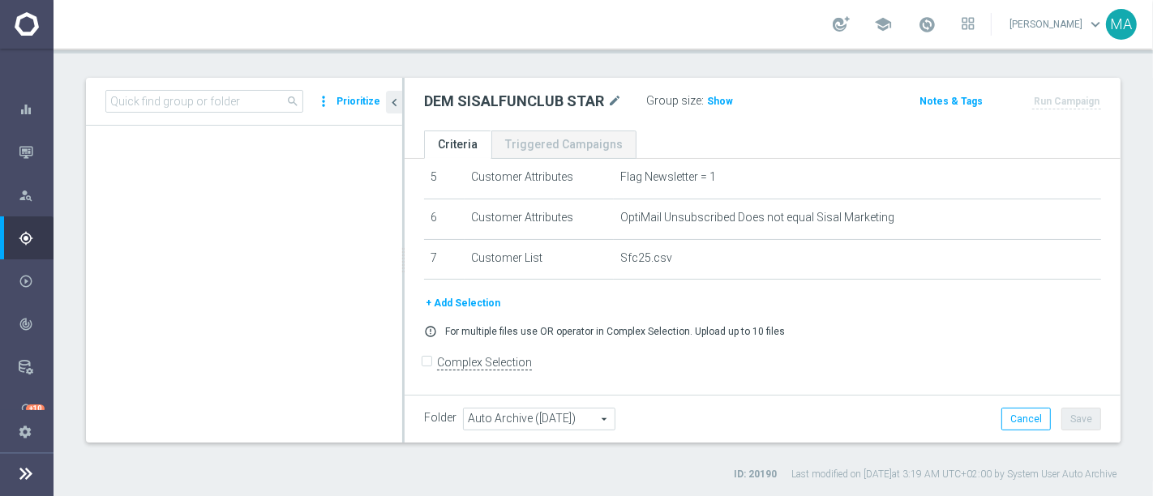
scroll to position [0, 0]
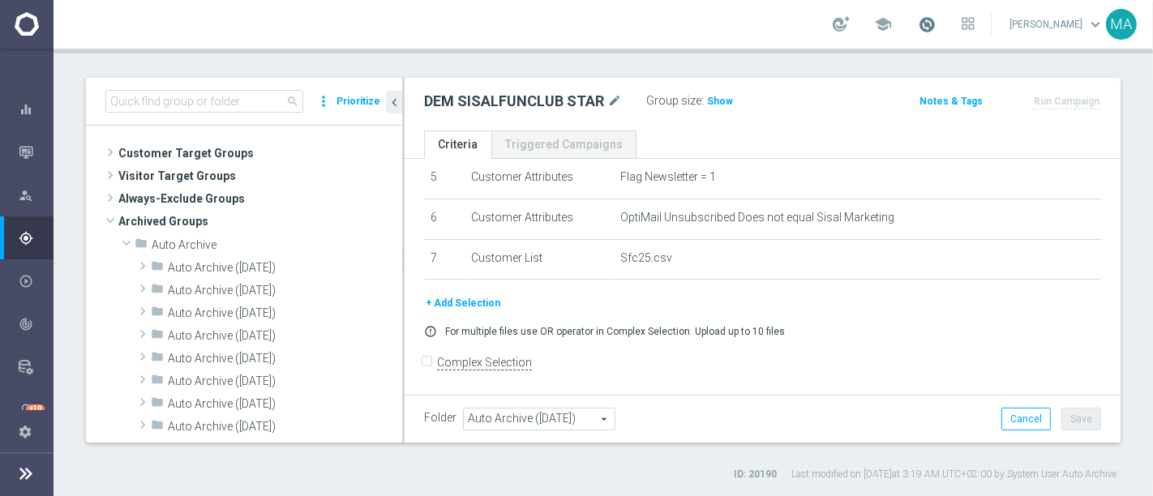
click at [936, 30] on span at bounding box center [927, 24] width 18 height 18
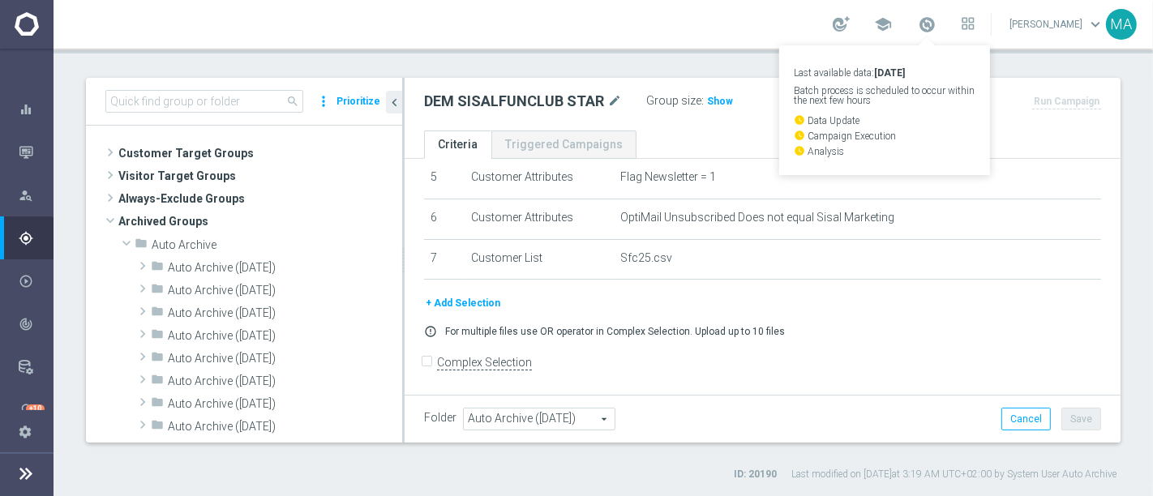
click at [732, 62] on div "Target Groups This page is used to create and manage the target groups that def…" at bounding box center [604, 273] width 1100 height 448
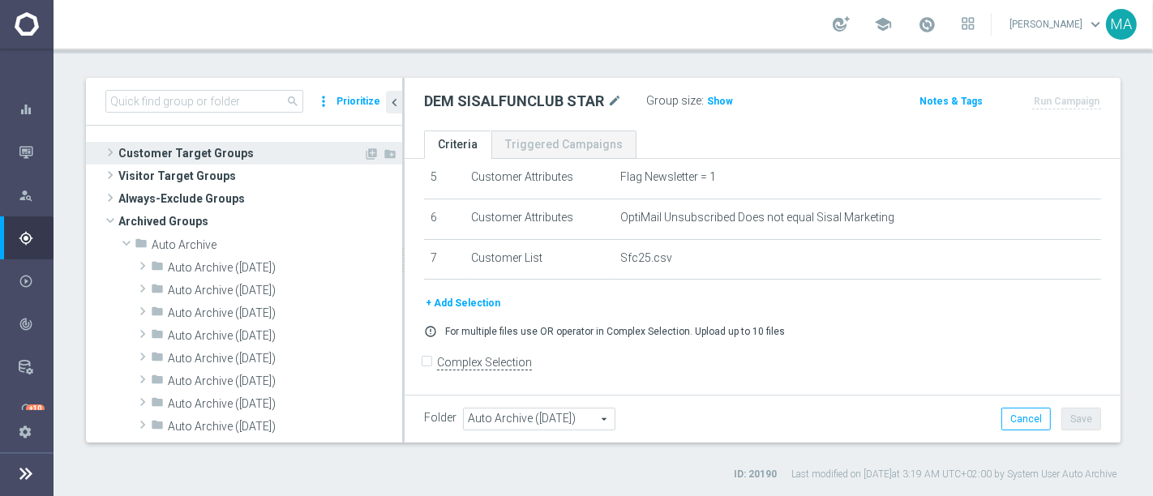
click at [112, 152] on span at bounding box center [110, 152] width 16 height 19
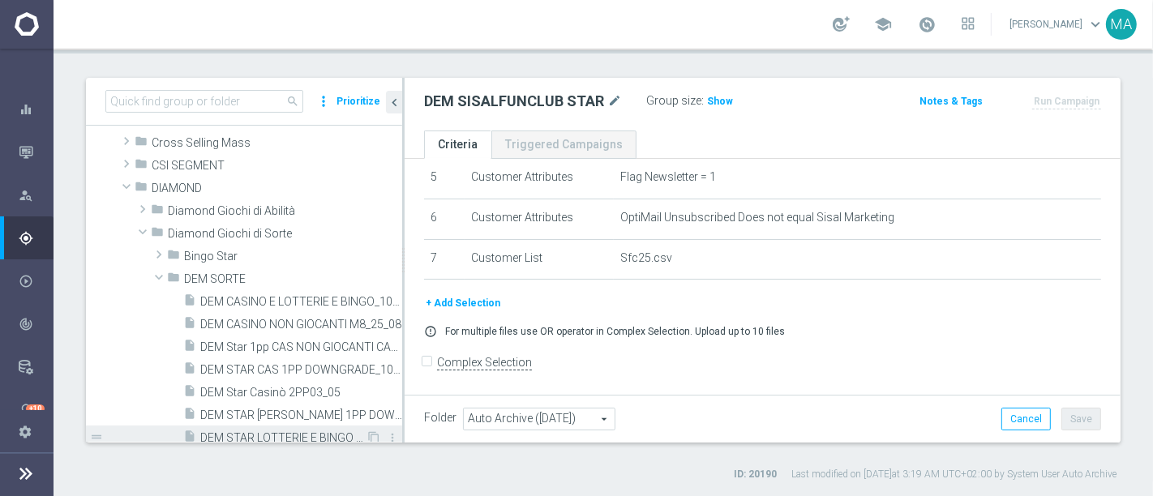
scroll to position [630, 0]
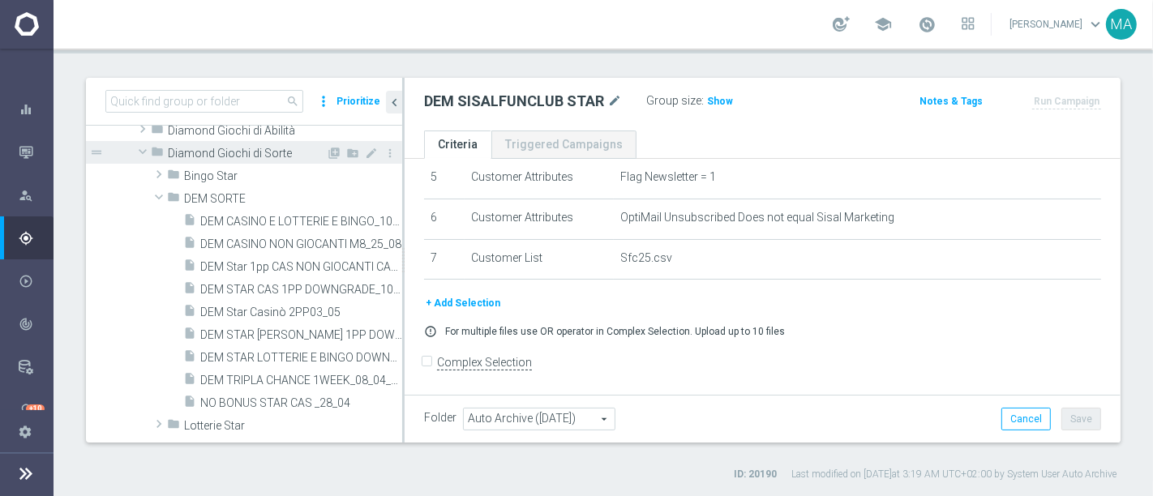
click at [144, 152] on span at bounding box center [142, 152] width 19 height 16
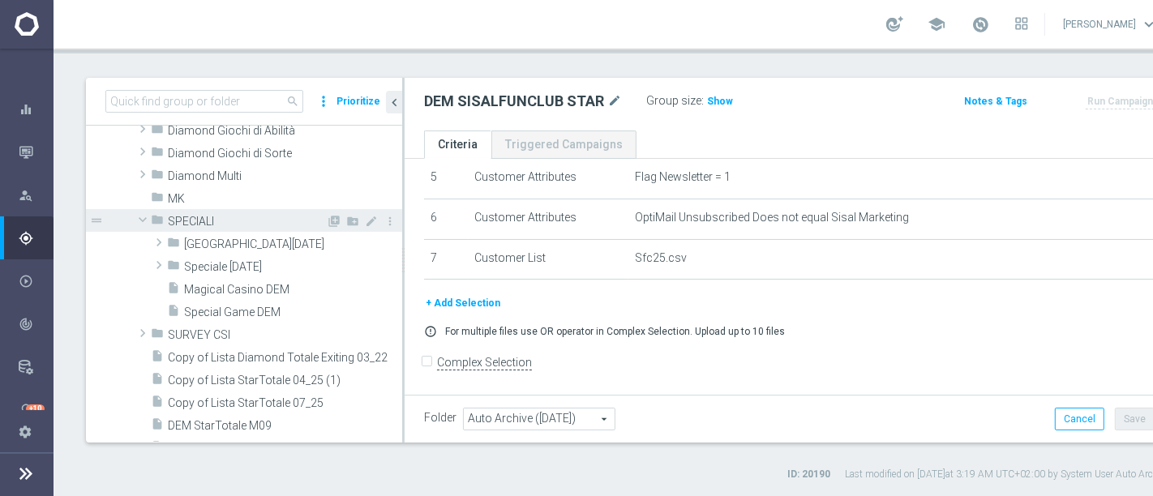
click at [138, 223] on span at bounding box center [142, 220] width 19 height 16
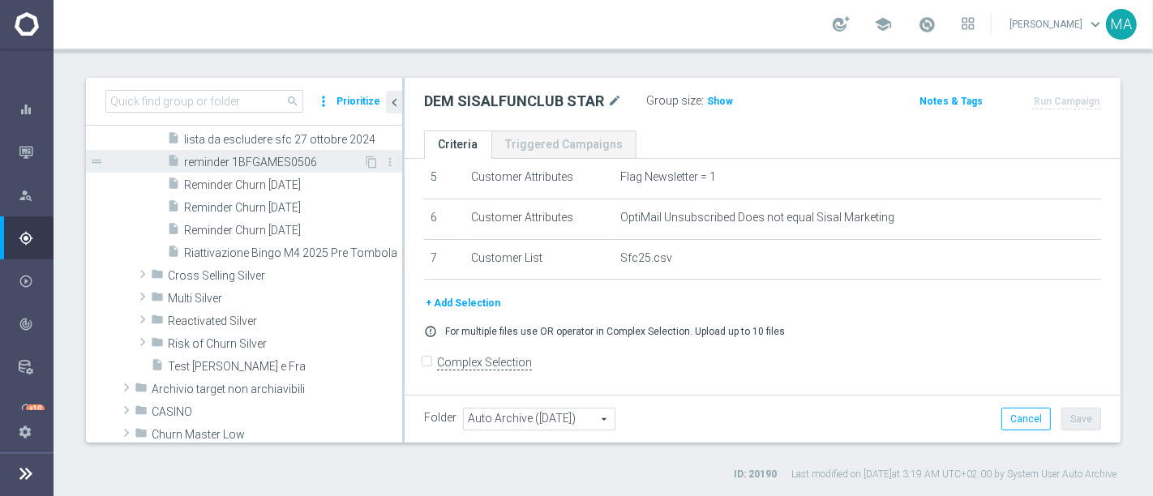
scroll to position [270, 0]
